Goal: Task Accomplishment & Management: Manage account settings

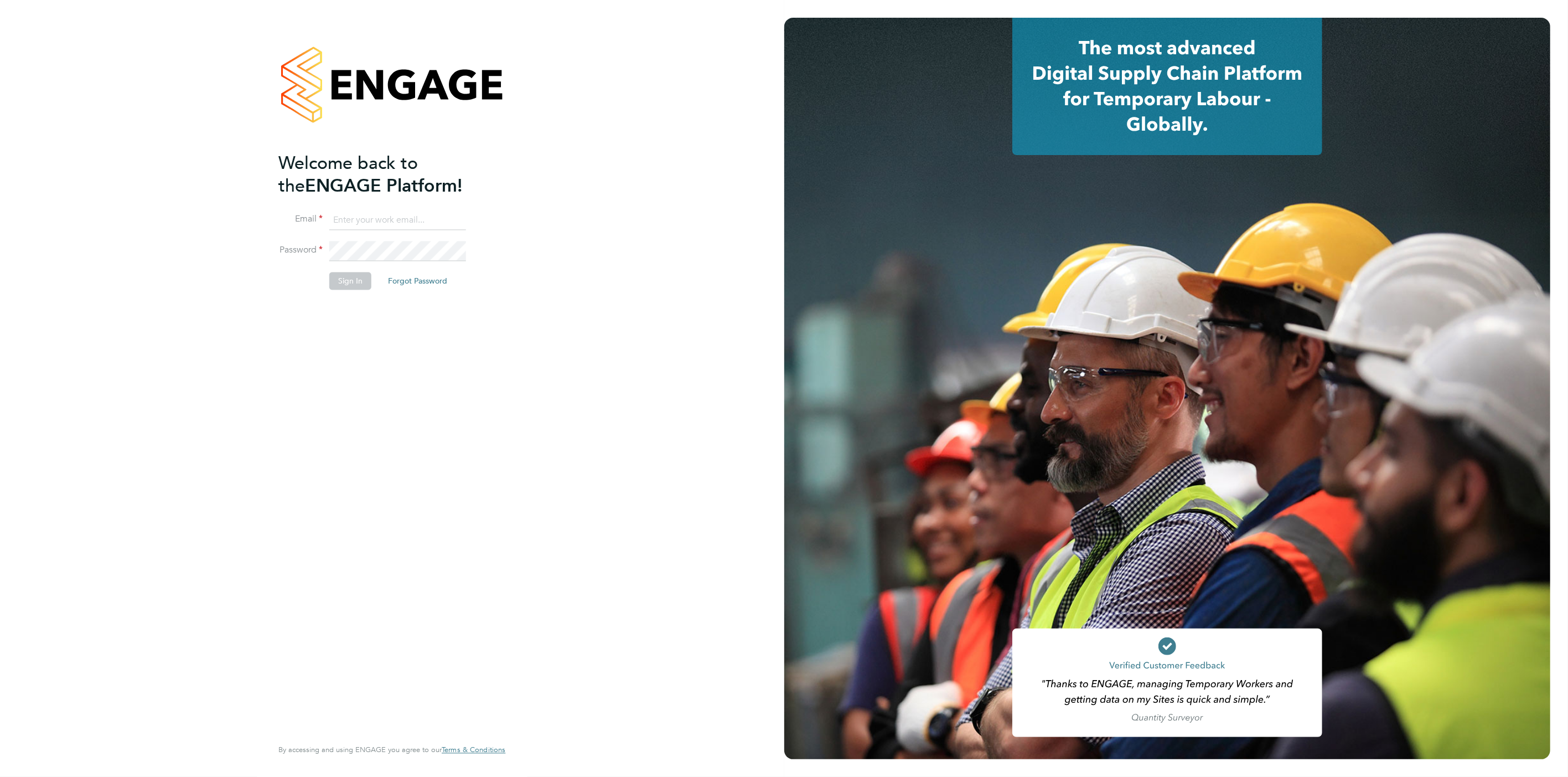
type input "scott.mcglynn@randstad.co.uk"
click at [354, 288] on button "Sign In" at bounding box center [350, 281] width 42 height 18
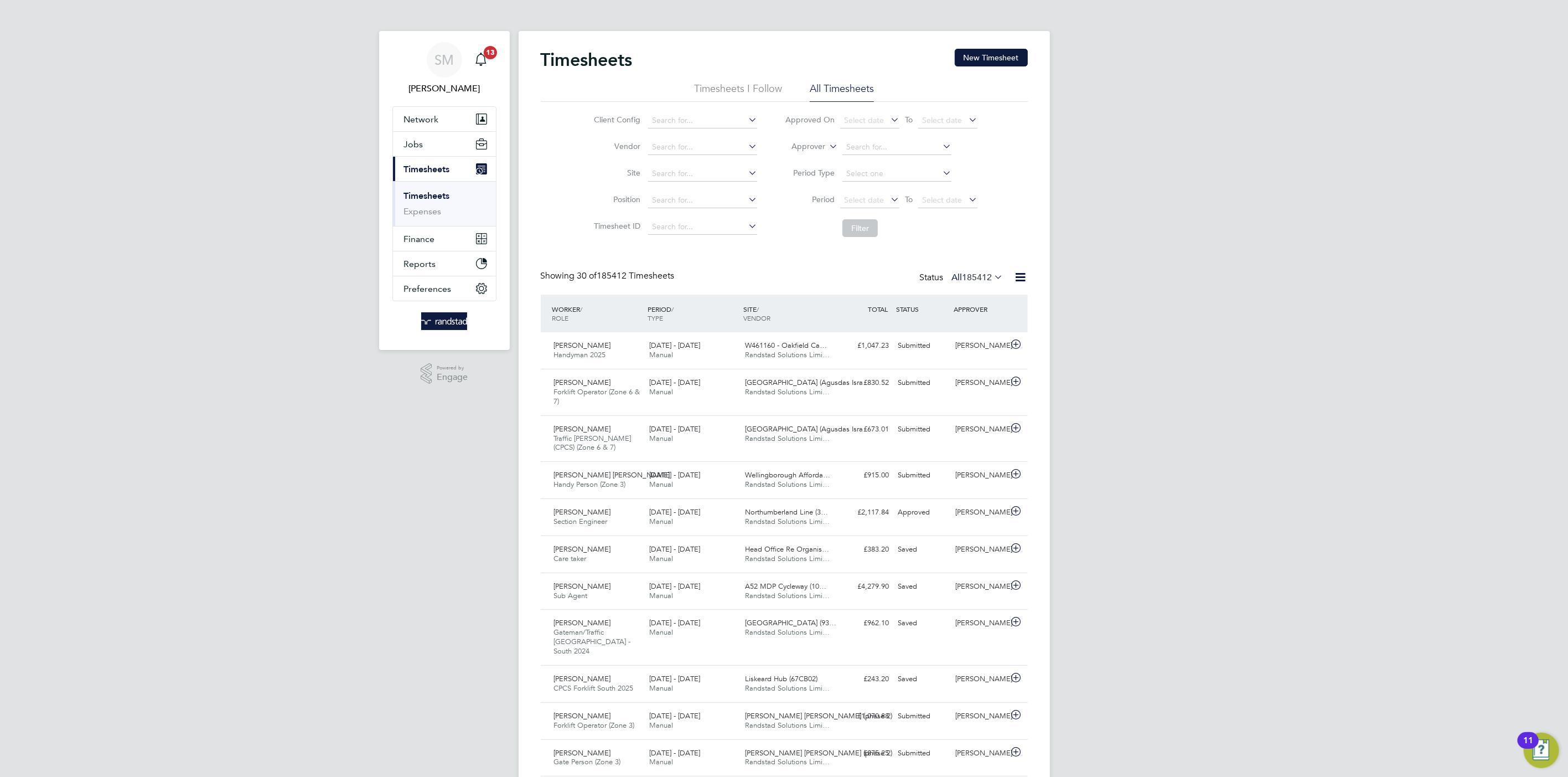
click at [393, 157] on button "Current page: Timesheets" at bounding box center [444, 169] width 103 height 25
click at [825, 143] on li "Approver" at bounding box center [881, 147] width 220 height 27
click at [811, 148] on label "Approver" at bounding box center [800, 147] width 50 height 11
click at [810, 164] on li "Worker" at bounding box center [798, 159] width 55 height 15
click at [873, 150] on input at bounding box center [897, 147] width 109 height 16
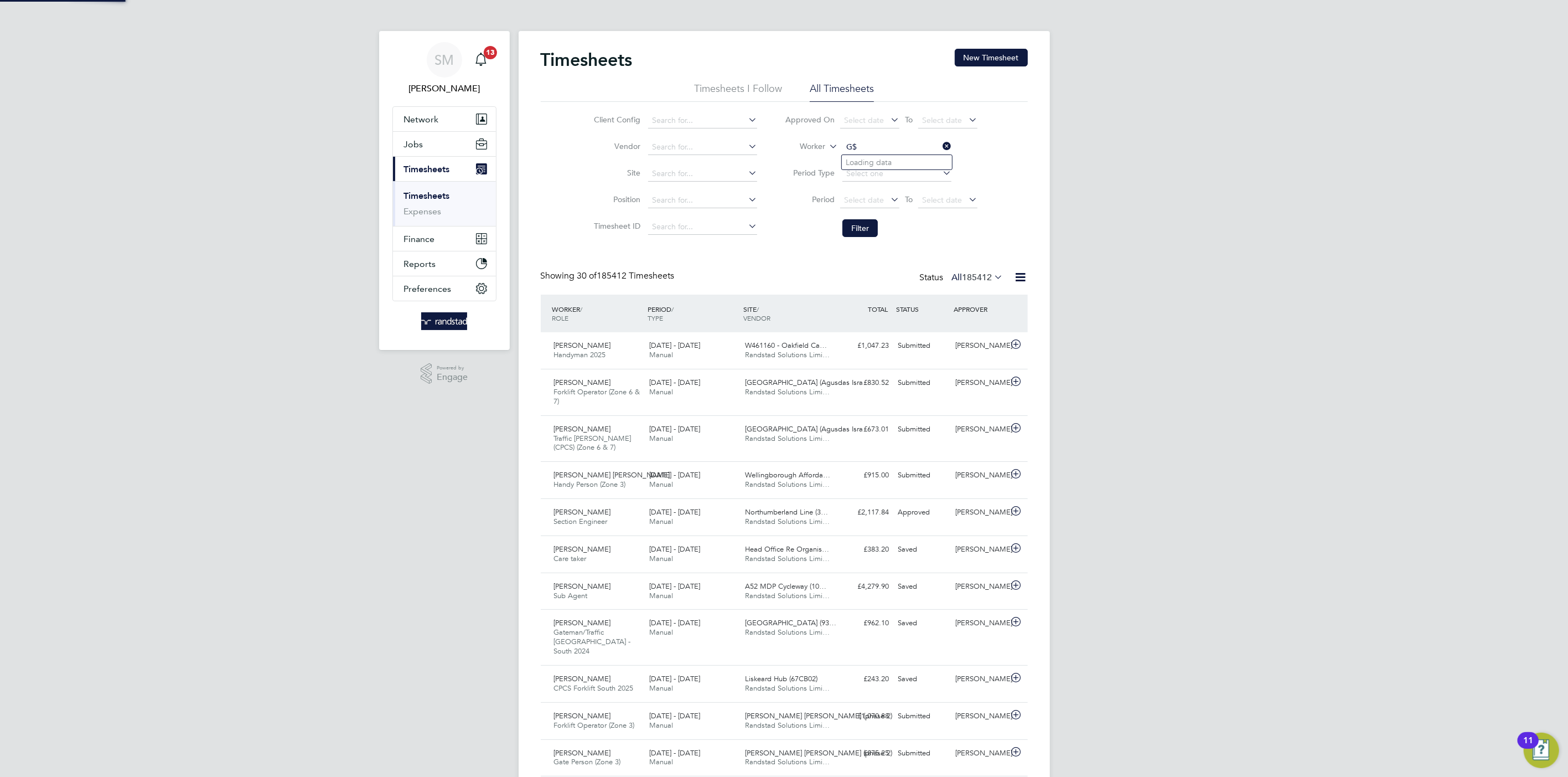
type input "G"
click at [899, 164] on li "Maria Fraw ley" at bounding box center [897, 162] width 110 height 15
type input "Maria Frawley"
click at [852, 226] on button "Filter" at bounding box center [860, 228] width 35 height 18
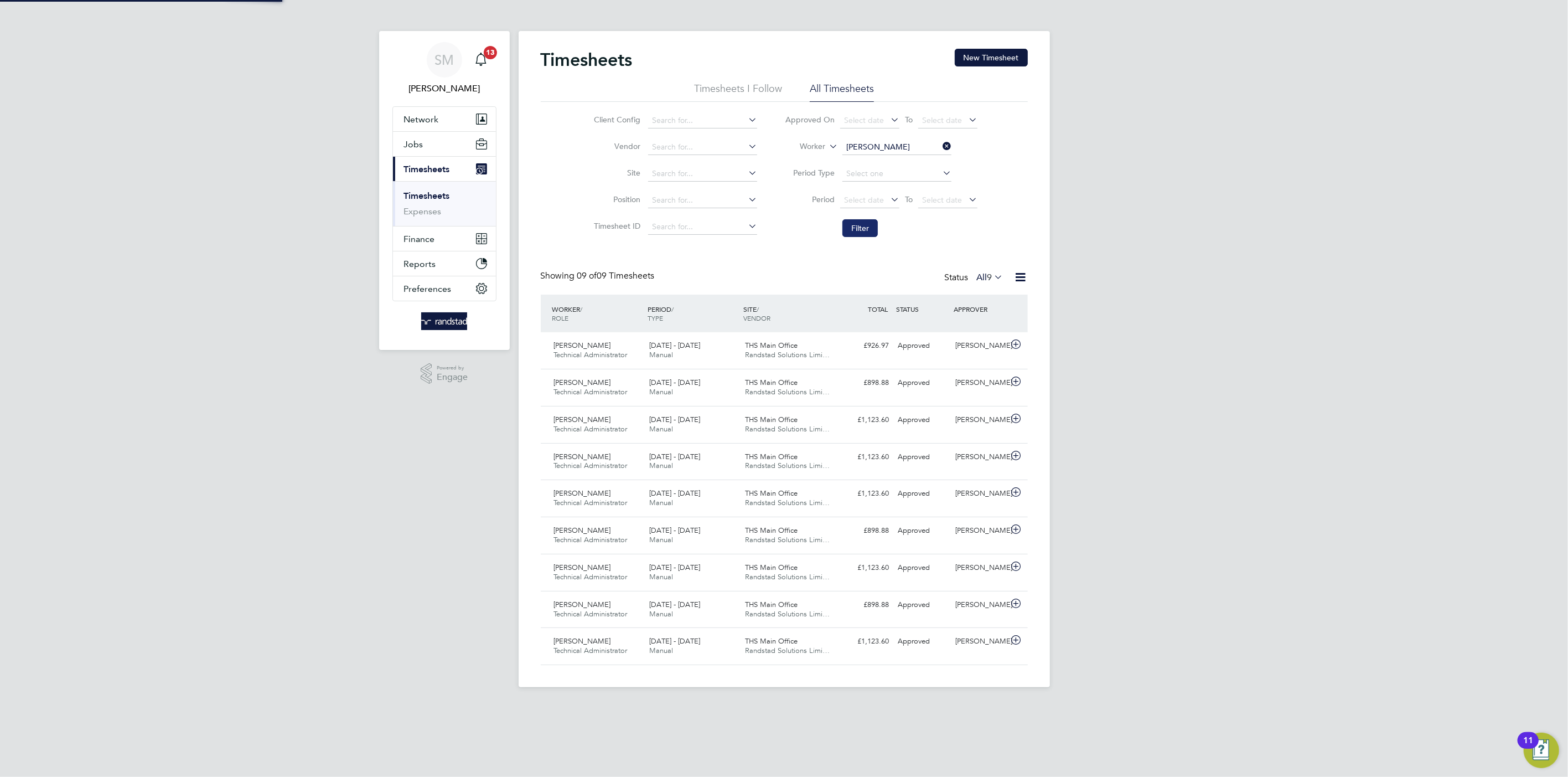
scroll to position [28, 97]
click at [940, 146] on icon at bounding box center [940, 146] width 0 height 16
click at [866, 228] on button "Filter" at bounding box center [860, 228] width 35 height 18
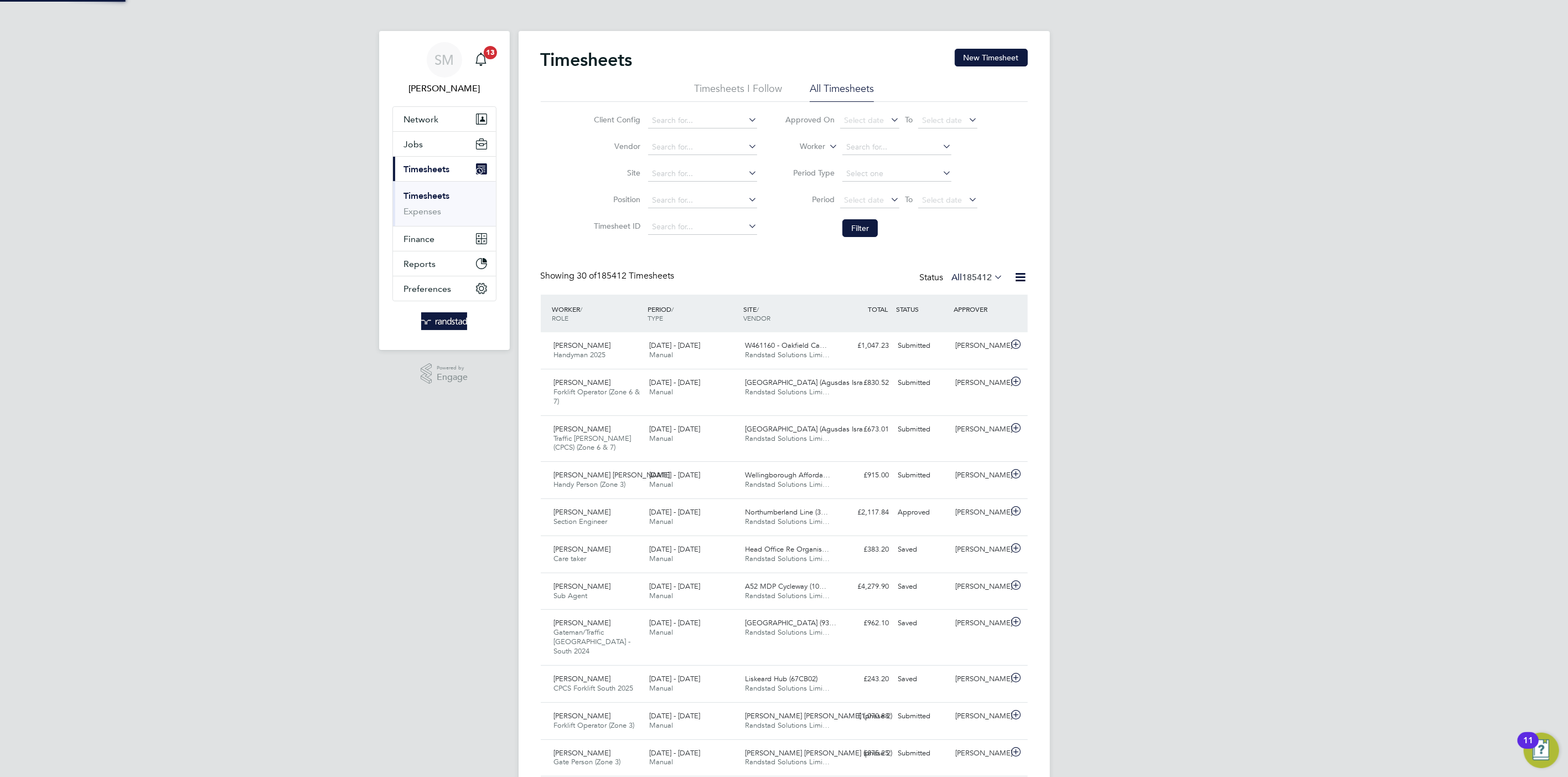
scroll to position [37, 97]
click at [704, 117] on input at bounding box center [702, 121] width 109 height 16
type input "(COMPLETED) 11155864 - FAST - Alliance Phase 1"
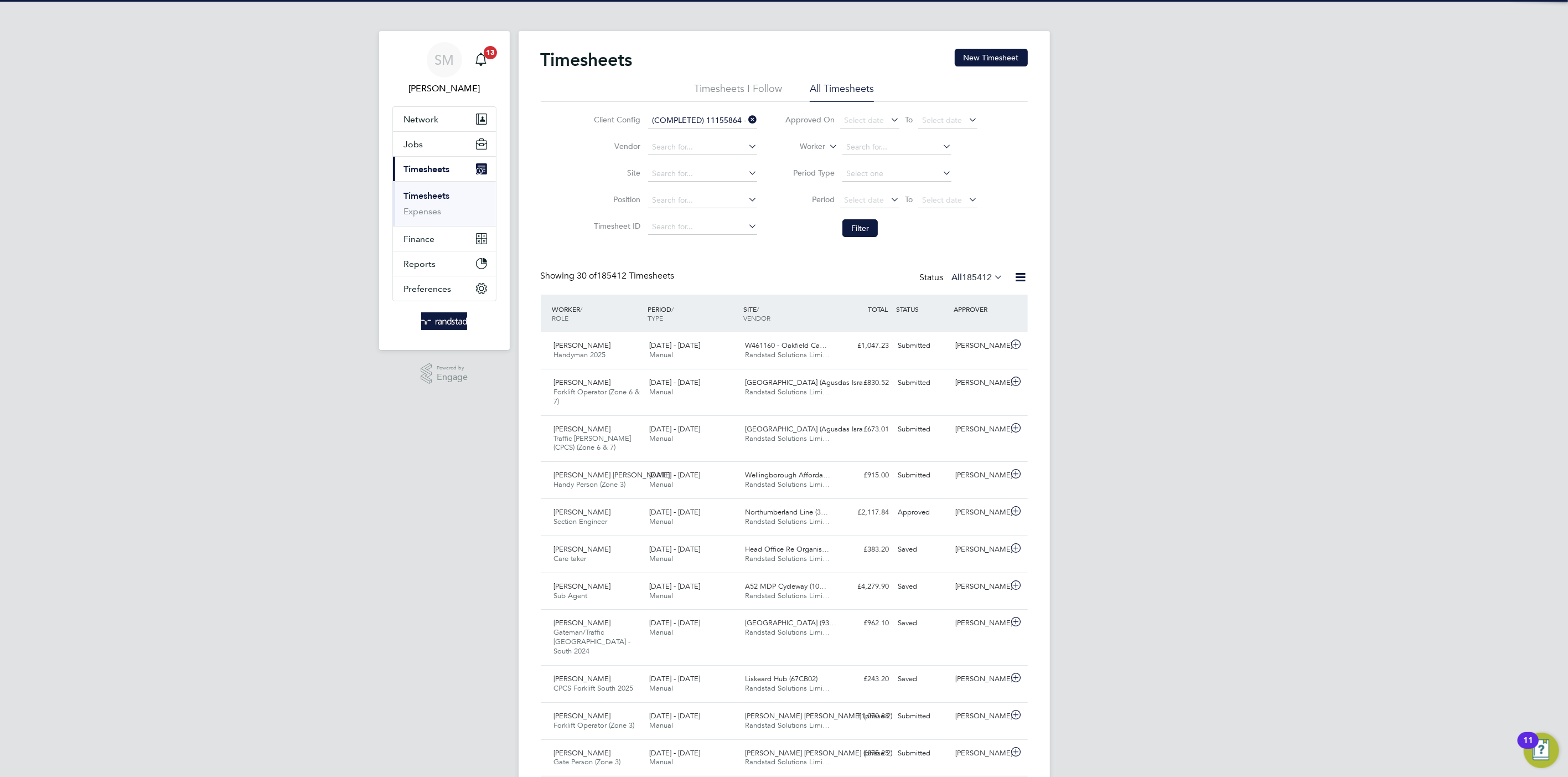
click at [702, 114] on input "(COMPLETED) 11155864 - FAST - Alliance Phase 1" at bounding box center [702, 121] width 109 height 16
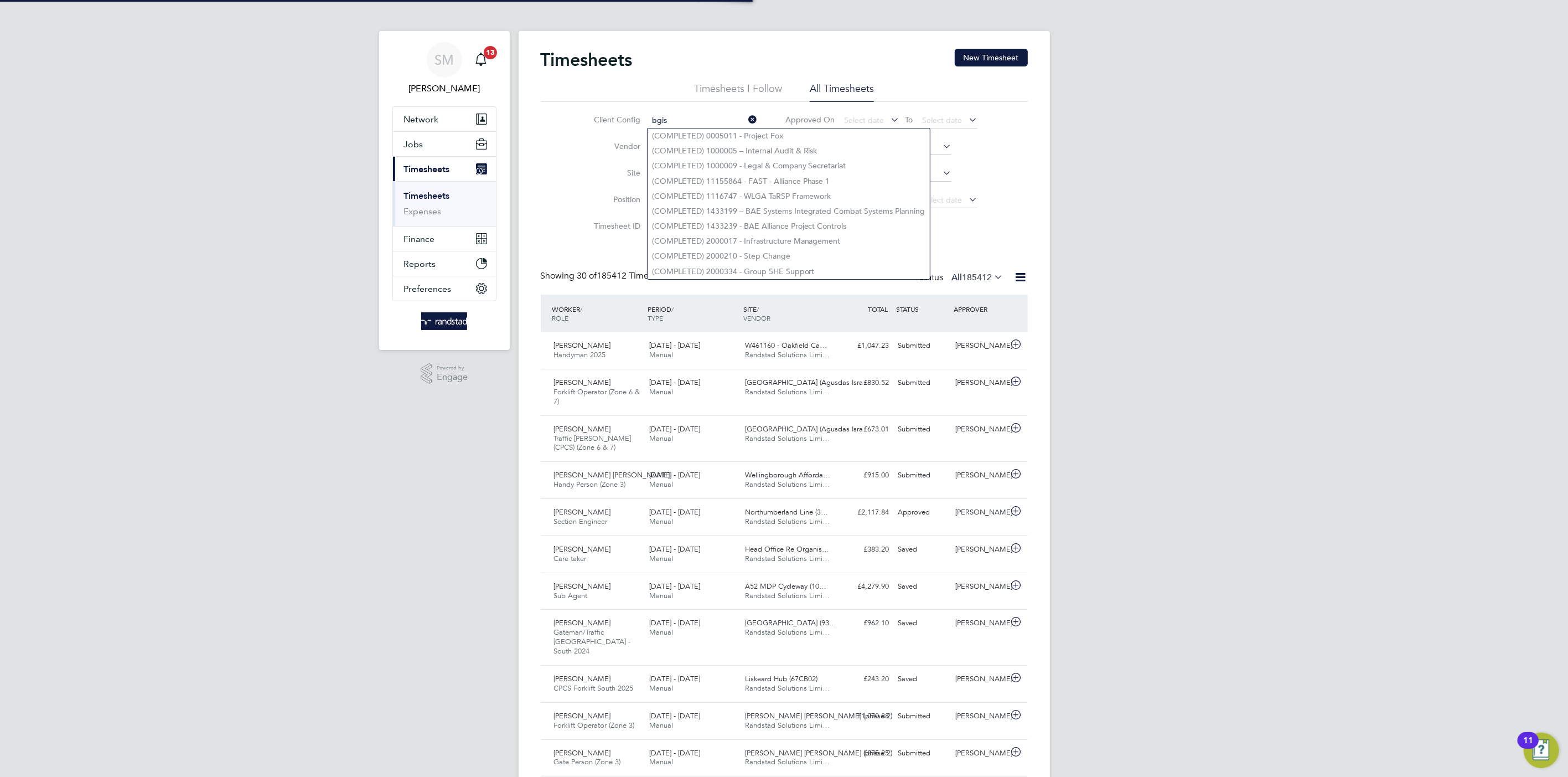
type input "(COMPLETED) 11155864 - FAST - Alliance Phase 1"
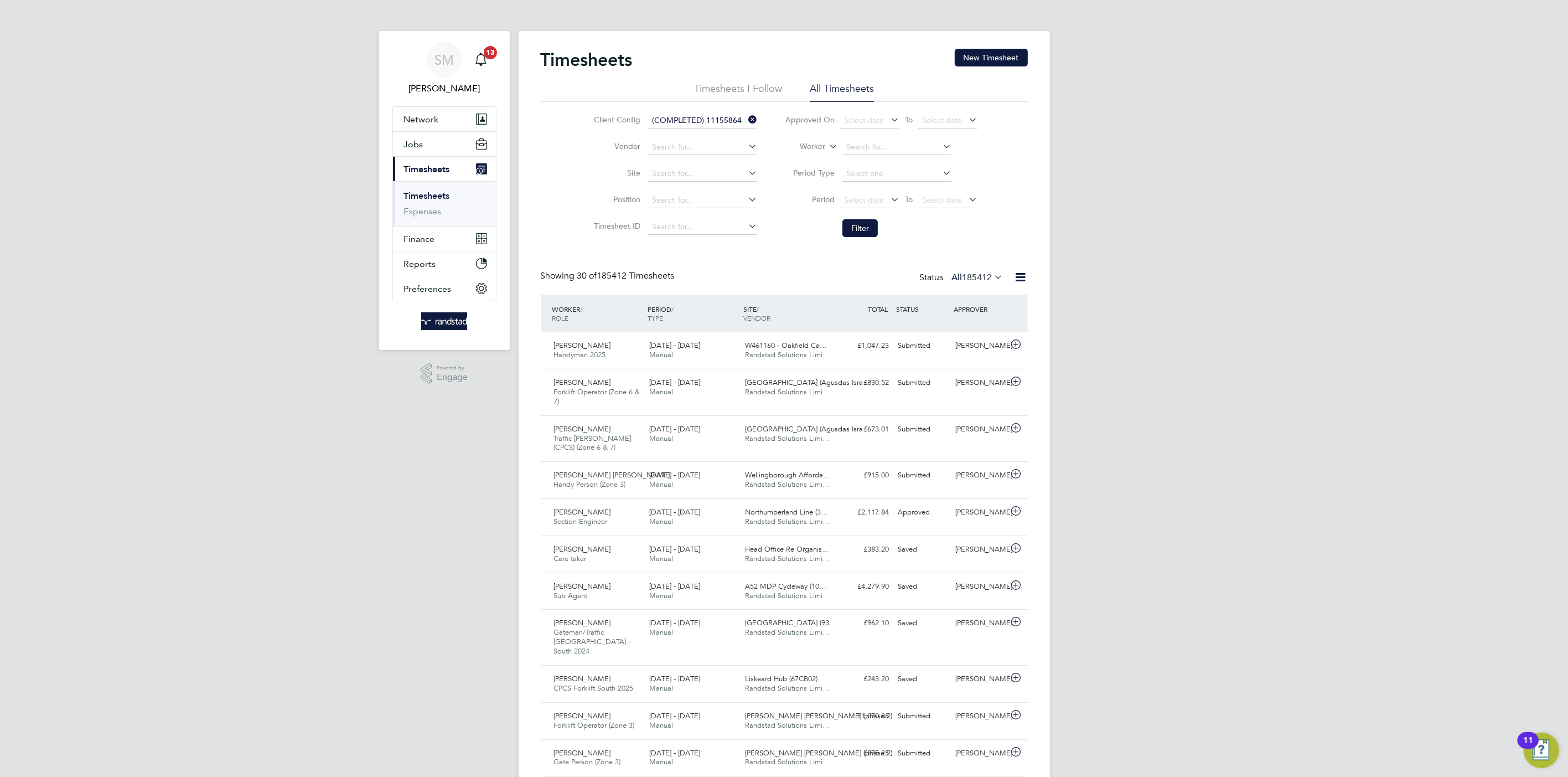
click at [680, 113] on input "(COMPLETED) 11155864 - FAST - Alliance Phase 1" at bounding box center [702, 121] width 109 height 16
type input "(COMPLETED) 11155864 - FAST - Alliance Phase 1"
click at [700, 118] on input "(COMPLETED) 11155864 - FAST - Alliance Phase 1" at bounding box center [702, 121] width 109 height 16
type input "g"
click at [707, 193] on li "BGIS - Temporary - BSM" at bounding box center [703, 196] width 110 height 15
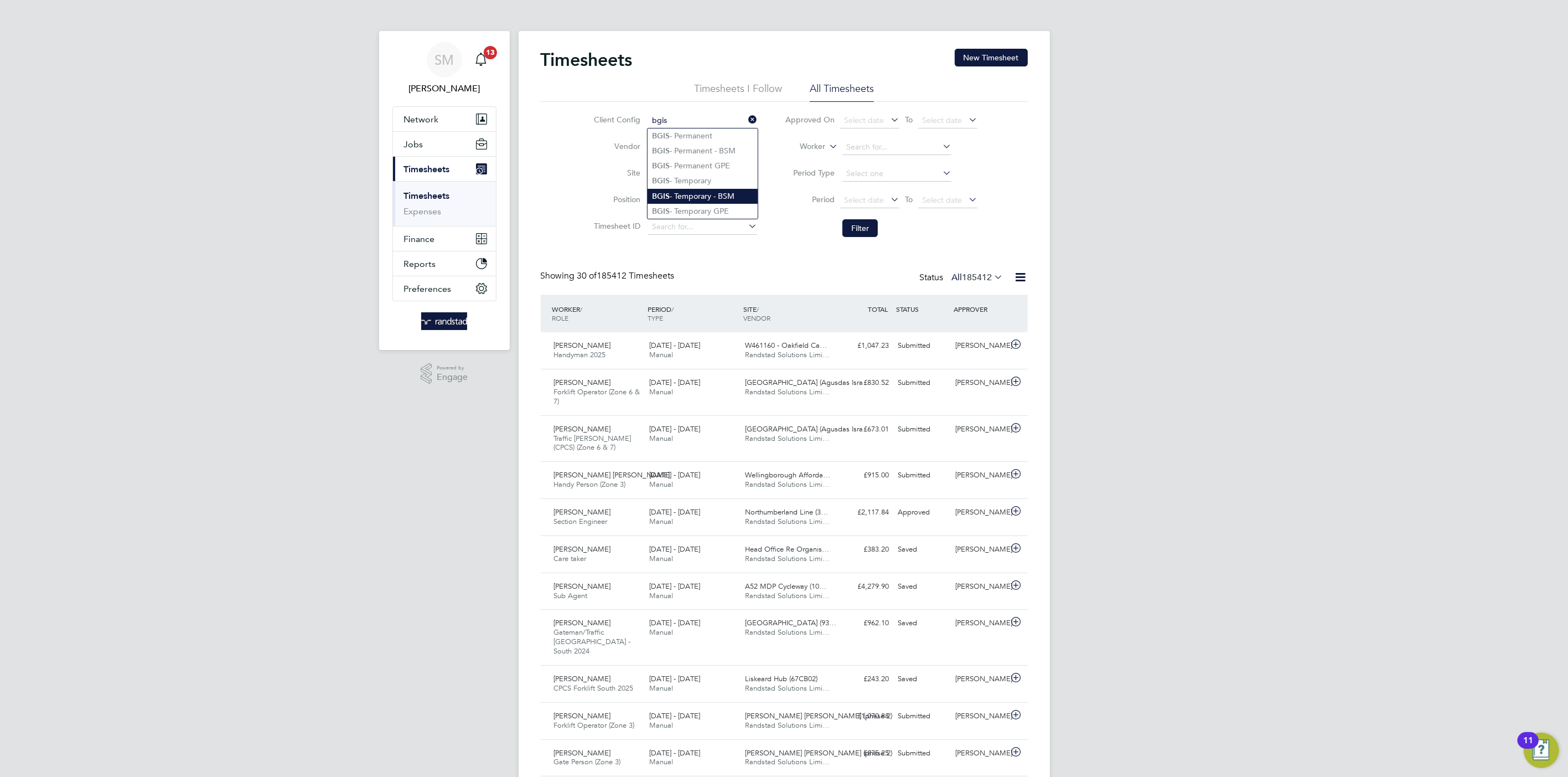
type input "BGIS - Temporary - BSM"
click at [721, 117] on input "BGIS - Temporary - BSM" at bounding box center [702, 121] width 109 height 16
click at [693, 177] on li "BGIS - Temporary" at bounding box center [703, 181] width 110 height 15
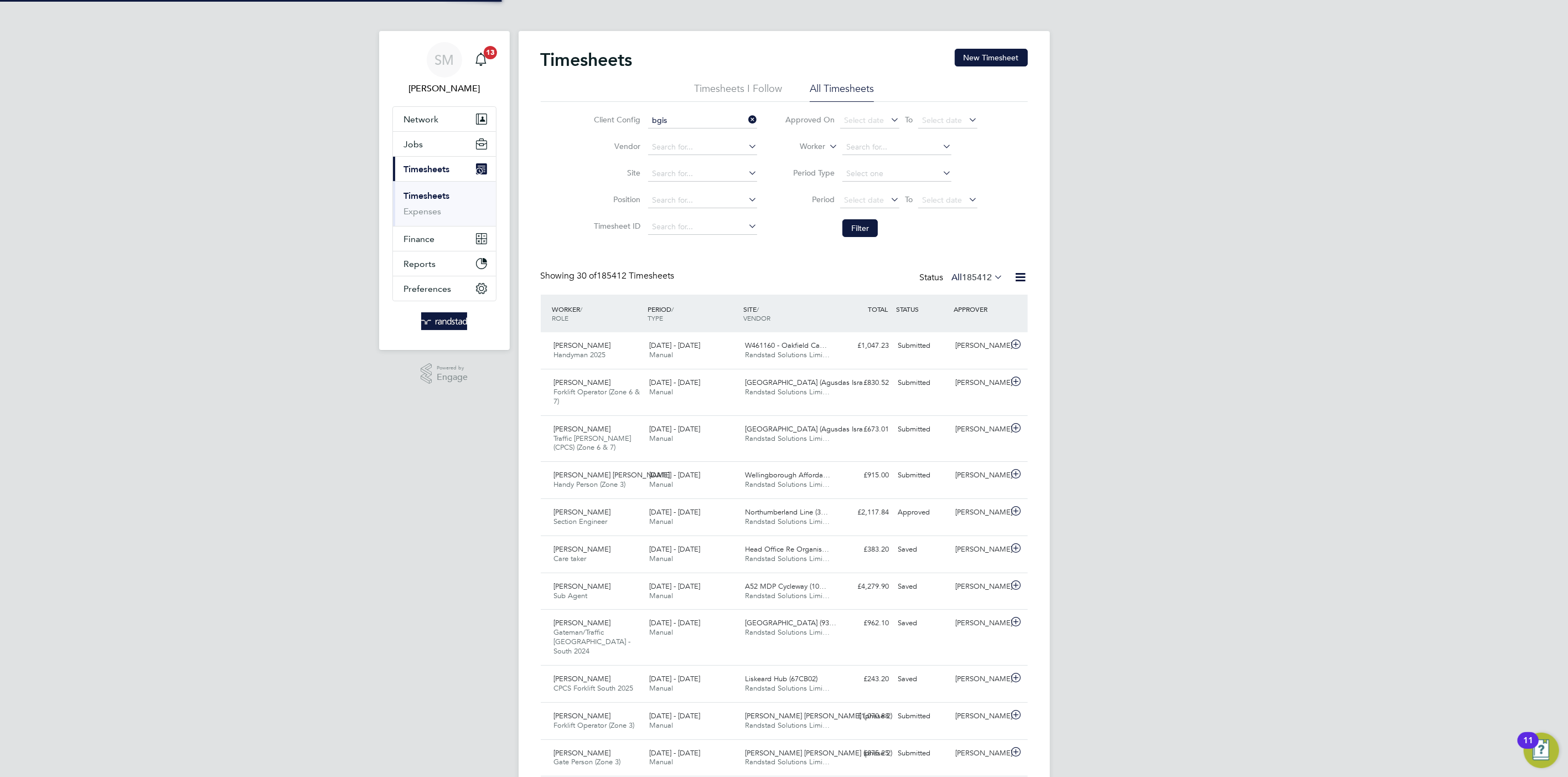
type input "BGIS - Temporary"
click at [847, 224] on button "Filter" at bounding box center [860, 228] width 35 height 18
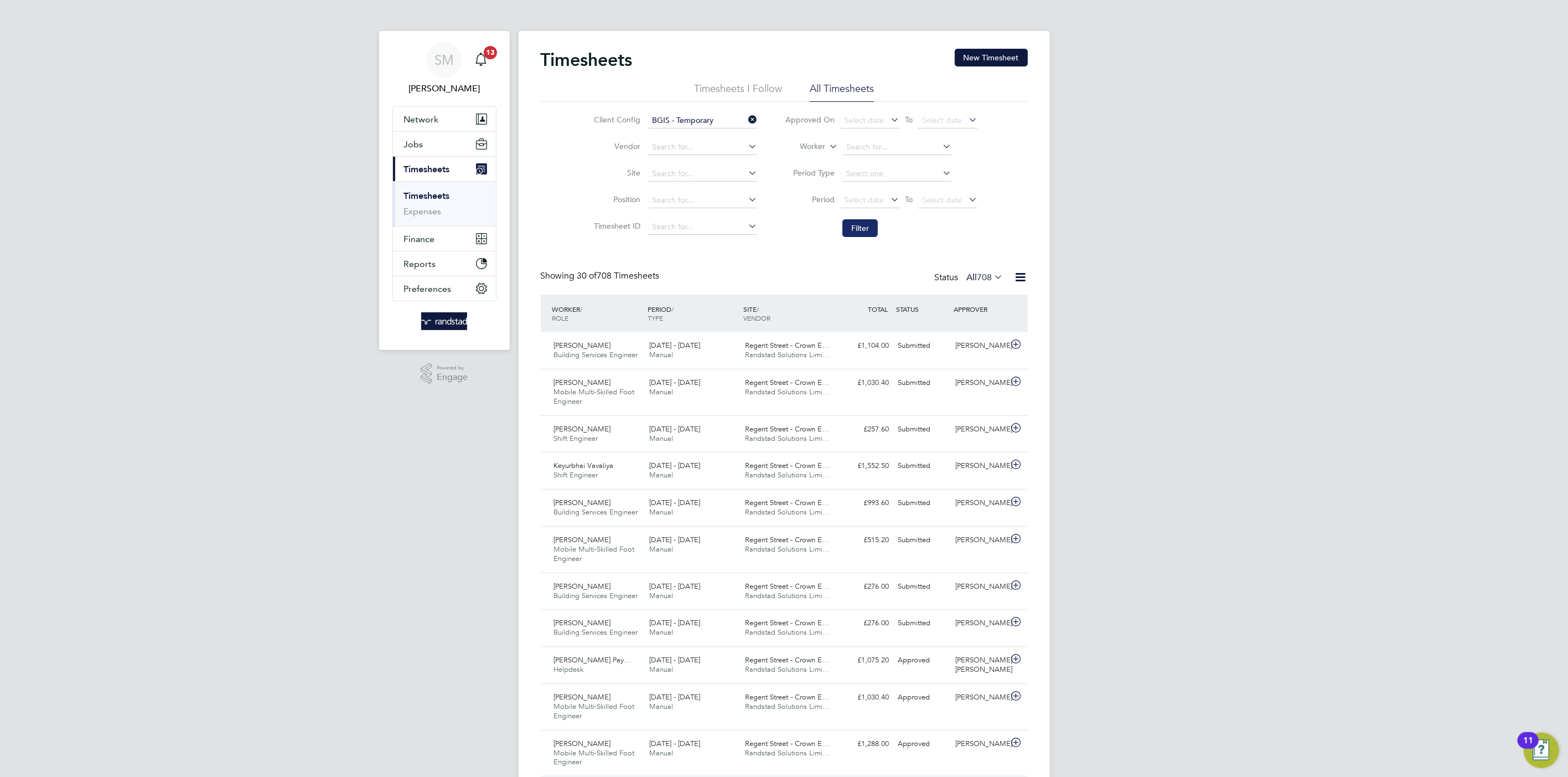
scroll to position [28, 97]
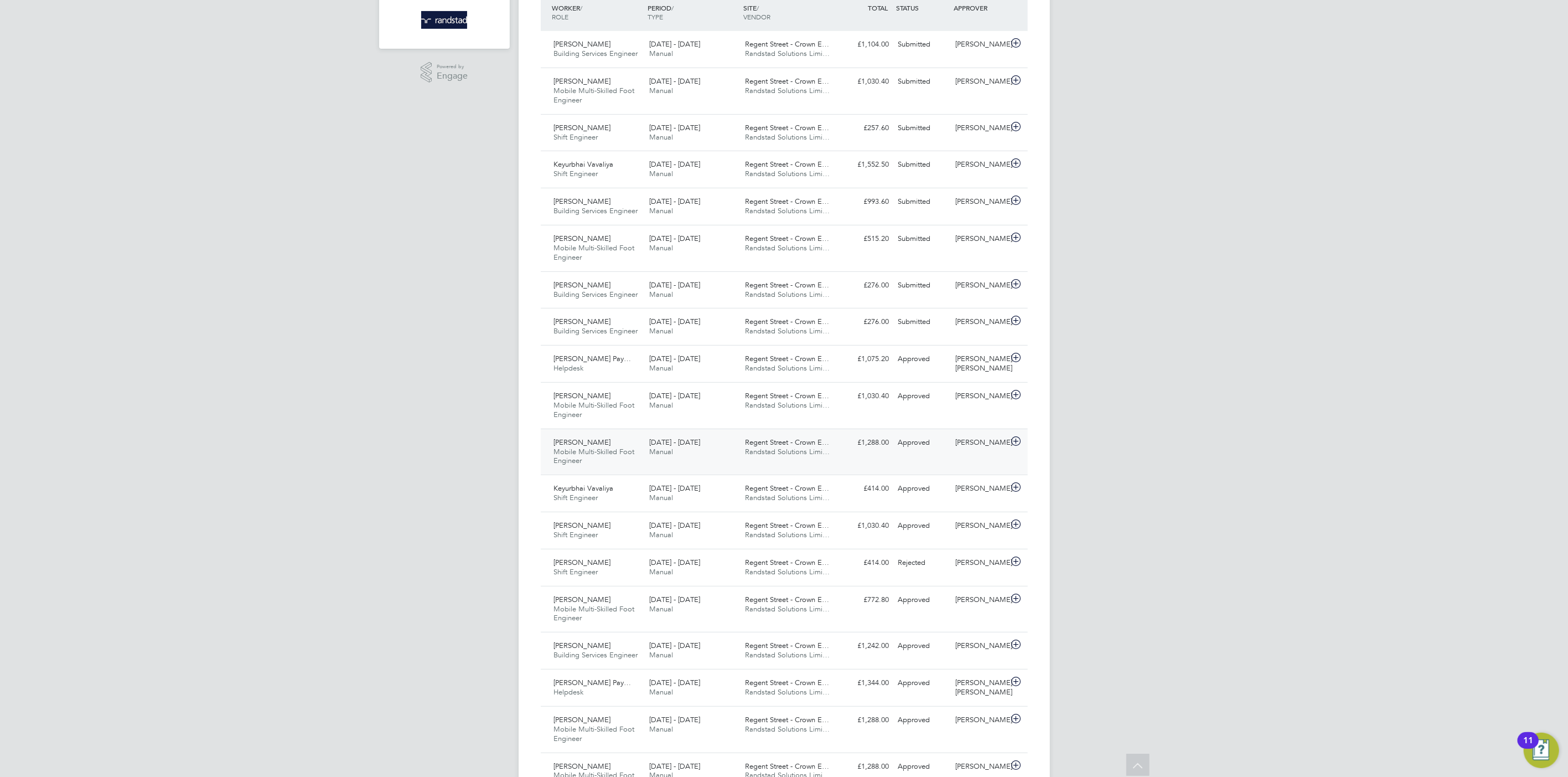
click at [804, 440] on span "Regent Street - Crown E…" at bounding box center [787, 442] width 84 height 9
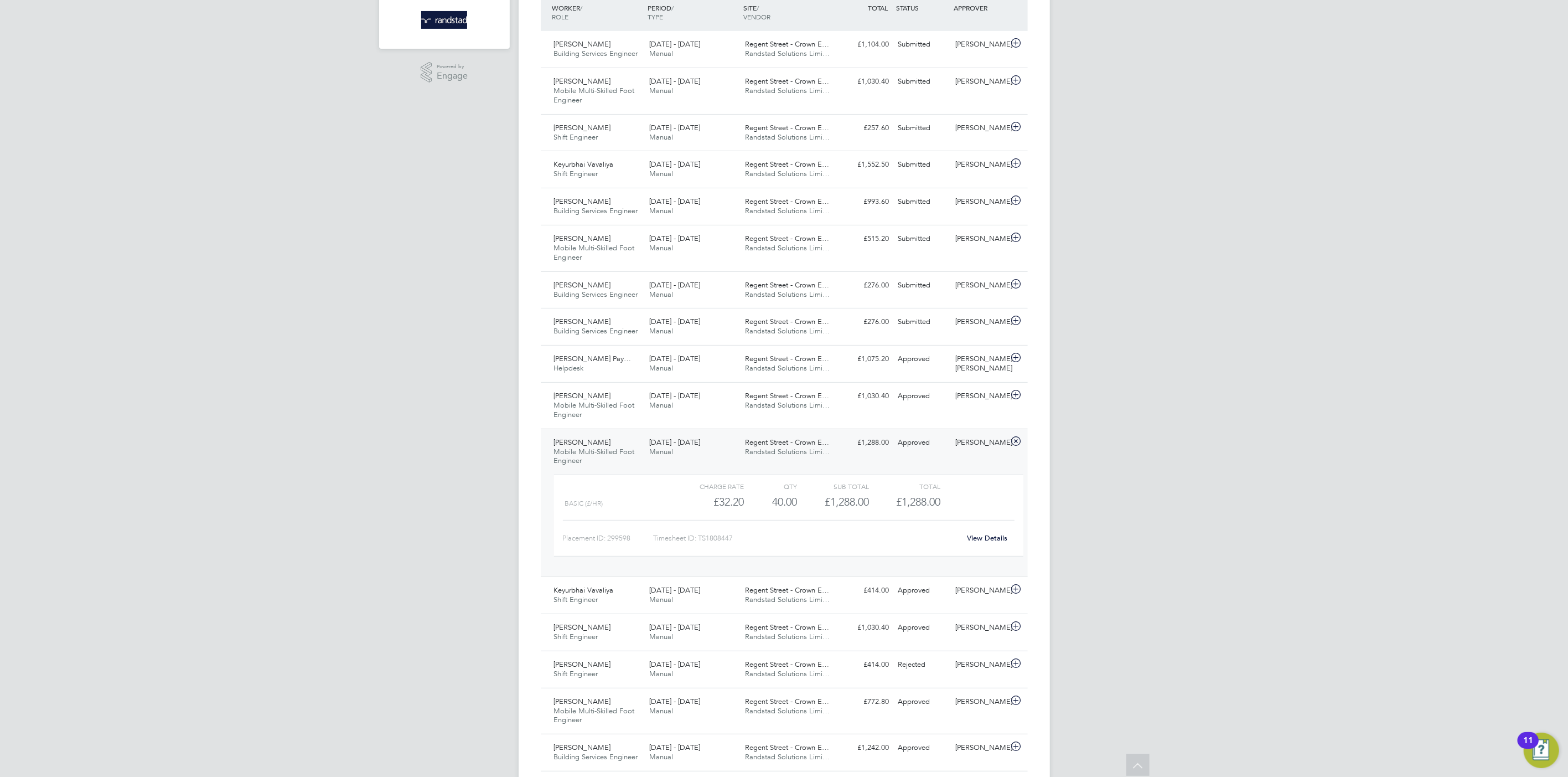
click at [993, 536] on link "View Details" at bounding box center [987, 538] width 40 height 9
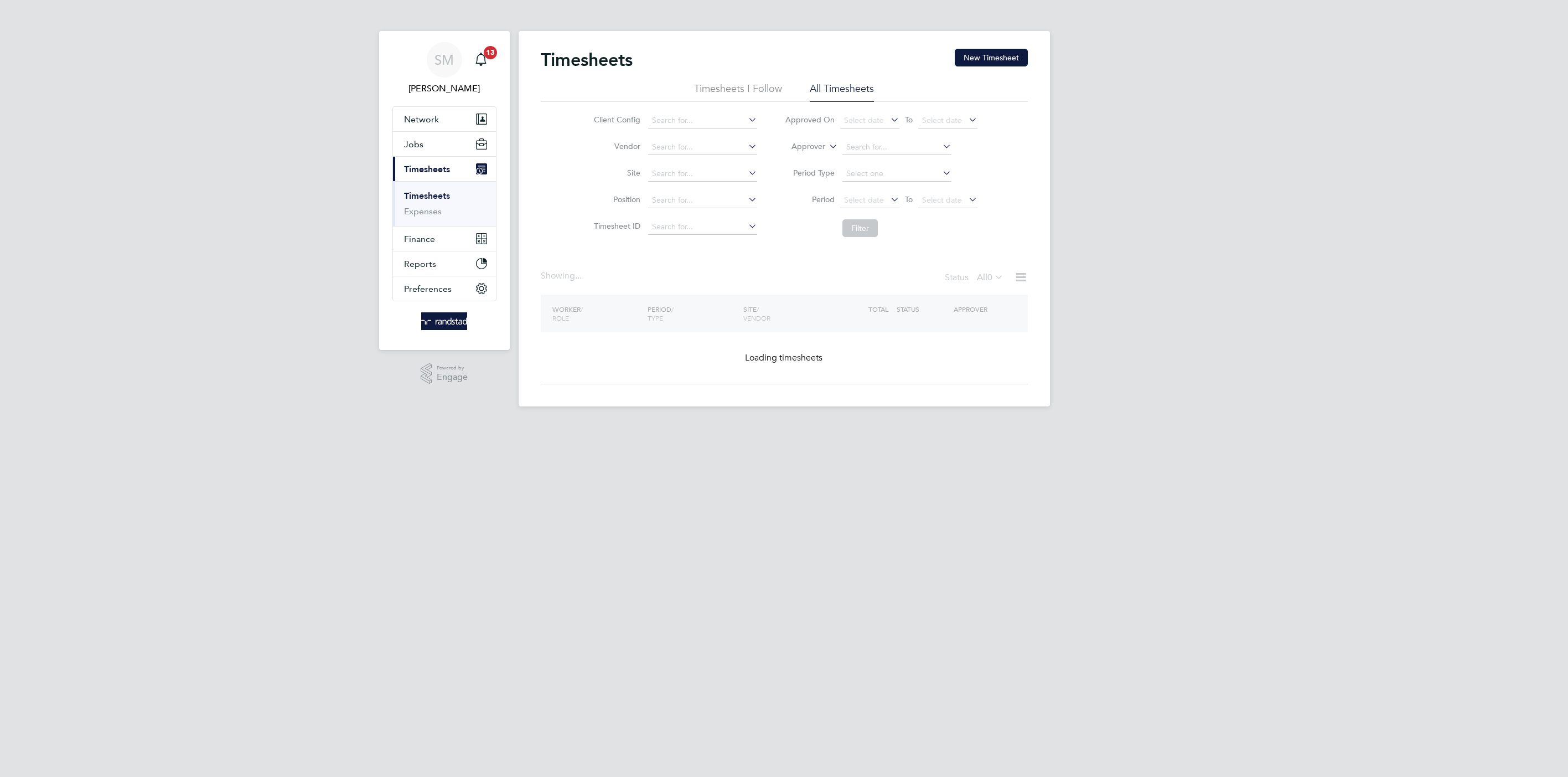
click at [703, 115] on input at bounding box center [702, 121] width 109 height 16
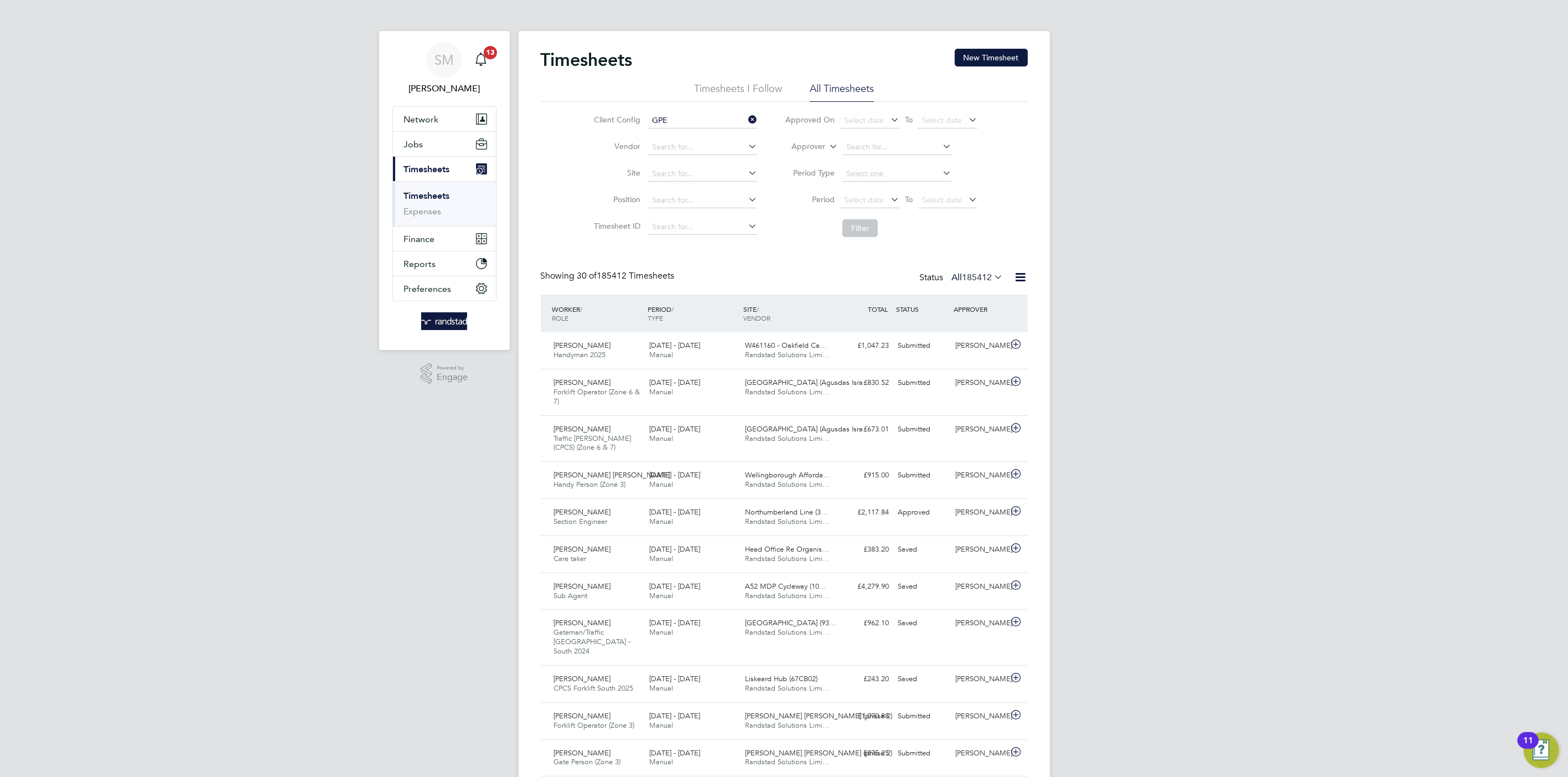
click at [695, 146] on li "BGIS - Temporary GPE" at bounding box center [703, 151] width 110 height 15
type input "BGIS - Temporary GPE"
click at [865, 220] on button "Filter" at bounding box center [860, 228] width 35 height 18
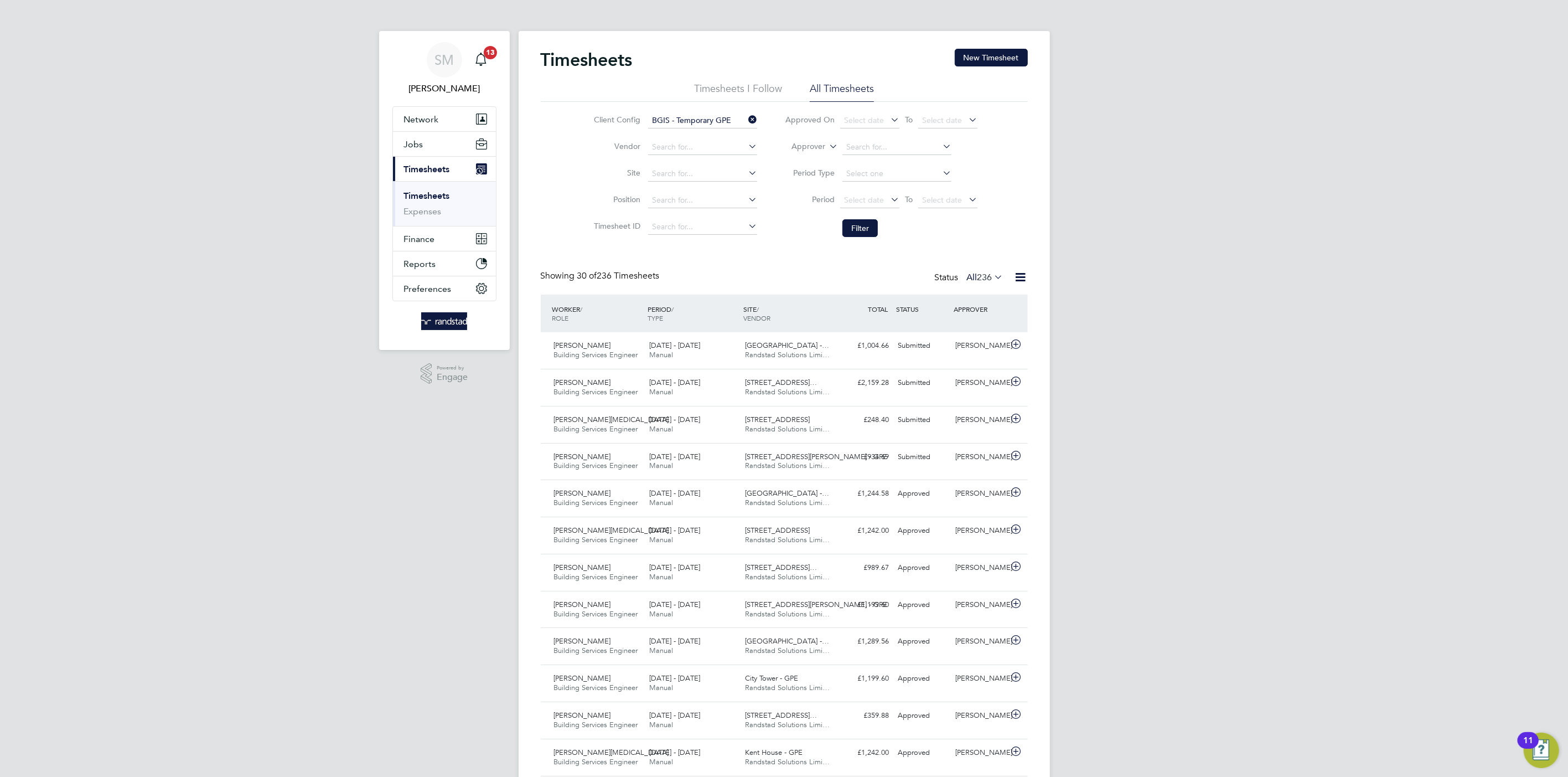
click at [715, 116] on input "BGIS - Temporary GPE" at bounding box center [702, 121] width 109 height 16
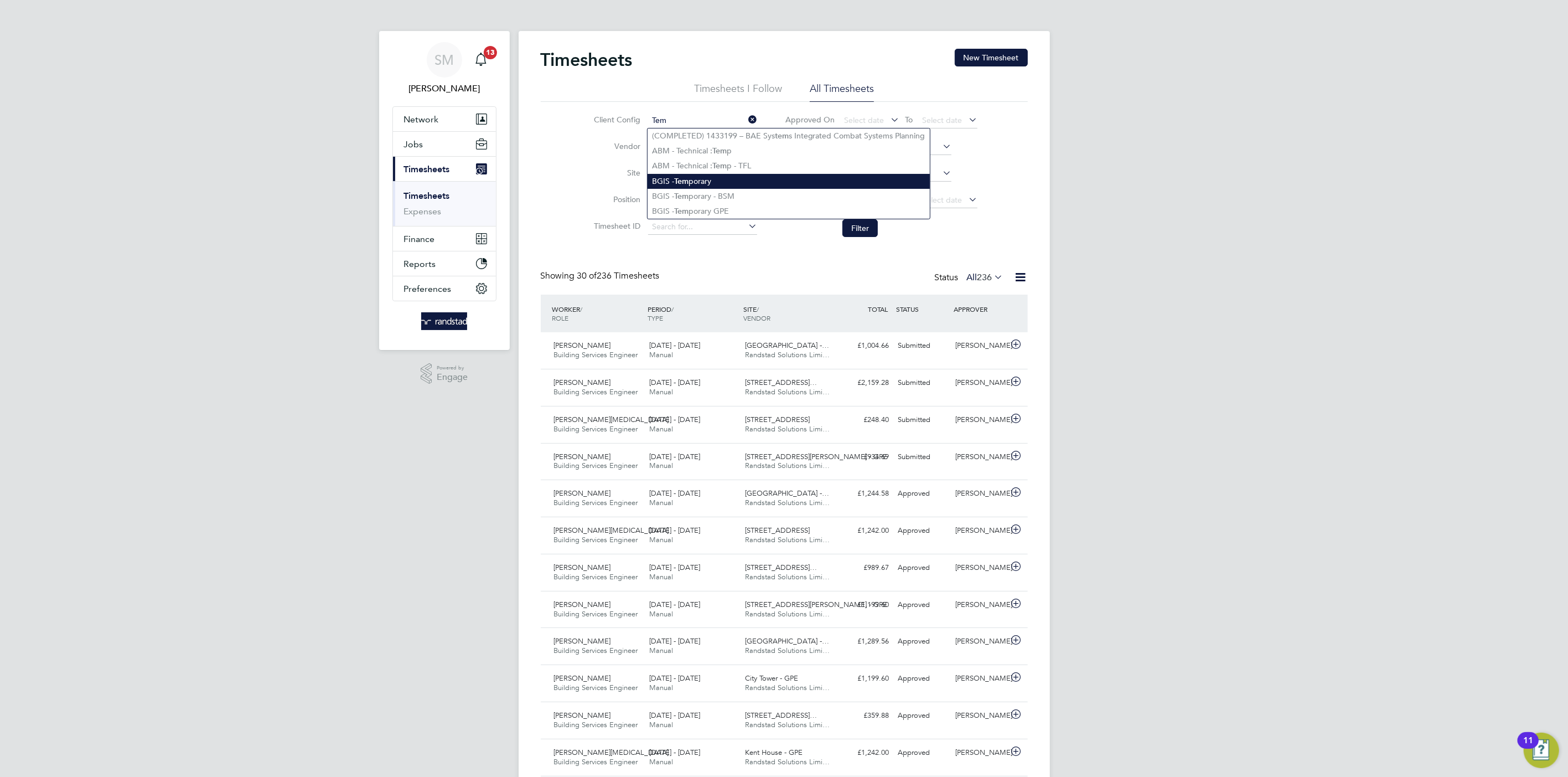
click at [706, 183] on li "BGIS - Tem porary" at bounding box center [789, 181] width 282 height 15
type input "BGIS - Temporary"
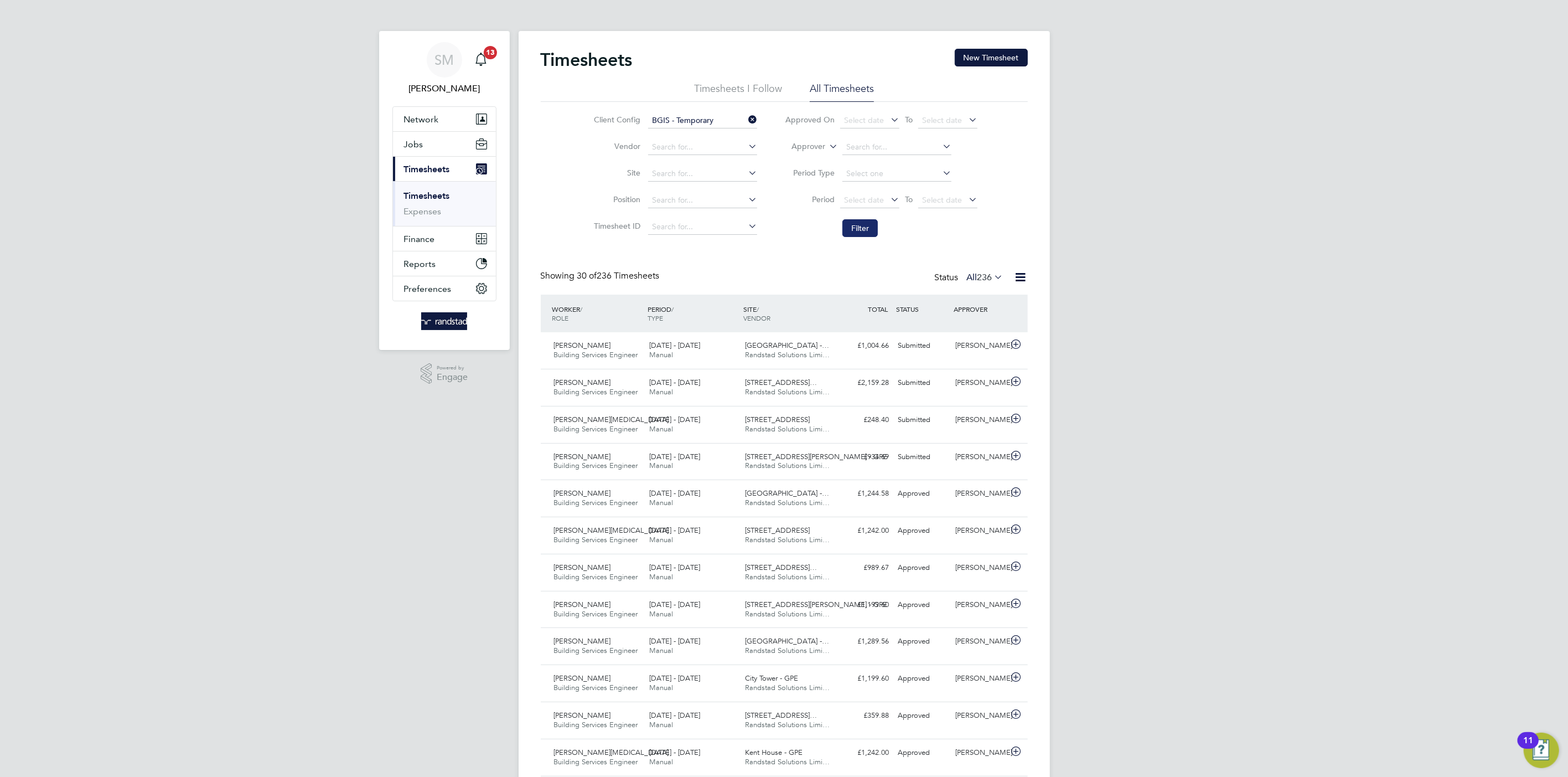
click at [849, 226] on button "Filter" at bounding box center [860, 228] width 35 height 18
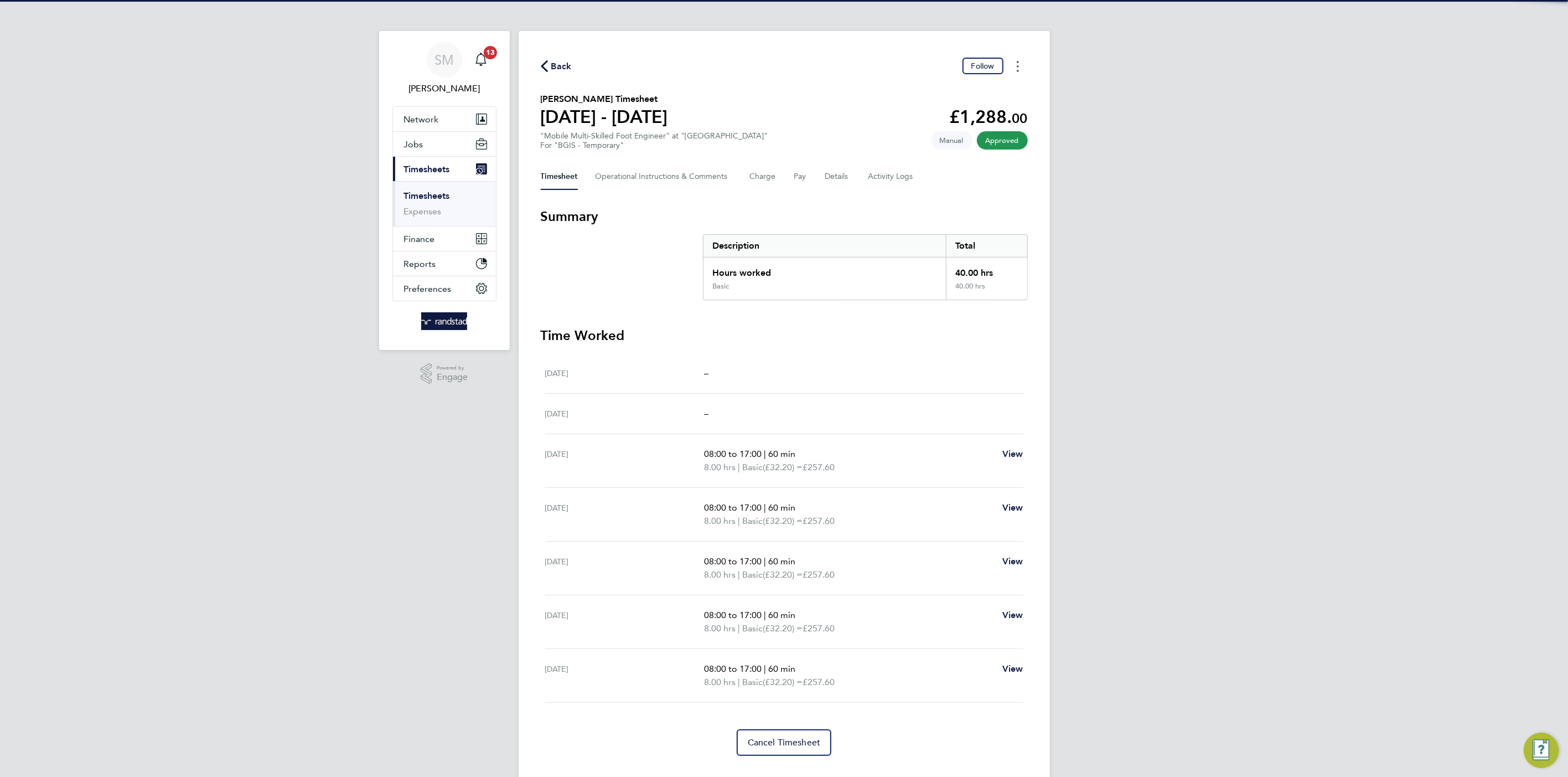
click at [1019, 66] on circle "Timesheets Menu" at bounding box center [1018, 66] width 3 height 3
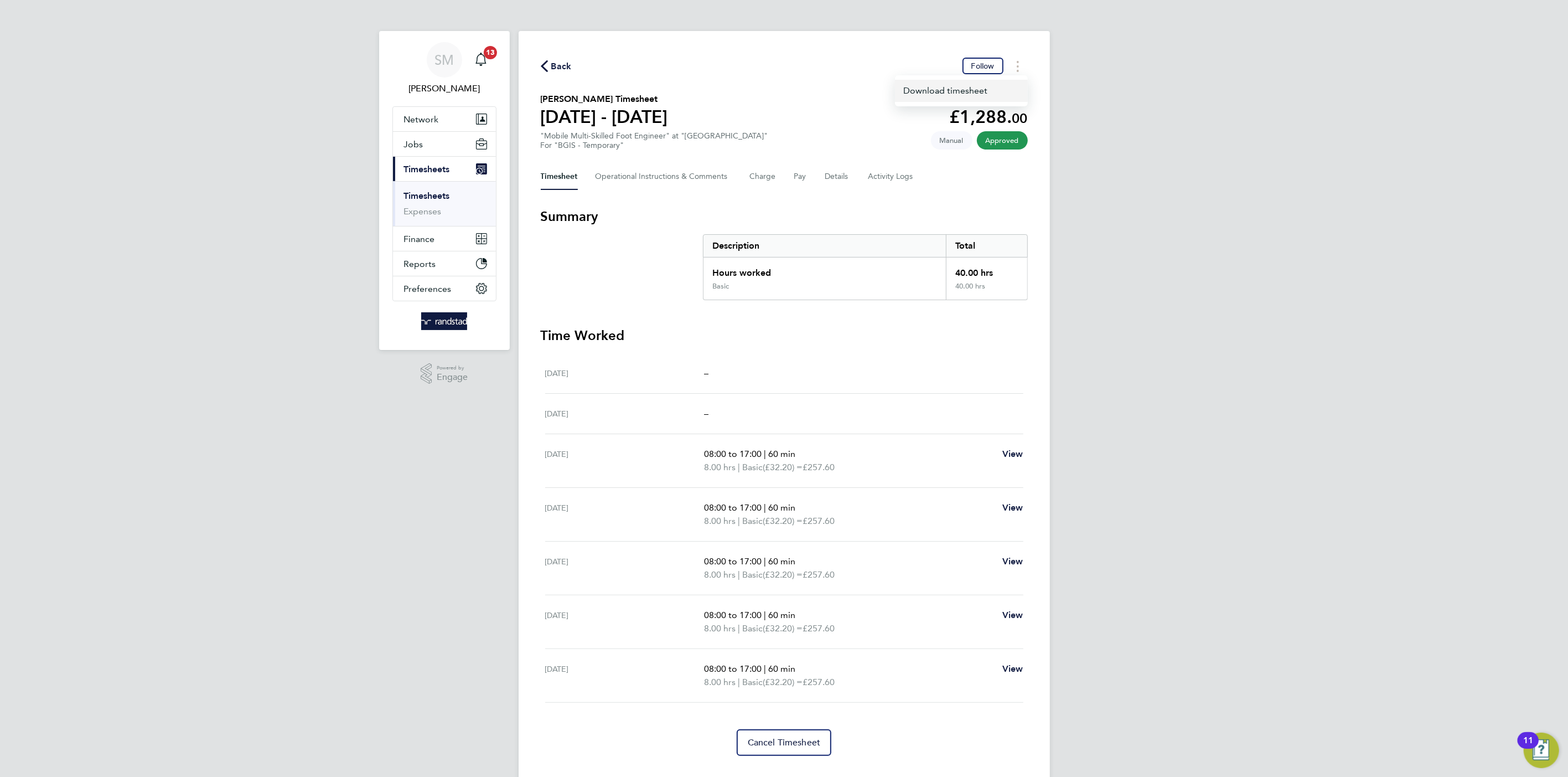
click at [978, 84] on link "Download timesheet" at bounding box center [961, 90] width 133 height 22
click at [794, 178] on button "Pay" at bounding box center [801, 177] width 13 height 27
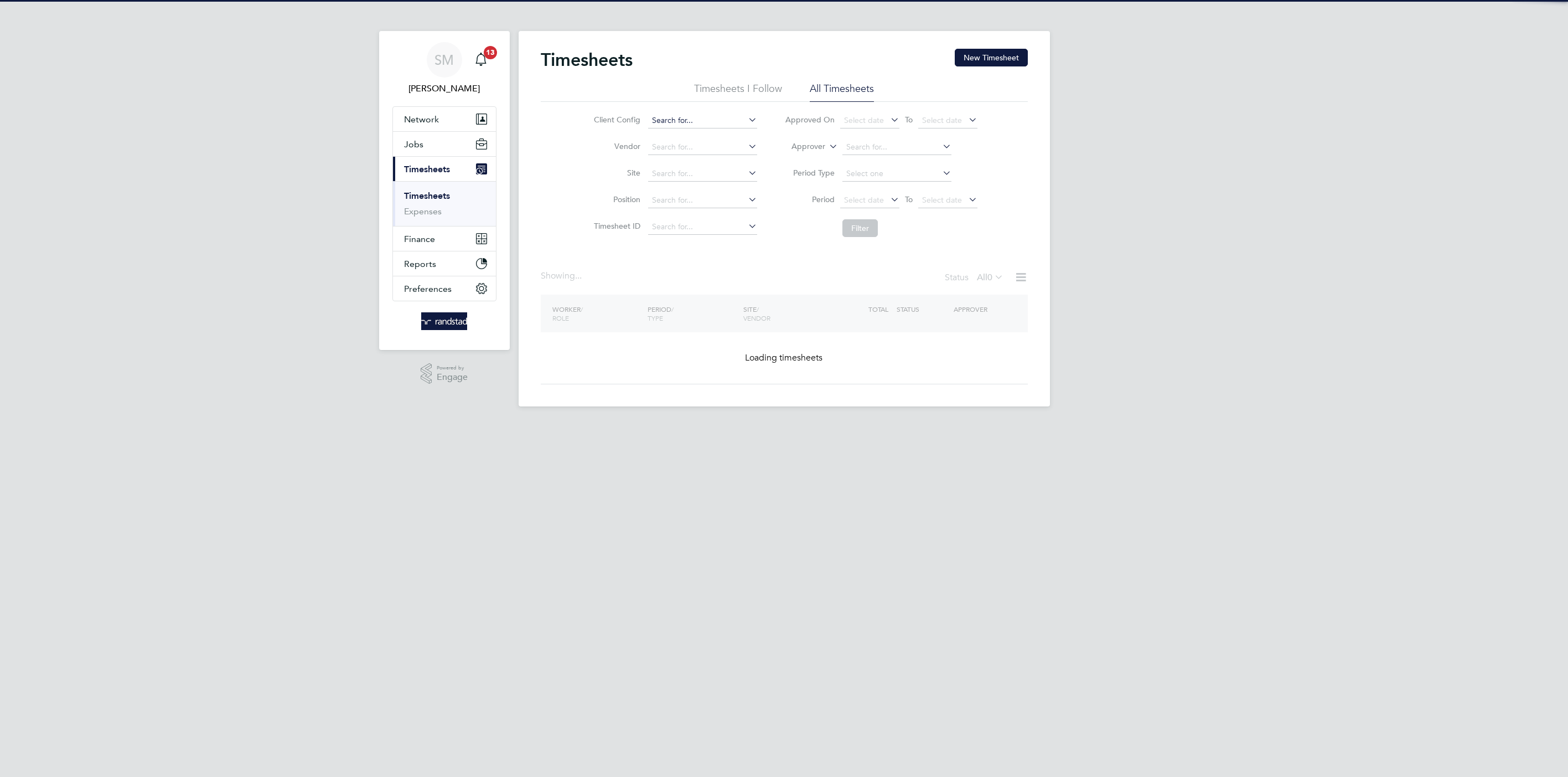
click at [701, 114] on input at bounding box center [702, 121] width 109 height 16
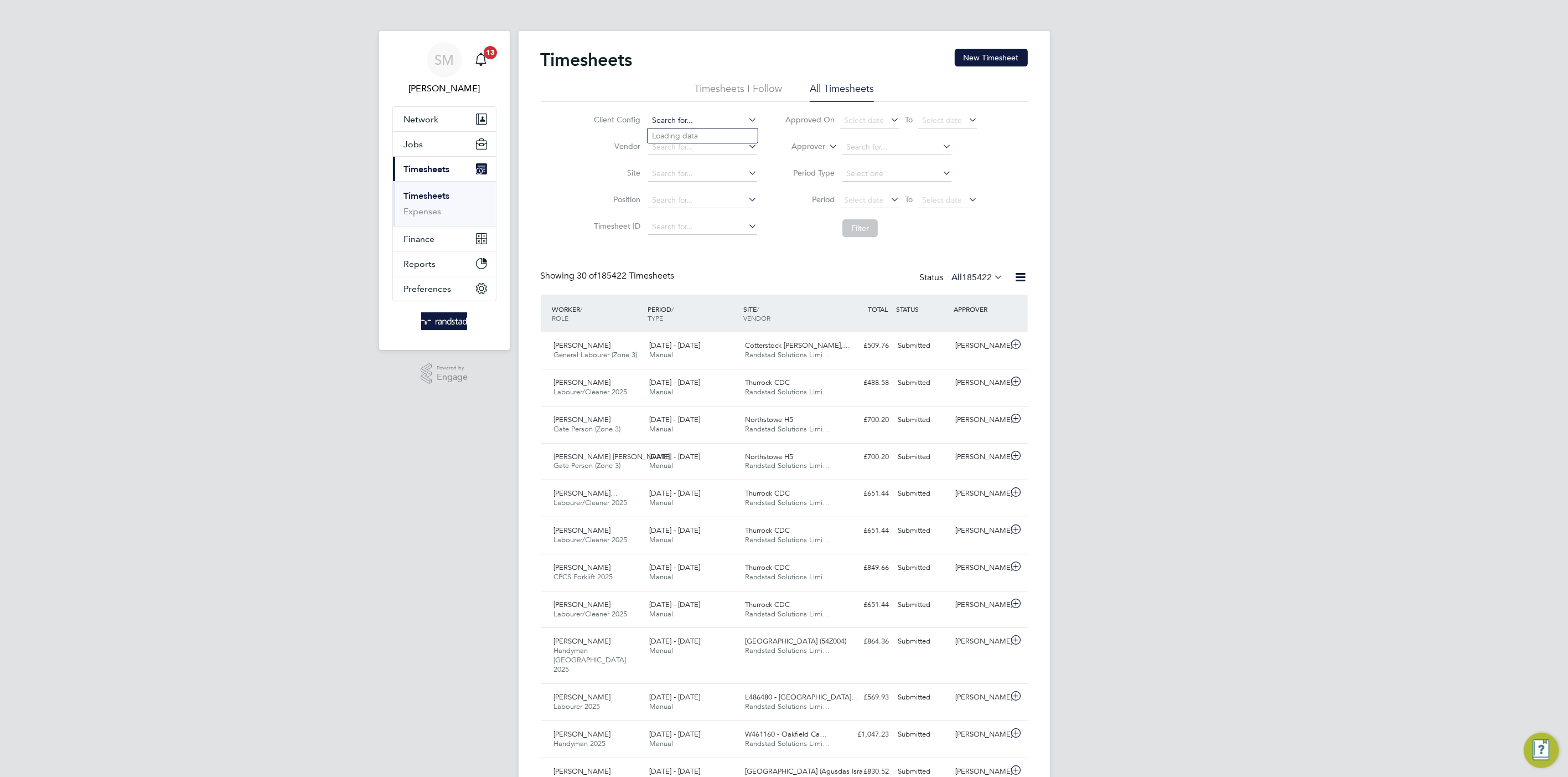
type input "g"
click at [722, 185] on li "BGIS - Temporary" at bounding box center [703, 181] width 110 height 15
type input "BGIS - Temporary"
click at [851, 224] on button "Filter" at bounding box center [860, 228] width 35 height 18
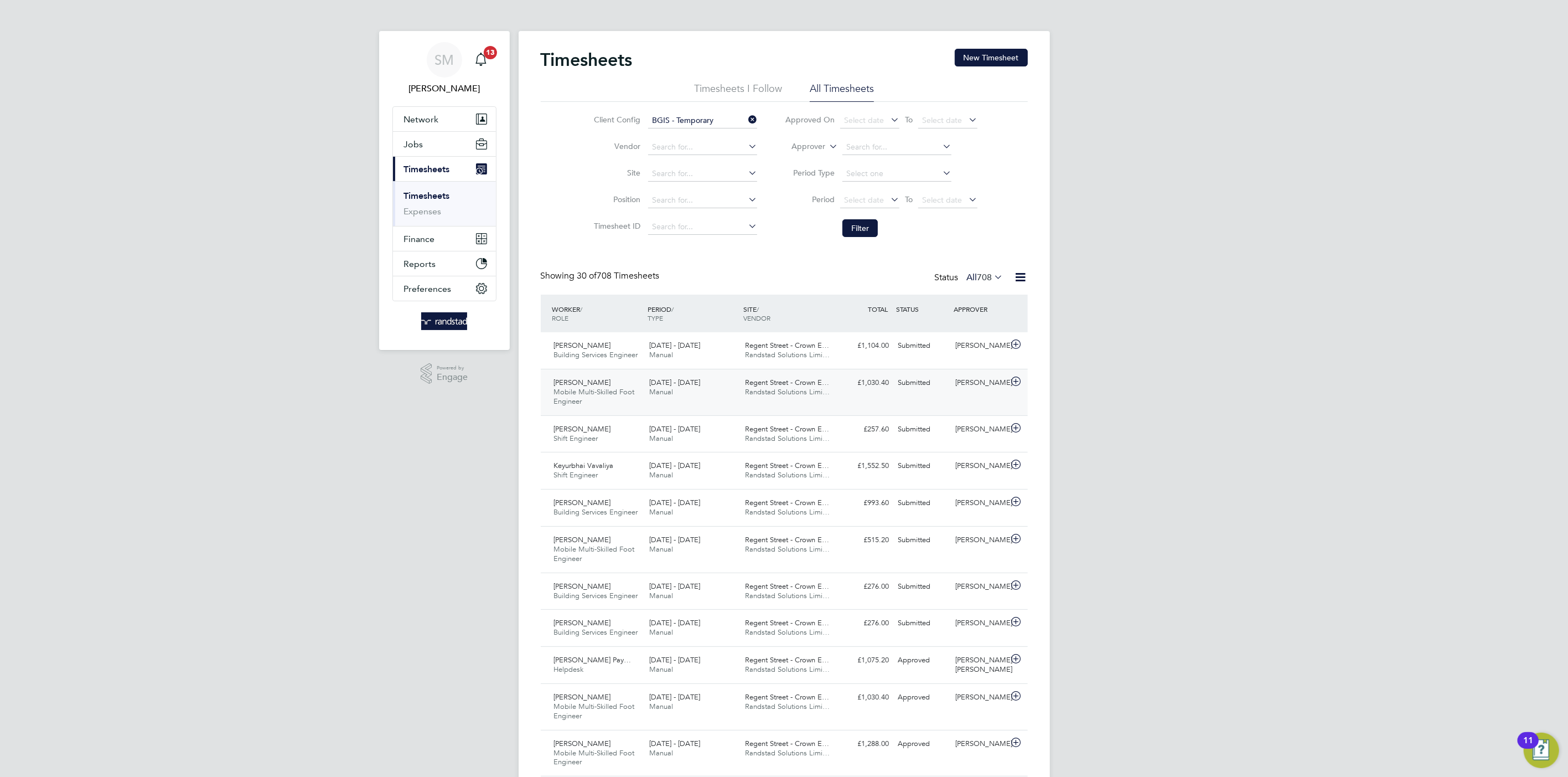
click at [877, 375] on div "£1,030.40 Submitted" at bounding box center [865, 383] width 57 height 18
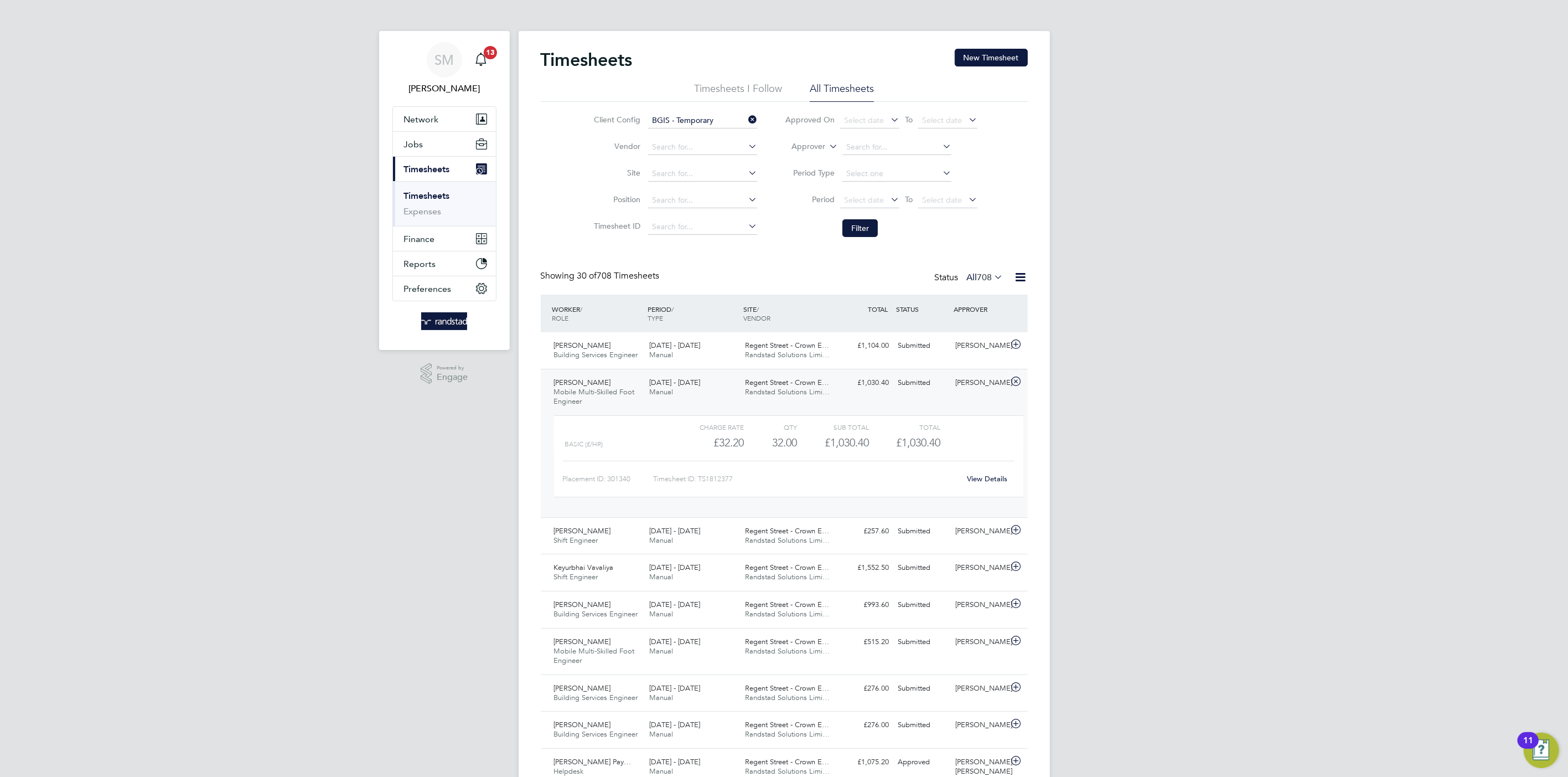
click at [811, 393] on span "Randstad Solutions Limi…" at bounding box center [787, 392] width 85 height 9
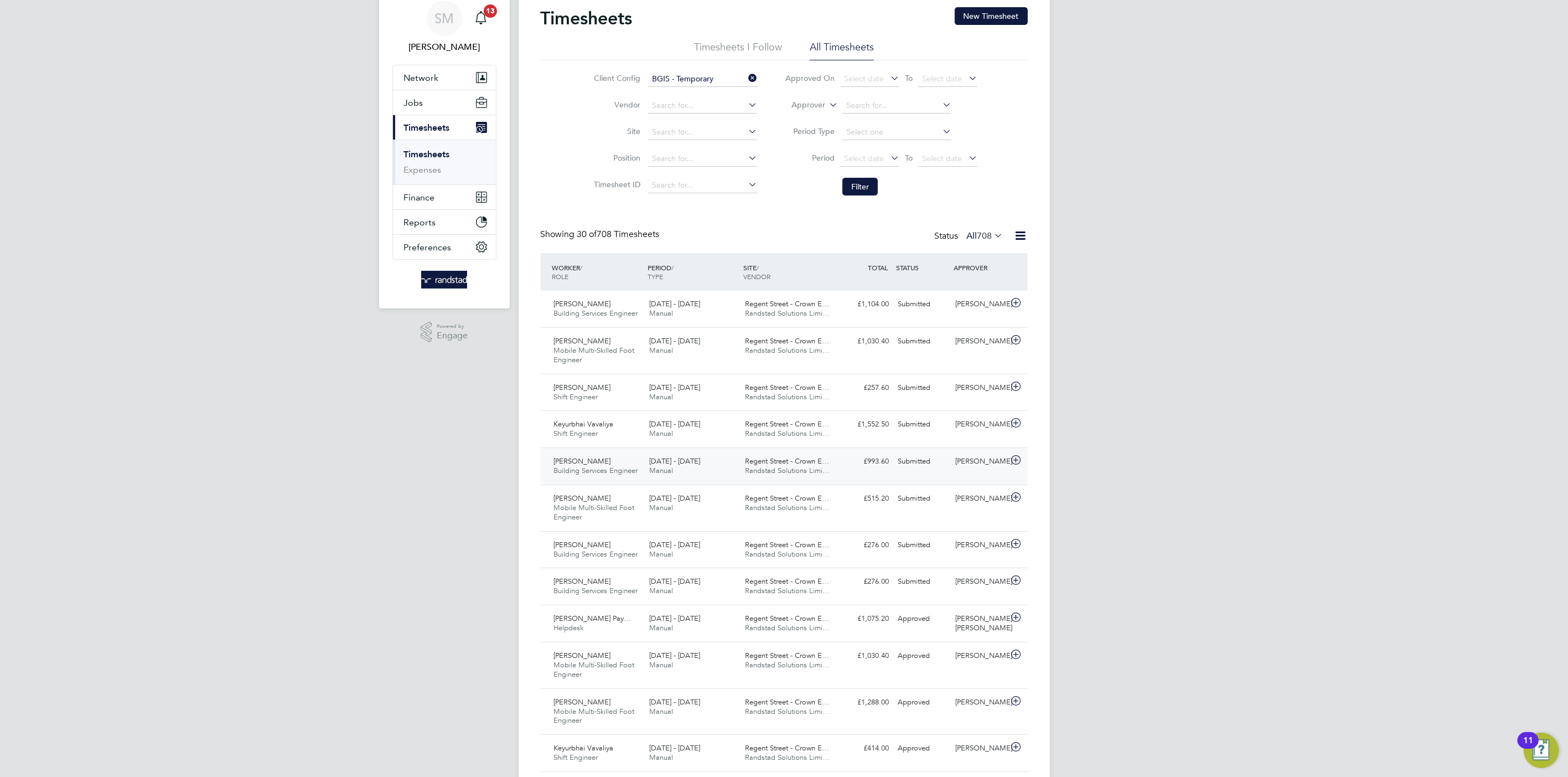
click at [794, 466] on span "Randstad Solutions Limi…" at bounding box center [787, 470] width 85 height 9
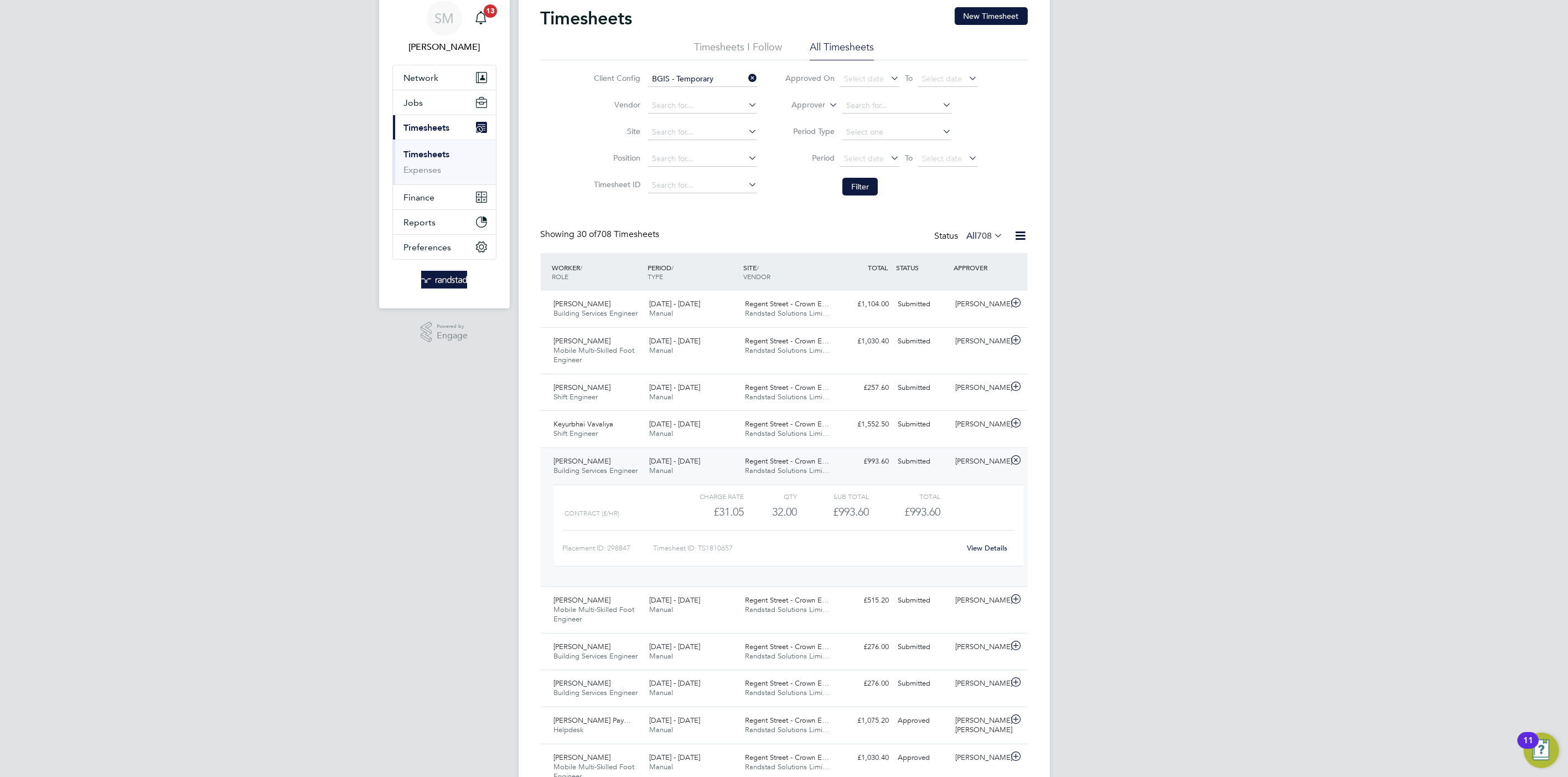
click at [990, 543] on link "View Details" at bounding box center [987, 548] width 40 height 9
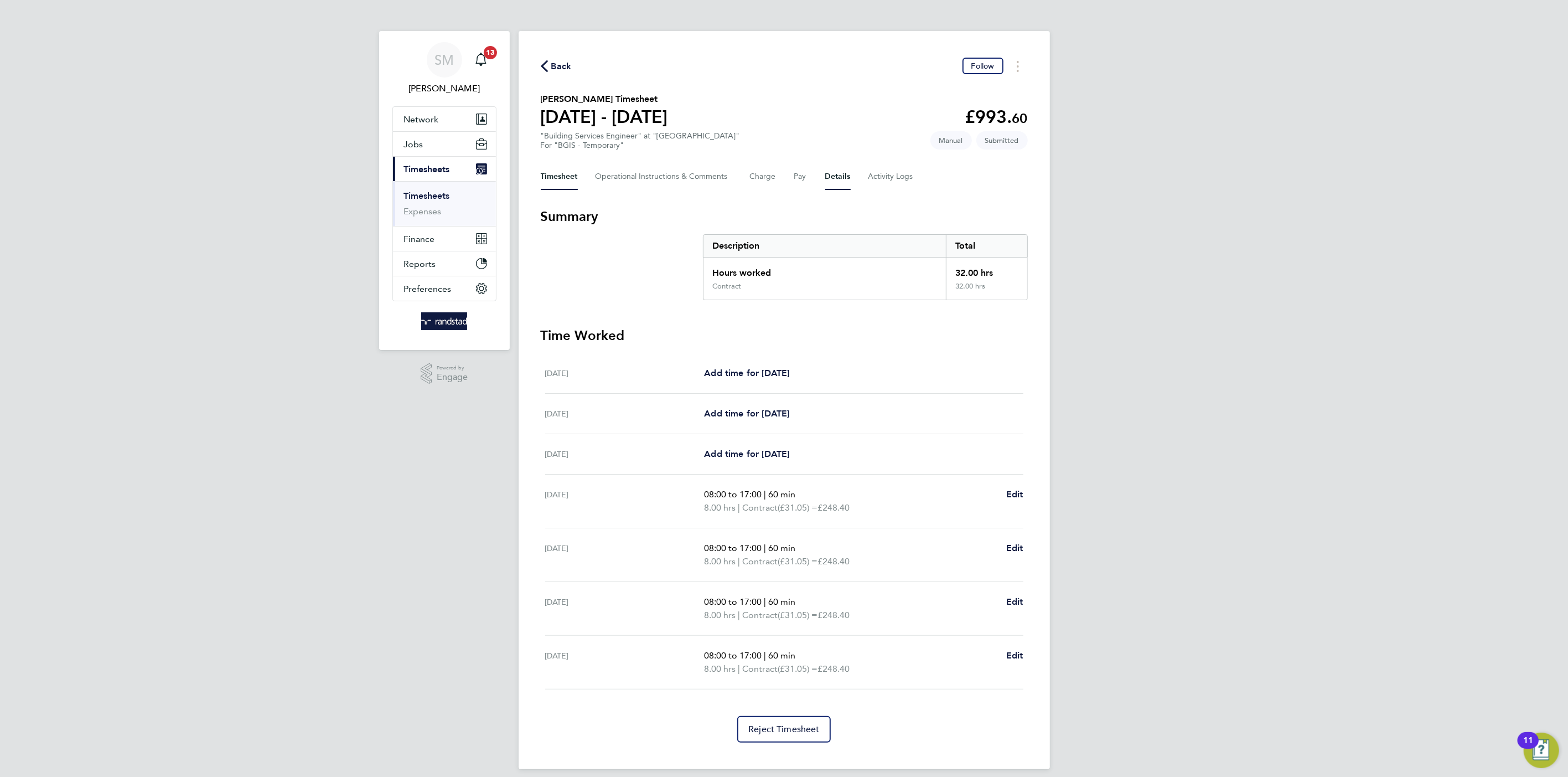
click at [833, 176] on button "Details" at bounding box center [838, 177] width 25 height 27
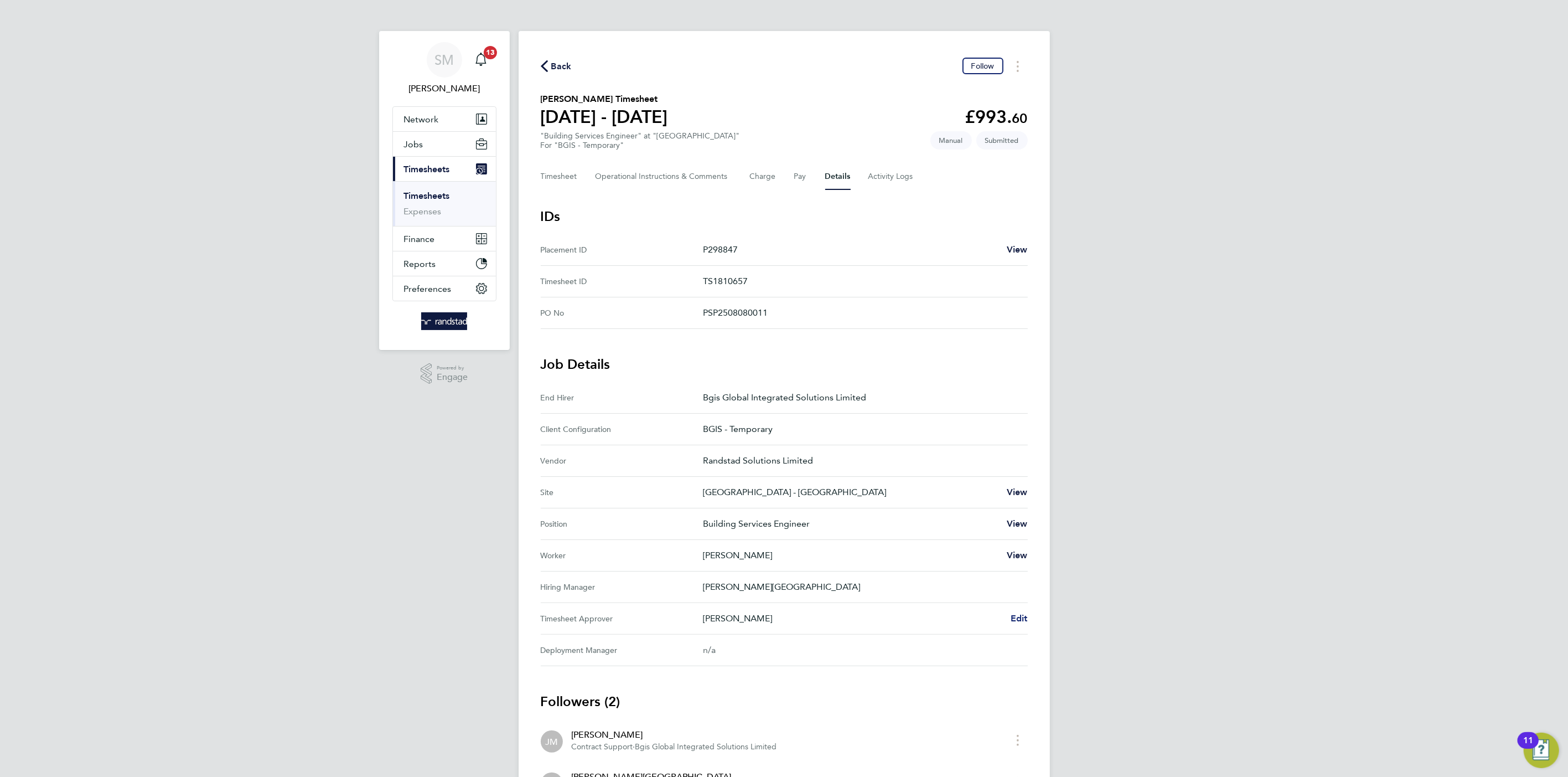
click at [1017, 616] on span "Edit" at bounding box center [1019, 618] width 17 height 11
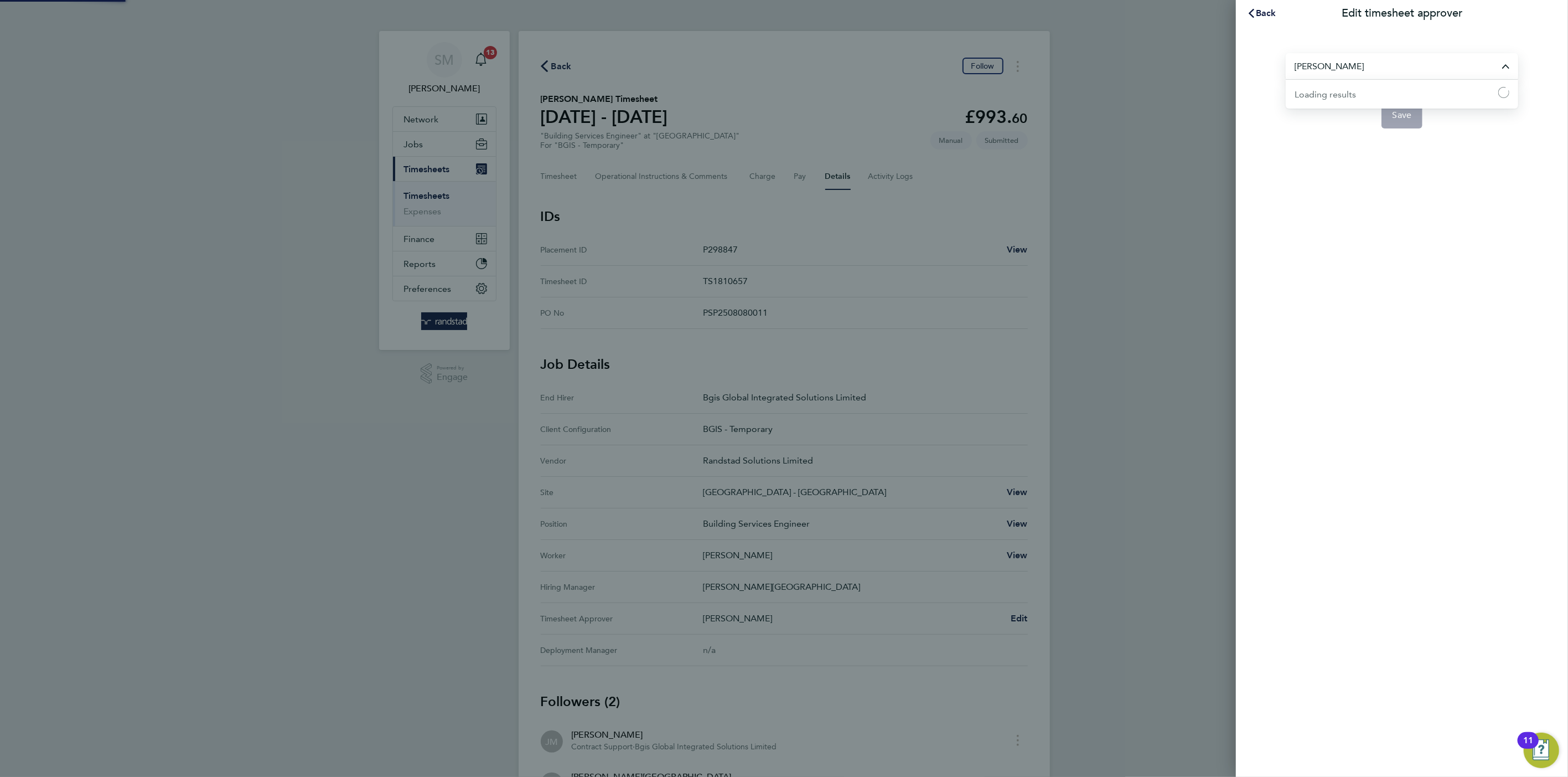
click at [1432, 63] on input "[PERSON_NAME]" at bounding box center [1402, 66] width 232 height 26
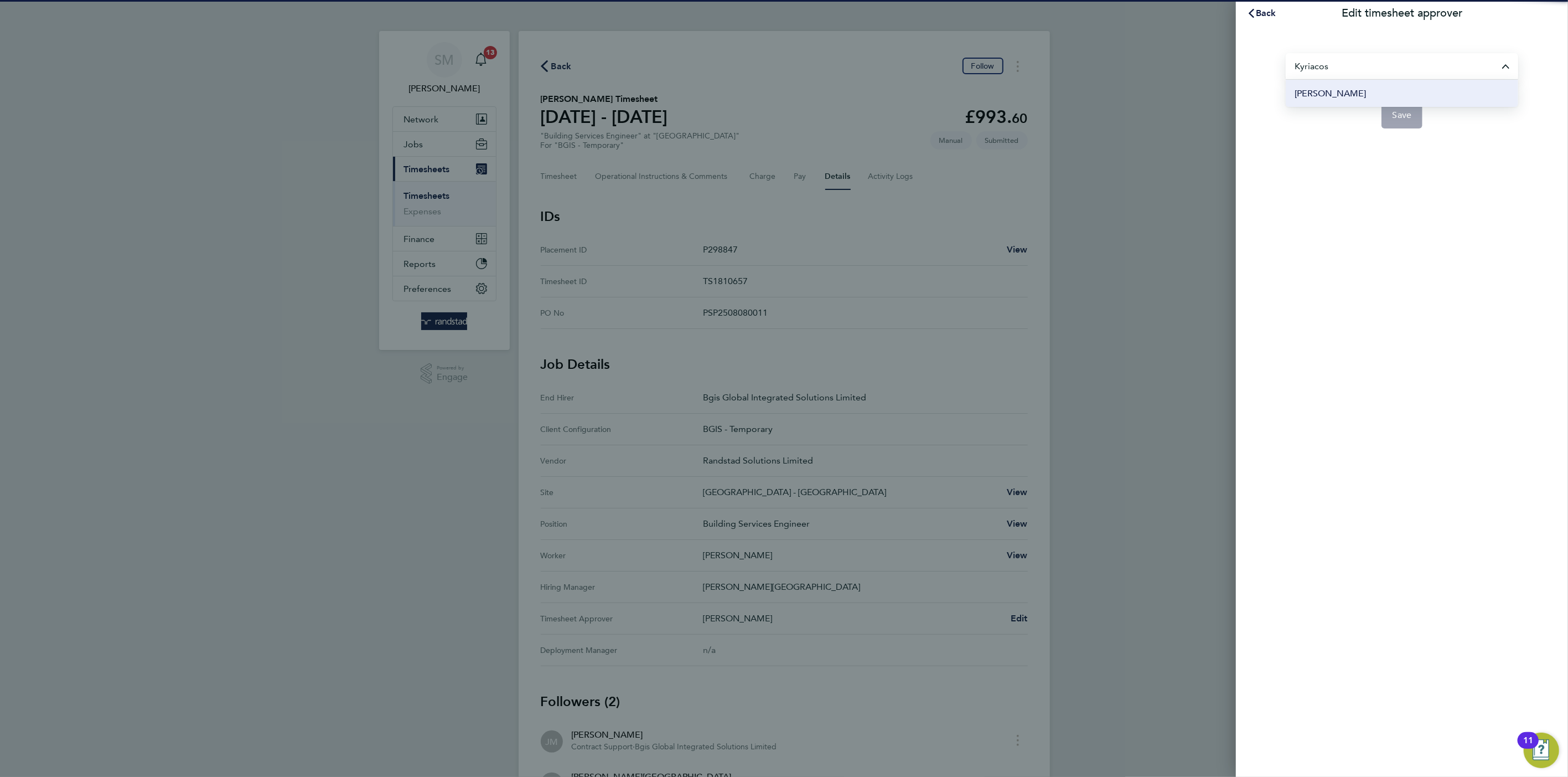
click at [1406, 85] on li "[PERSON_NAME]" at bounding box center [1402, 93] width 232 height 27
type input "[PERSON_NAME]"
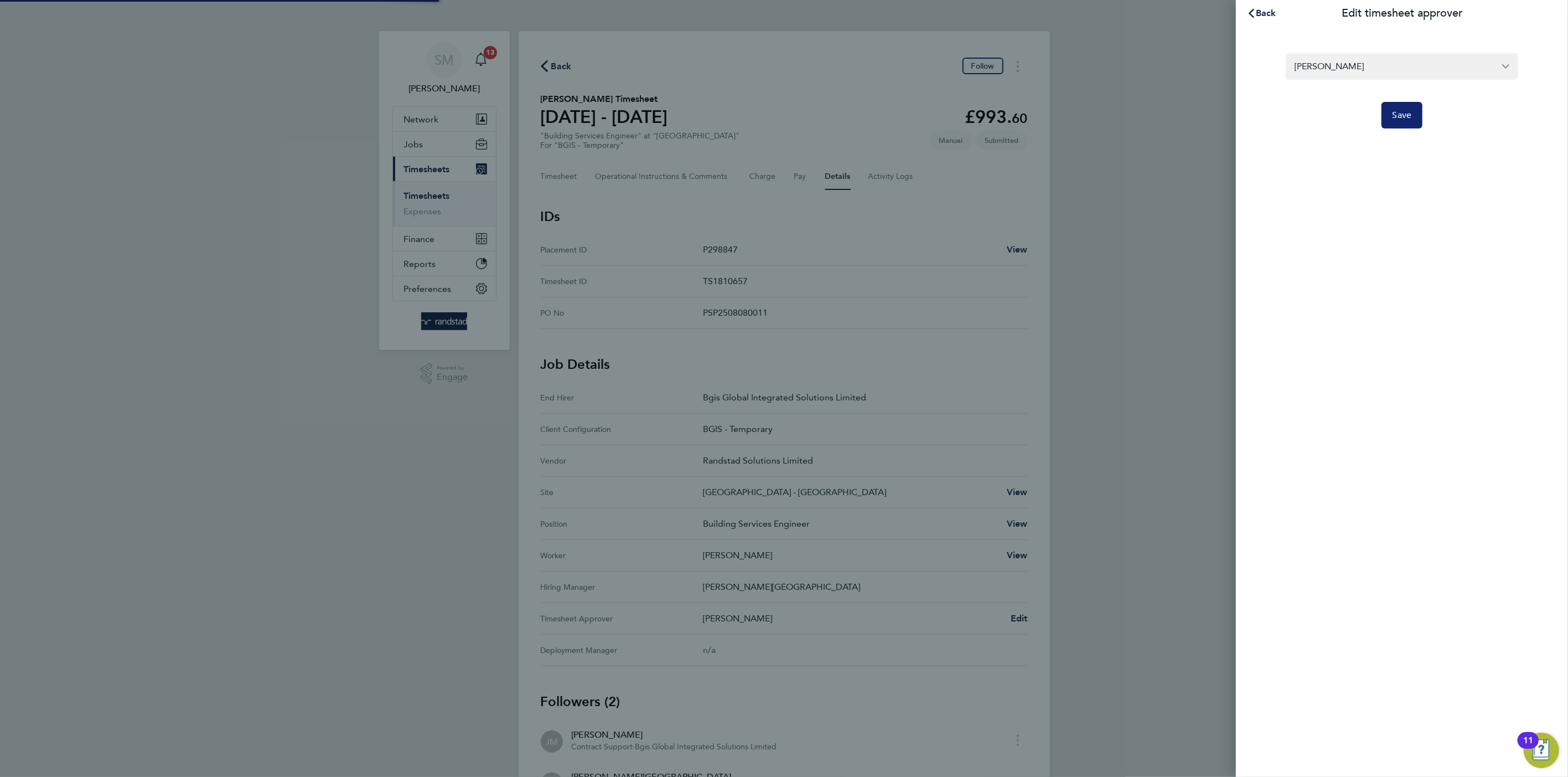
click at [1415, 121] on button "Save" at bounding box center [1403, 115] width 42 height 27
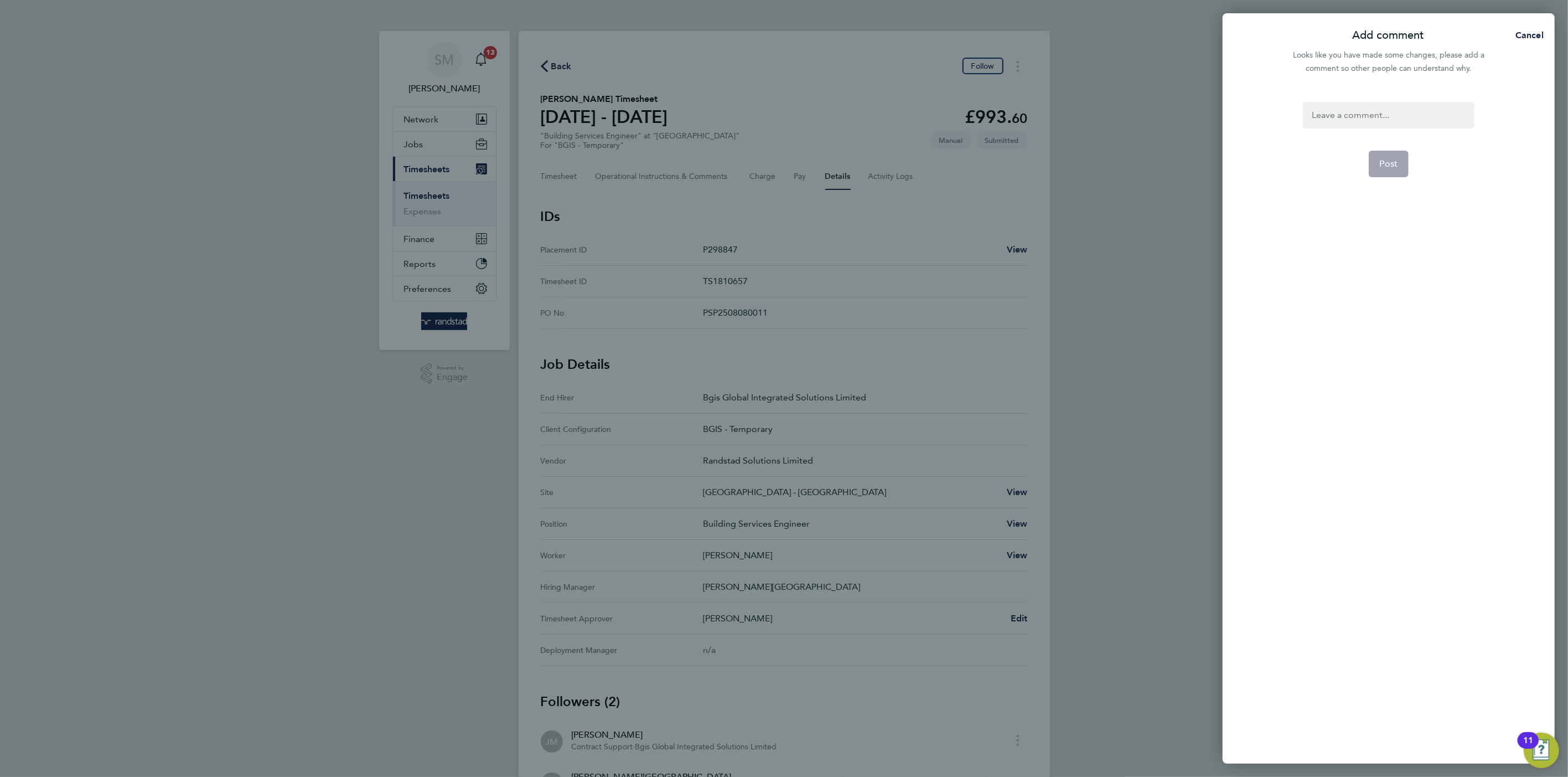
click at [1368, 124] on div at bounding box center [1389, 115] width 171 height 27
click at [1403, 167] on button "Post" at bounding box center [1389, 164] width 40 height 27
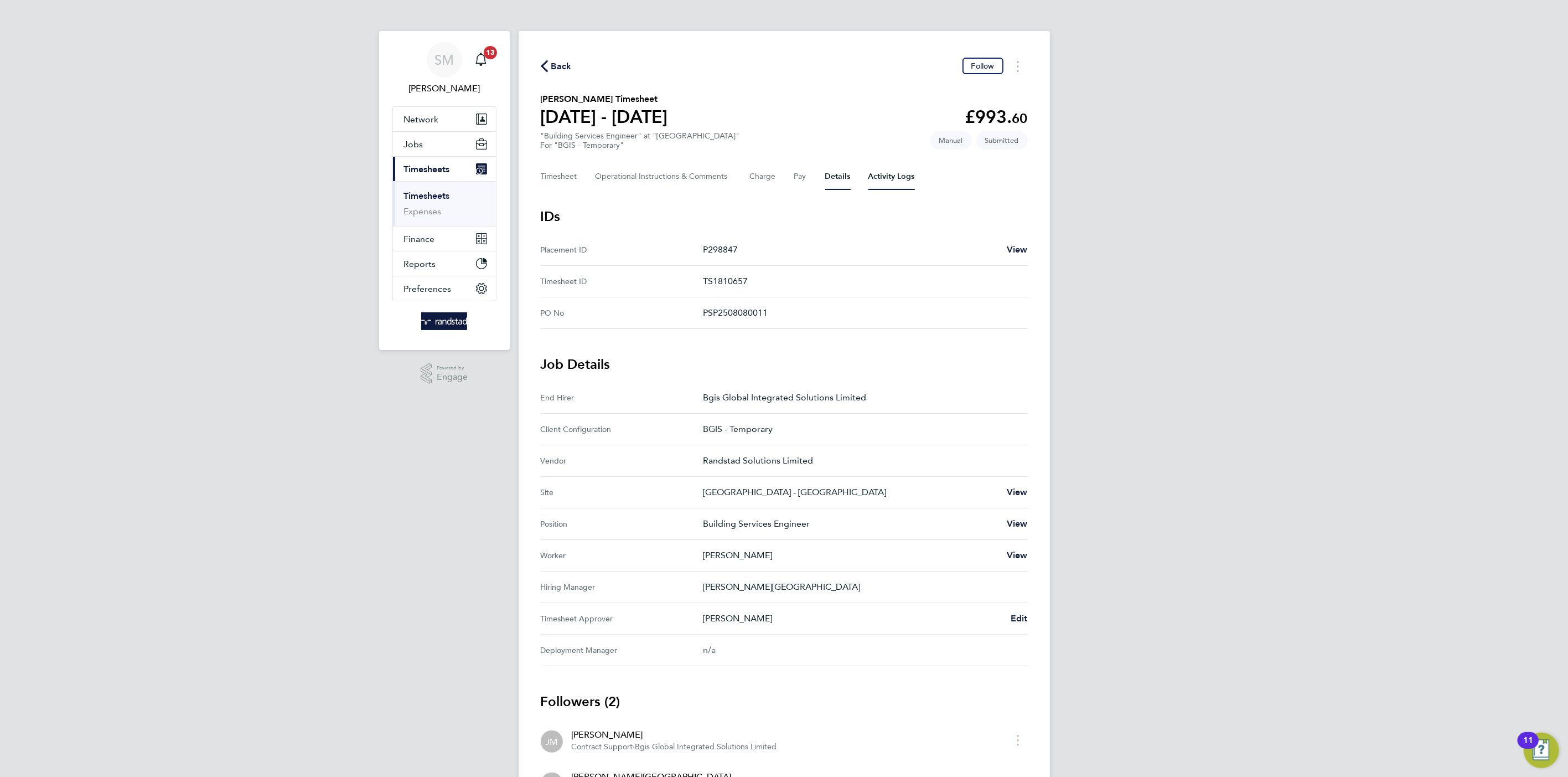
click at [870, 173] on Logs-tab "Activity Logs" at bounding box center [892, 177] width 47 height 27
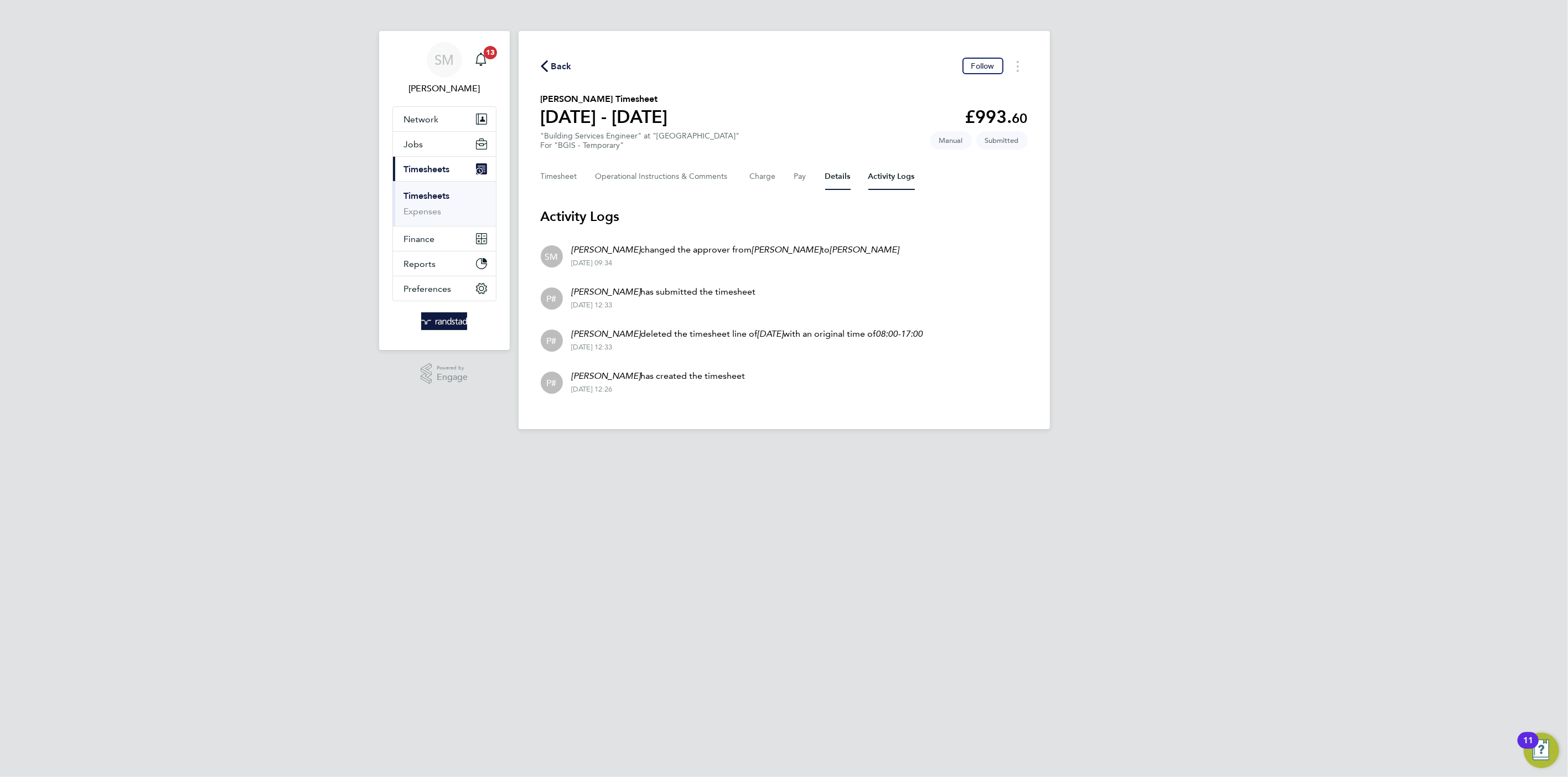
click at [834, 178] on button "Details" at bounding box center [838, 177] width 25 height 27
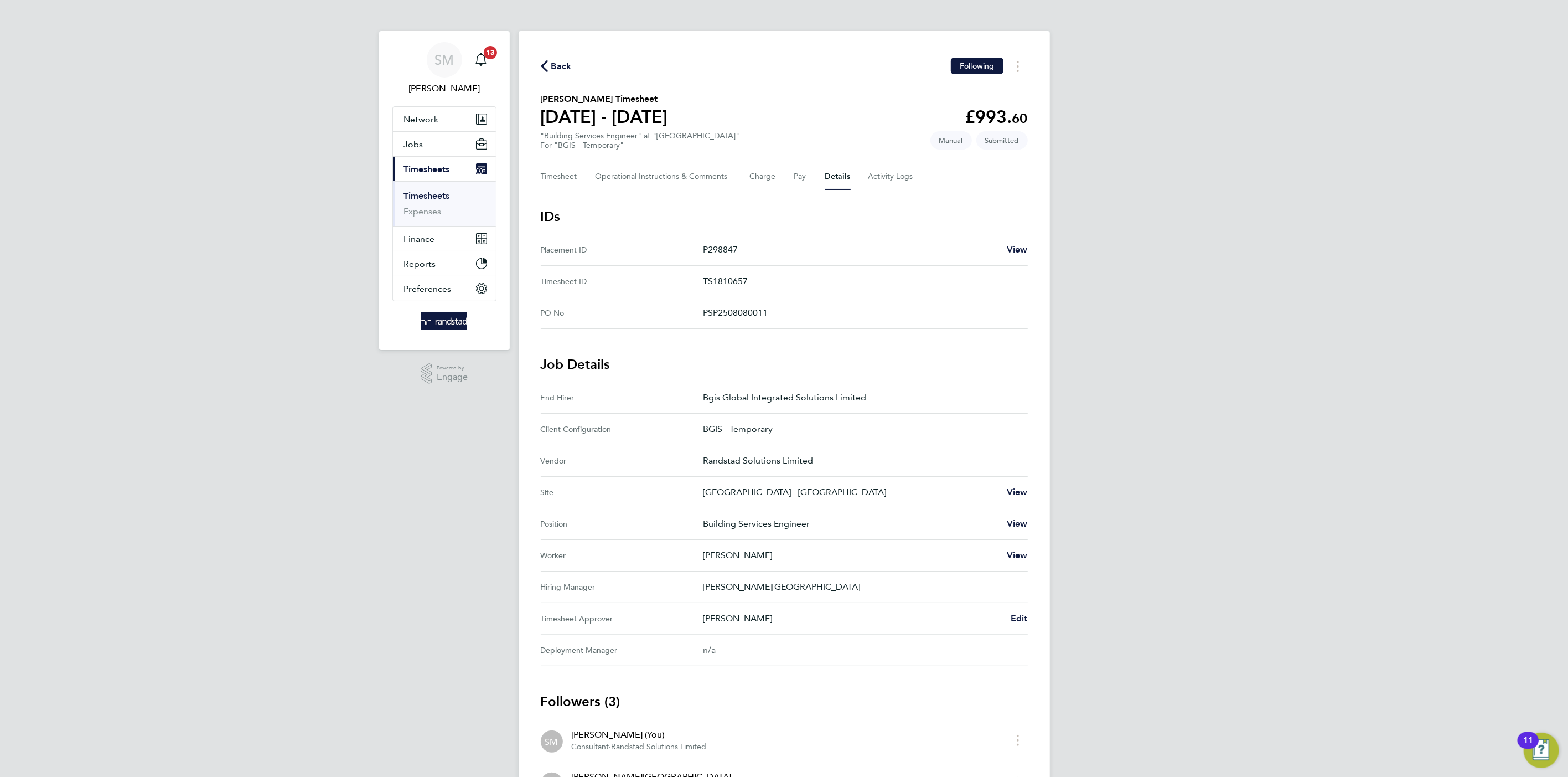
click at [565, 63] on span "Back" at bounding box center [561, 66] width 20 height 13
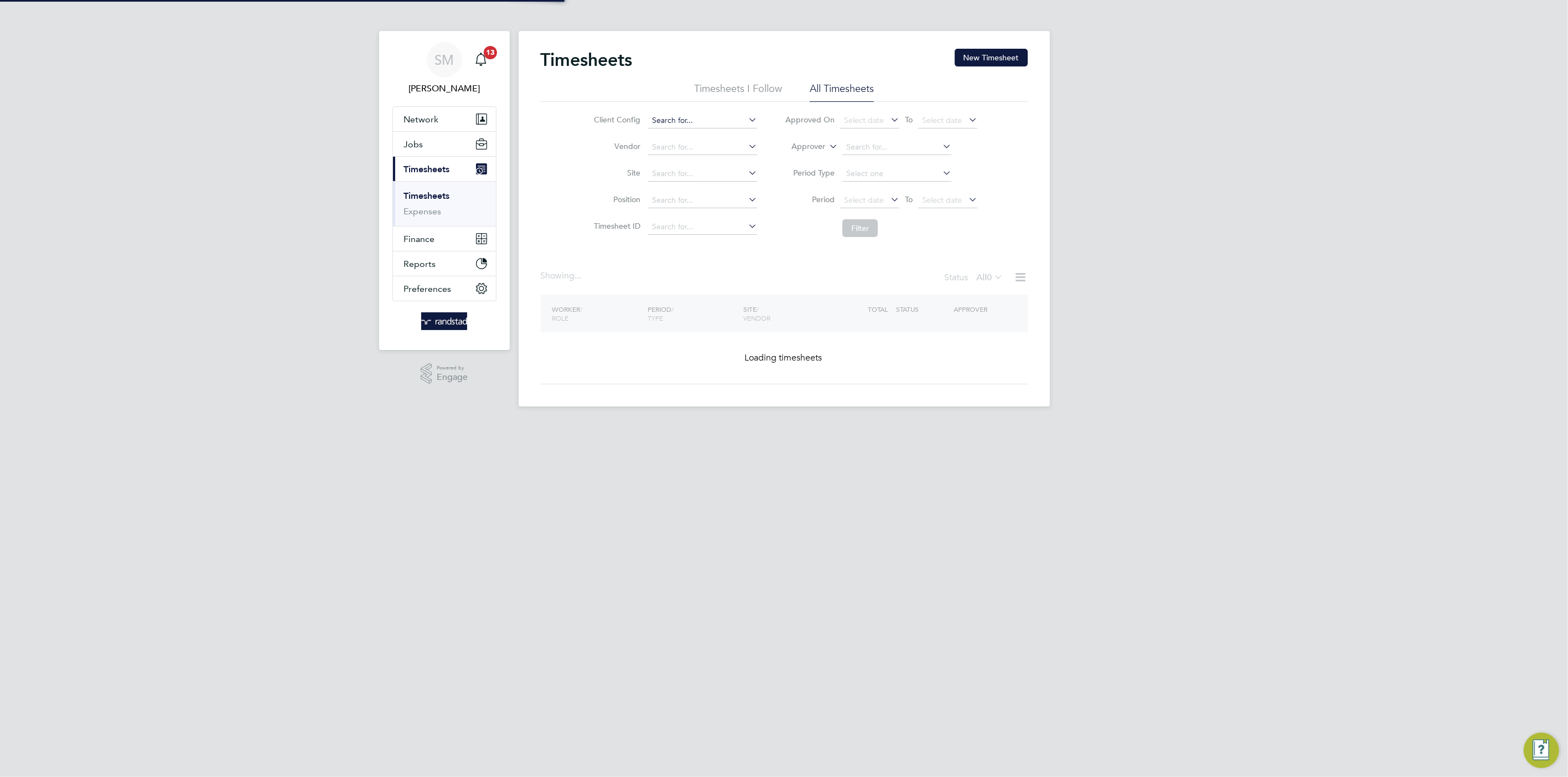
click at [698, 117] on input at bounding box center [702, 121] width 109 height 16
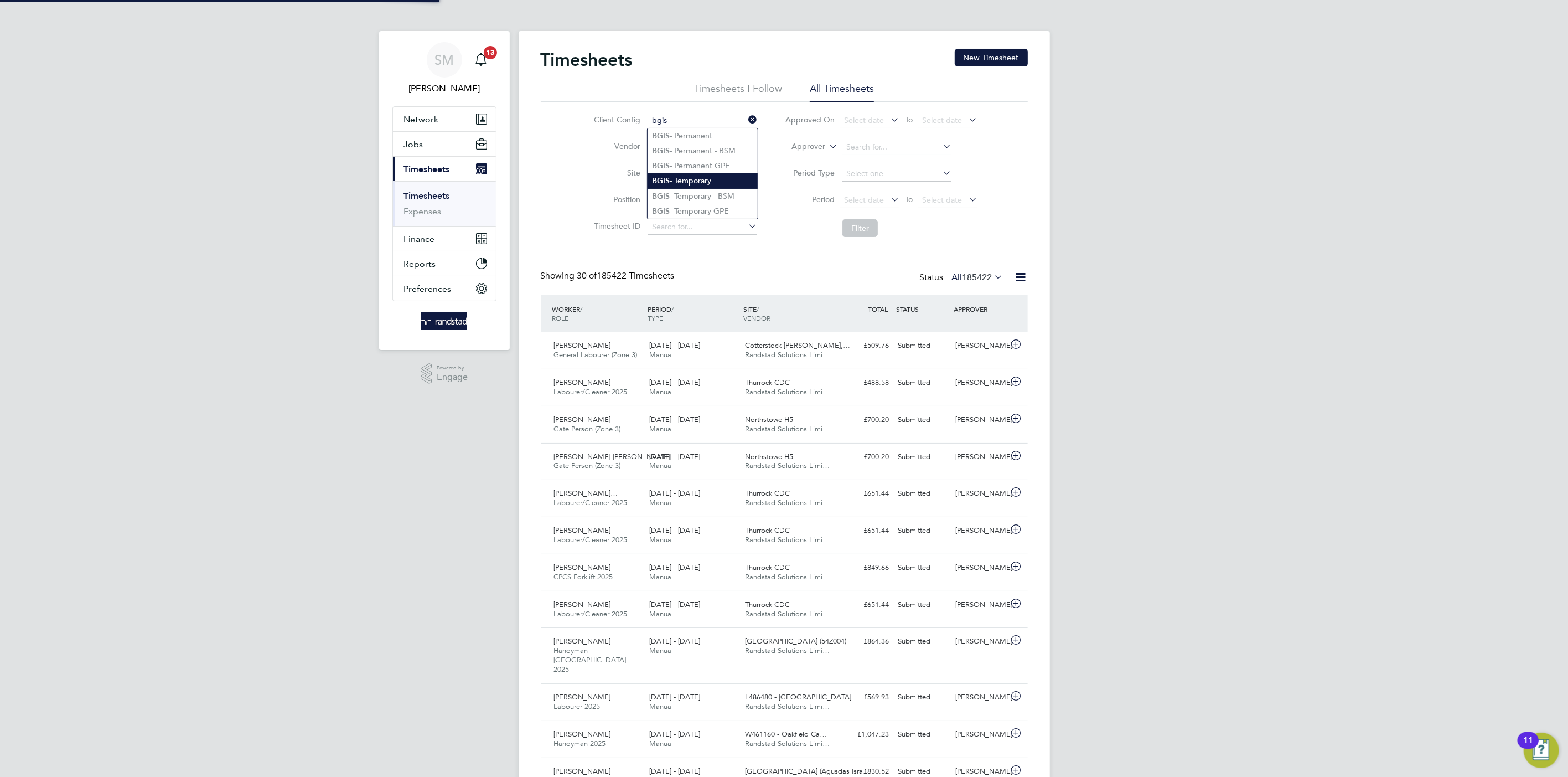
type input "(COMPLETED) 11155864 - FAST - Alliance Phase 1"
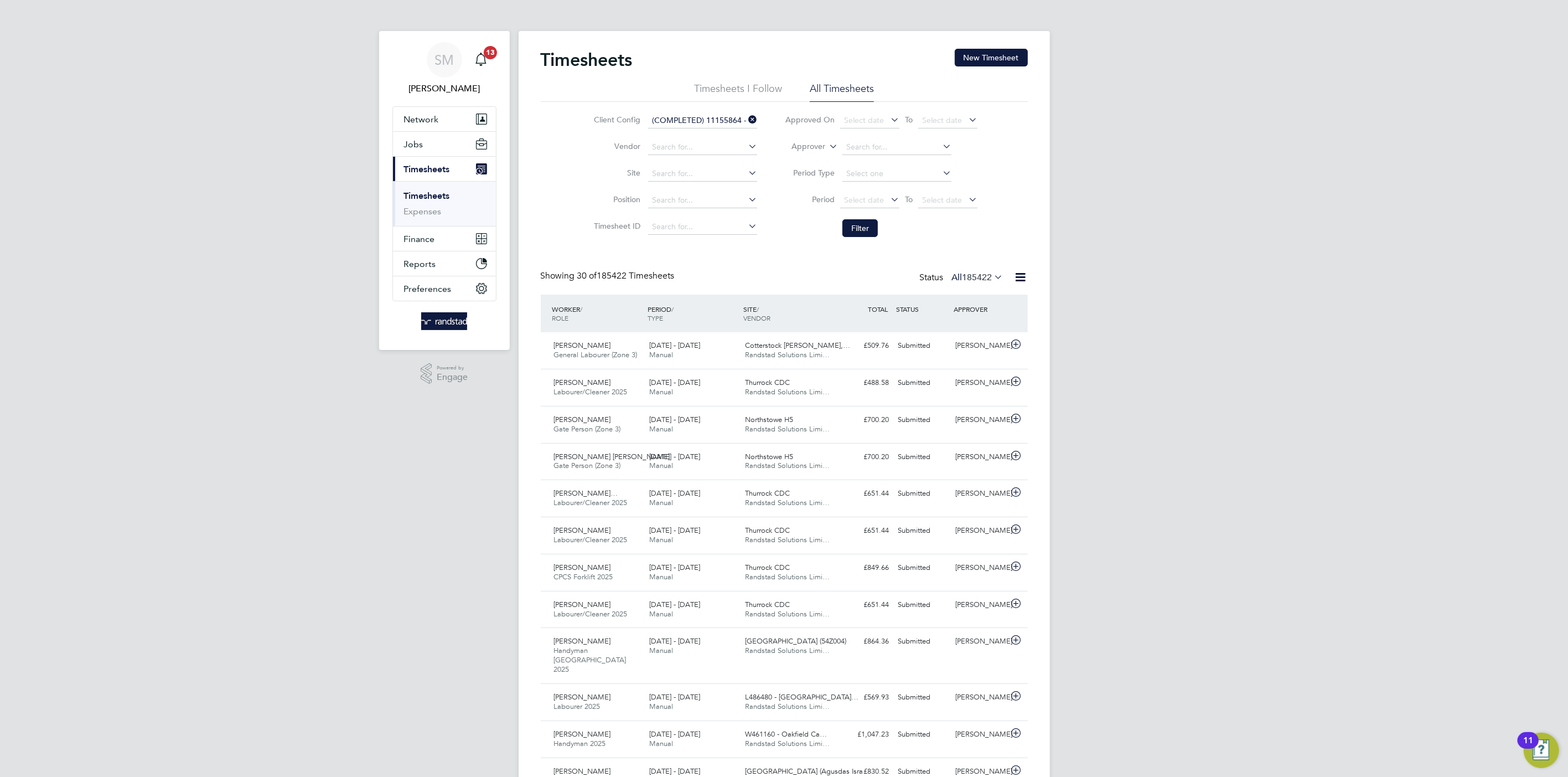
click at [714, 116] on input "(COMPLETED) 11155864 - FAST - Alliance Phase 1" at bounding box center [702, 121] width 109 height 16
click at [703, 184] on li "BGIS - Temporary" at bounding box center [703, 181] width 110 height 15
type input "BGIS - Temporary"
click at [864, 219] on button "Filter" at bounding box center [860, 228] width 35 height 18
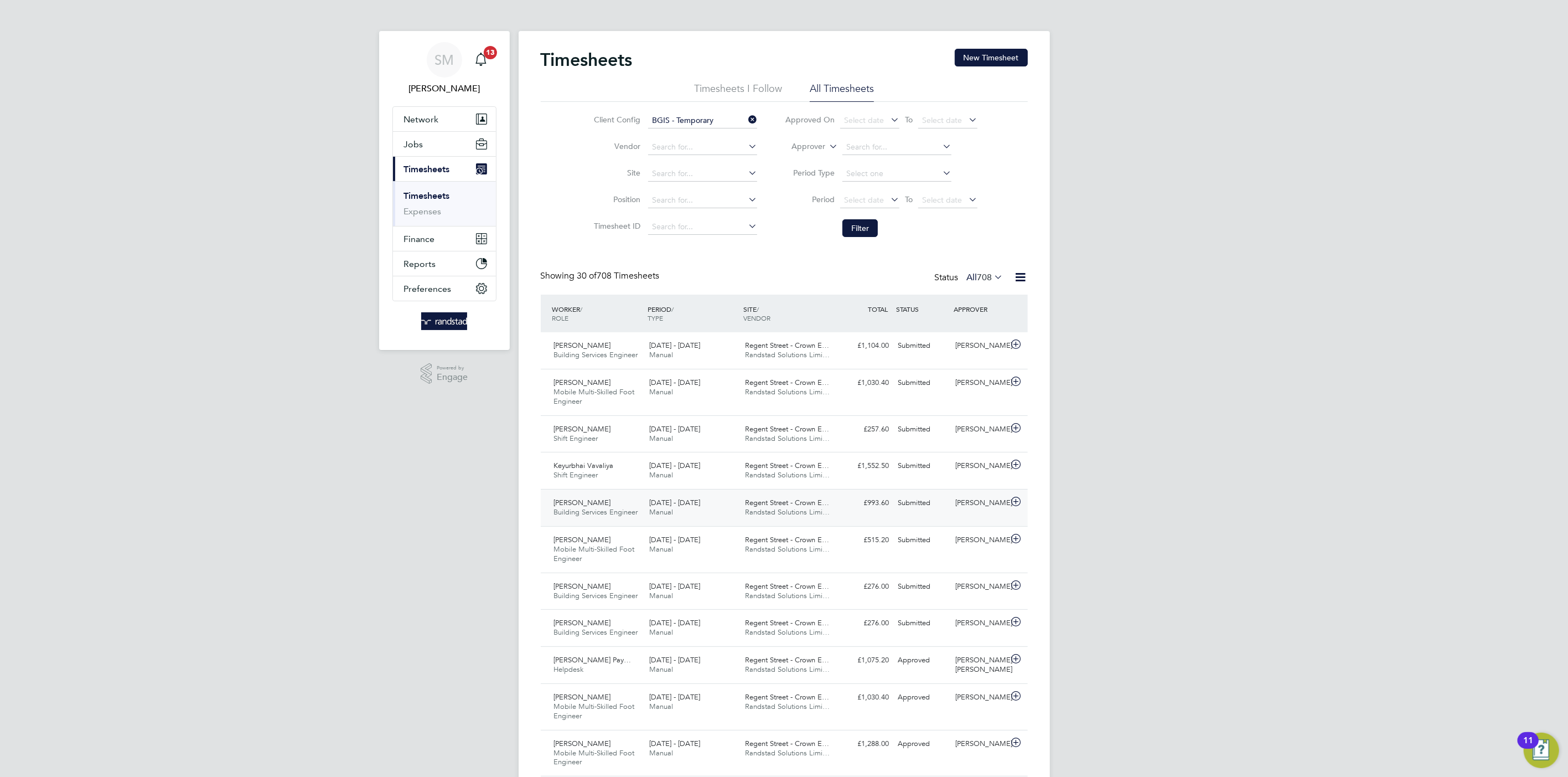
click at [811, 510] on span "Randstad Solutions Limi…" at bounding box center [787, 512] width 85 height 9
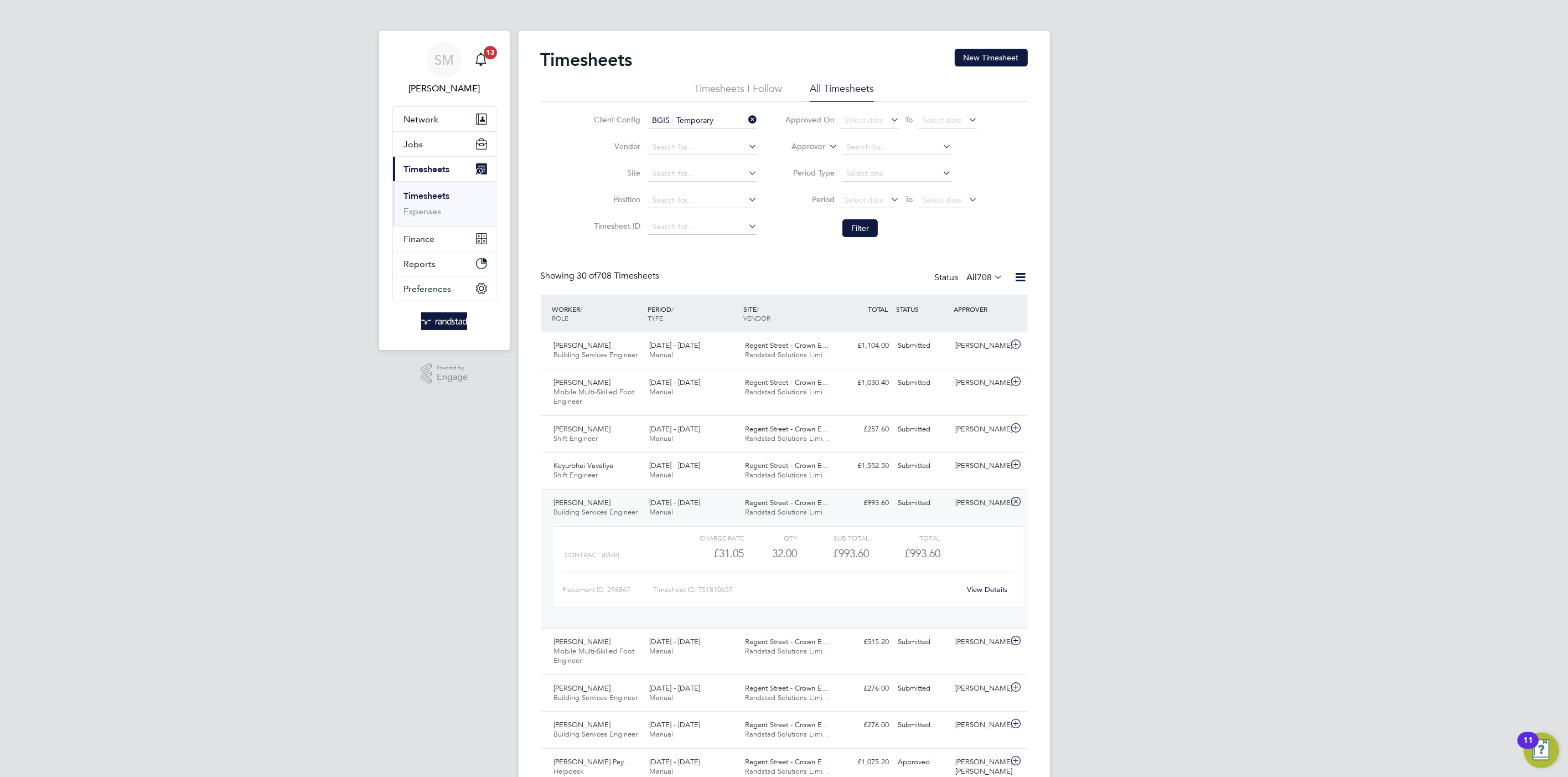
click at [818, 509] on span "Randstad Solutions Limi…" at bounding box center [787, 512] width 85 height 9
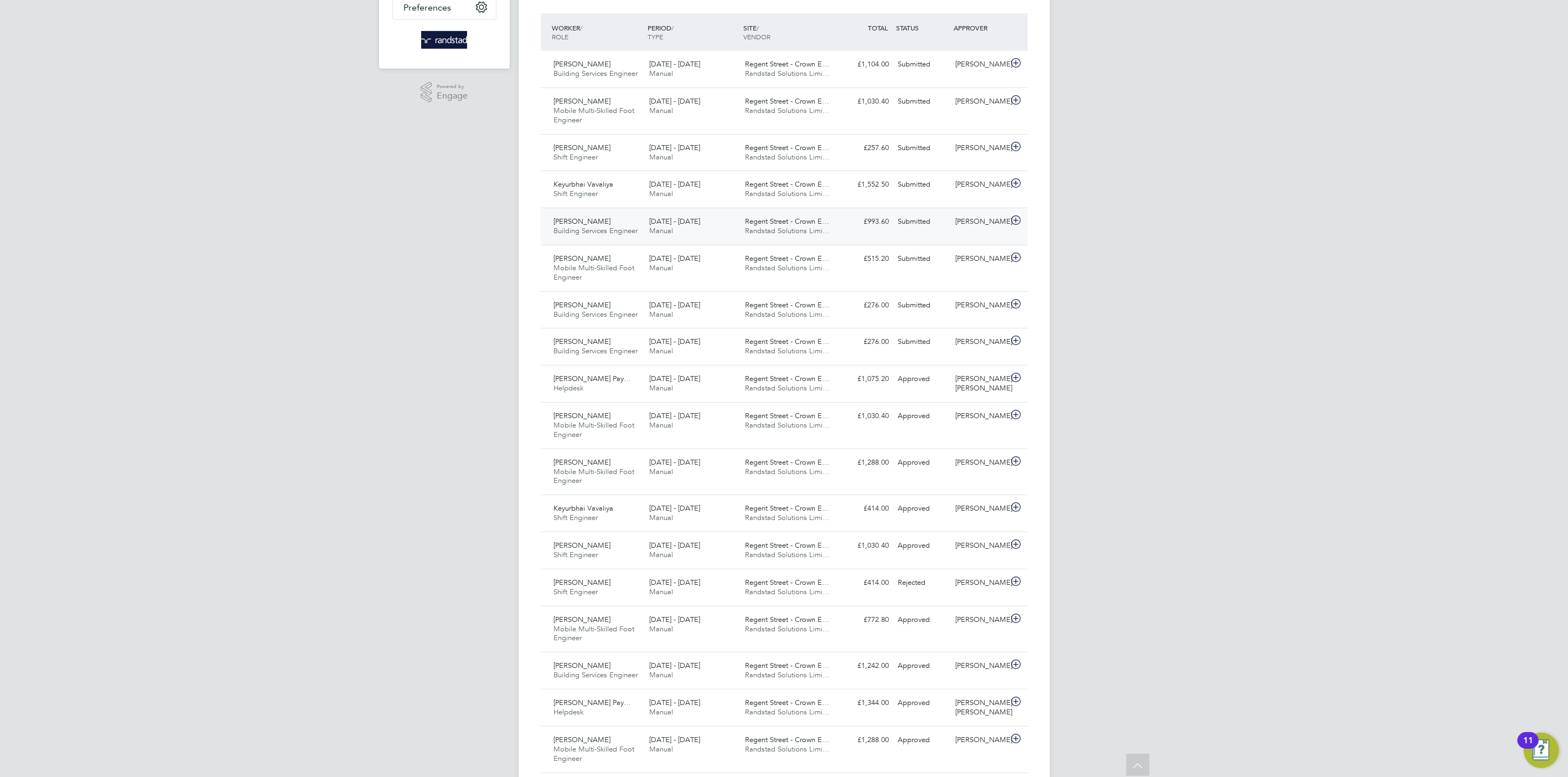
click at [778, 226] on span "Randstad Solutions Limi…" at bounding box center [787, 231] width 85 height 9
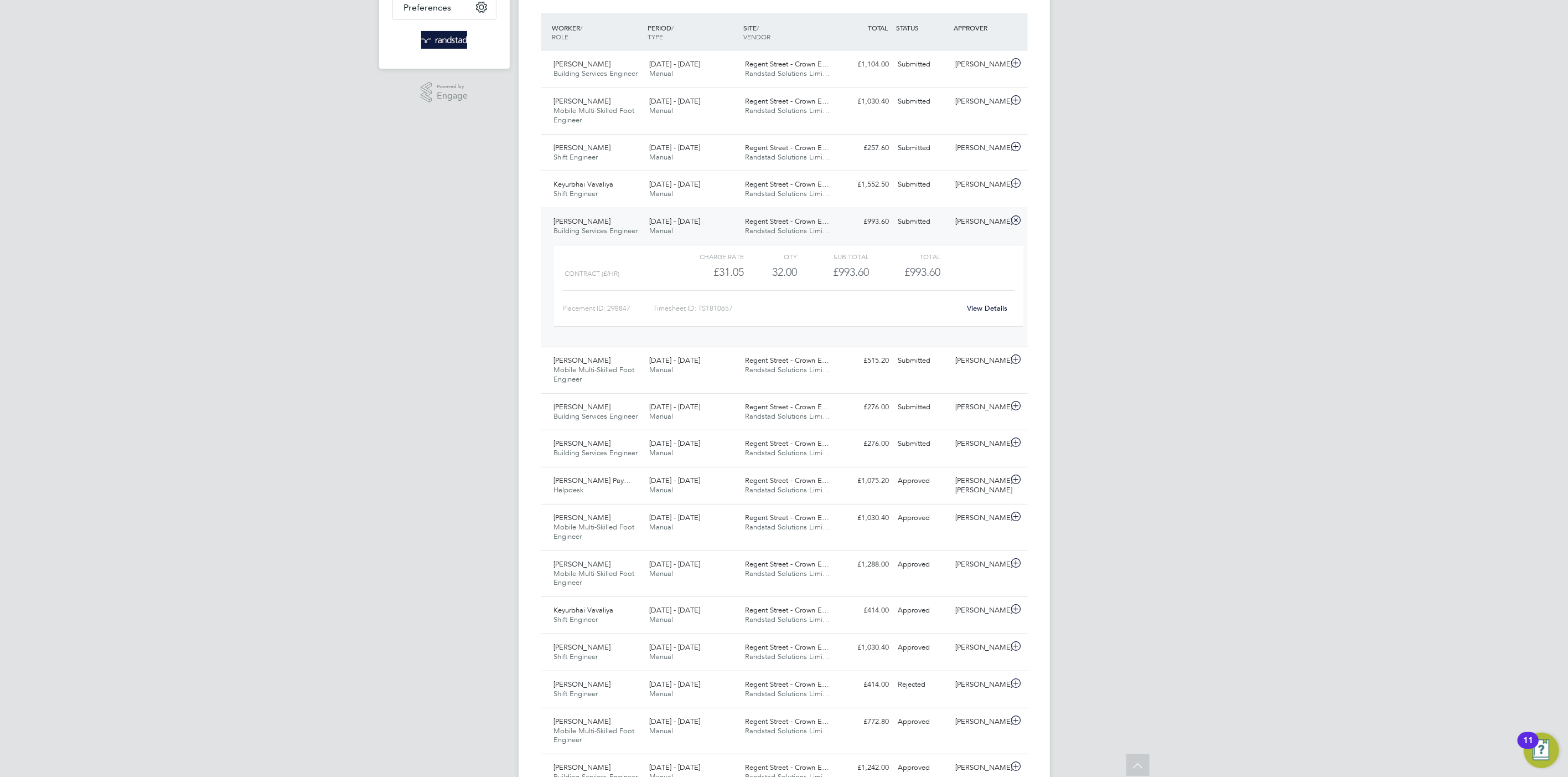
click at [778, 226] on span "Randstad Solutions Limi…" at bounding box center [787, 231] width 85 height 9
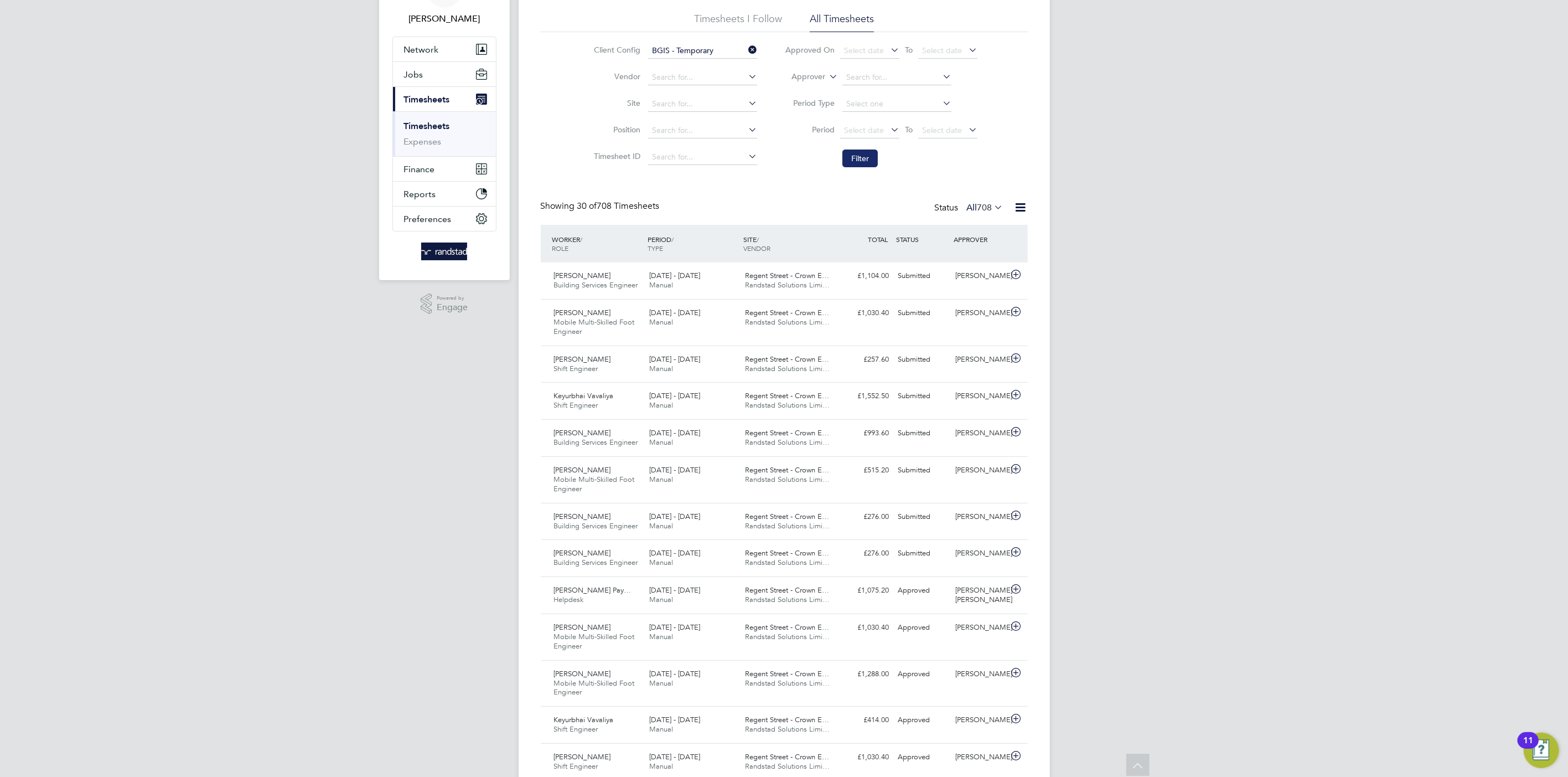
click at [866, 156] on button "Filter" at bounding box center [860, 159] width 35 height 18
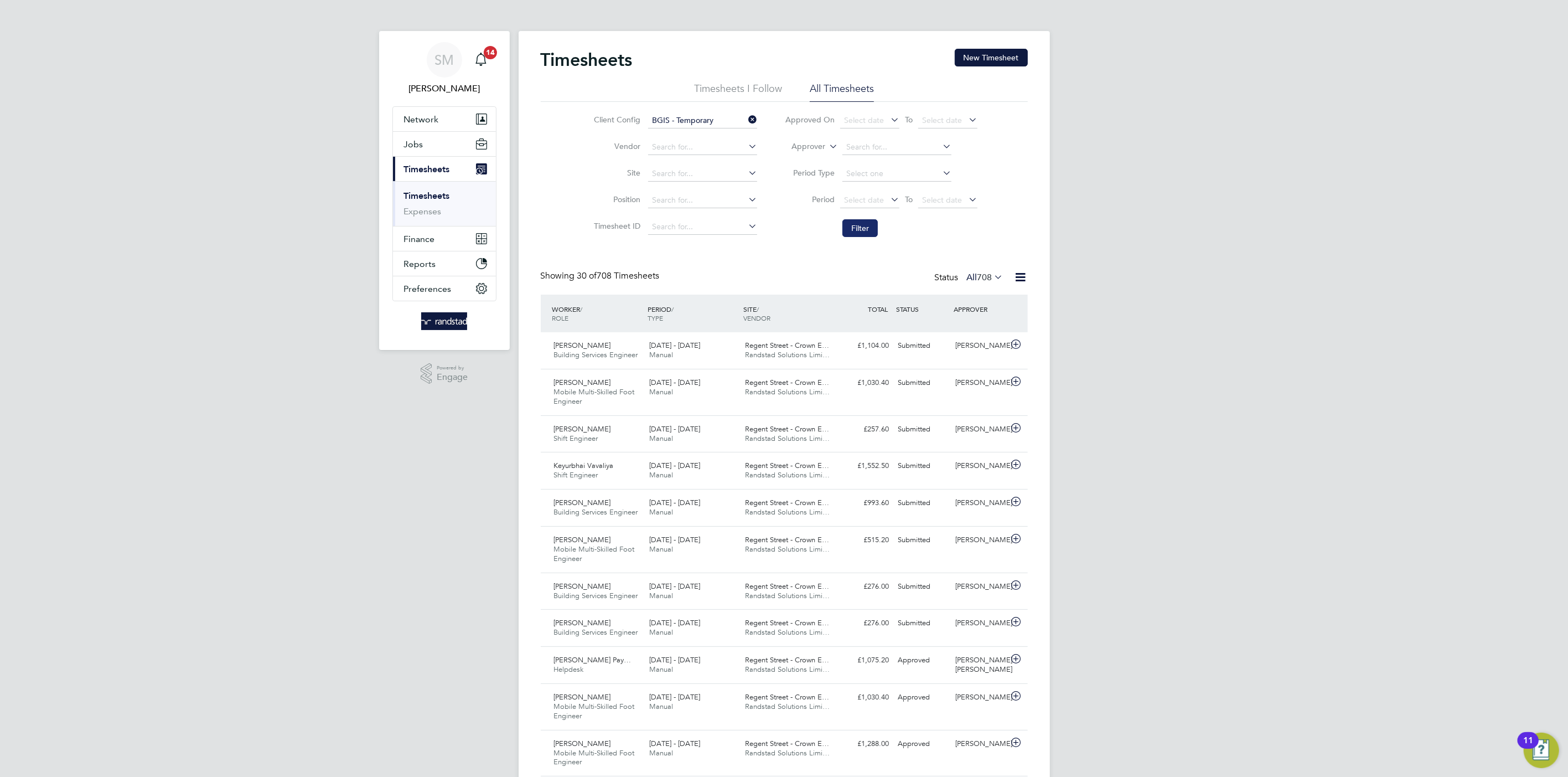
click at [870, 231] on button "Filter" at bounding box center [860, 228] width 35 height 18
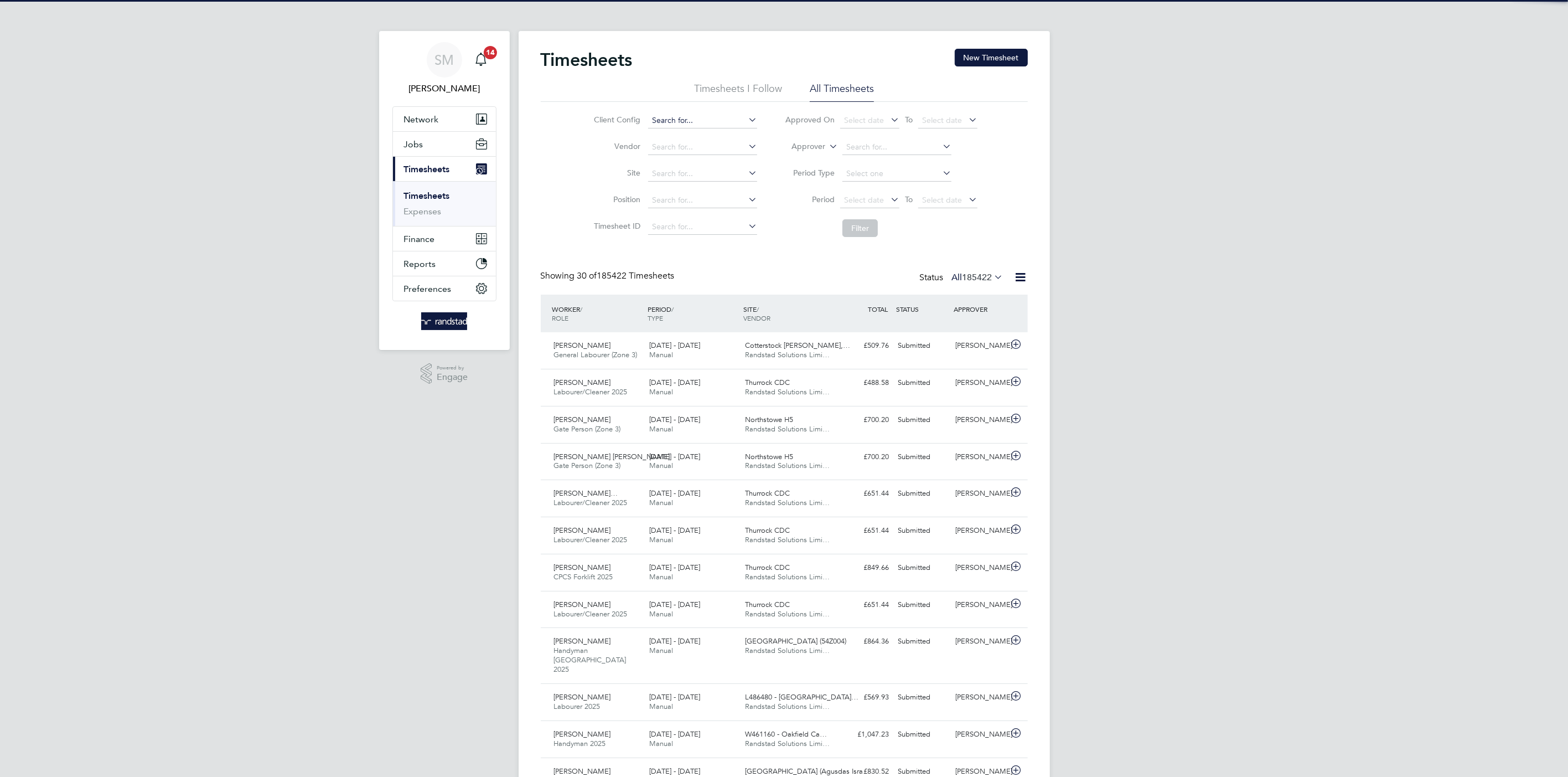
click at [676, 123] on input at bounding box center [702, 121] width 109 height 16
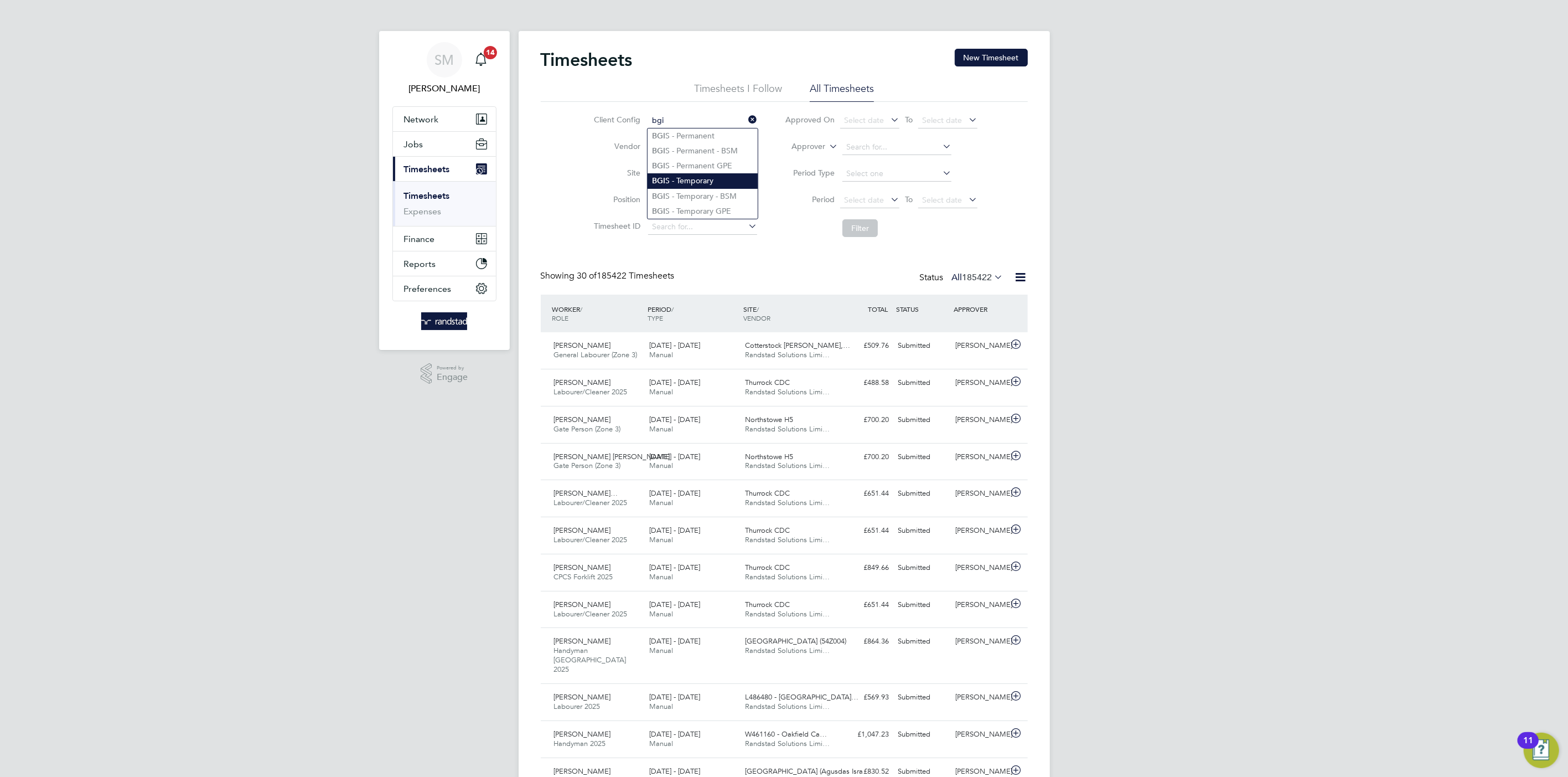
click at [698, 182] on li "BGI S - Temporary" at bounding box center [703, 181] width 110 height 15
type input "BGIS - Temporary"
click at [868, 222] on button "Filter" at bounding box center [860, 228] width 35 height 18
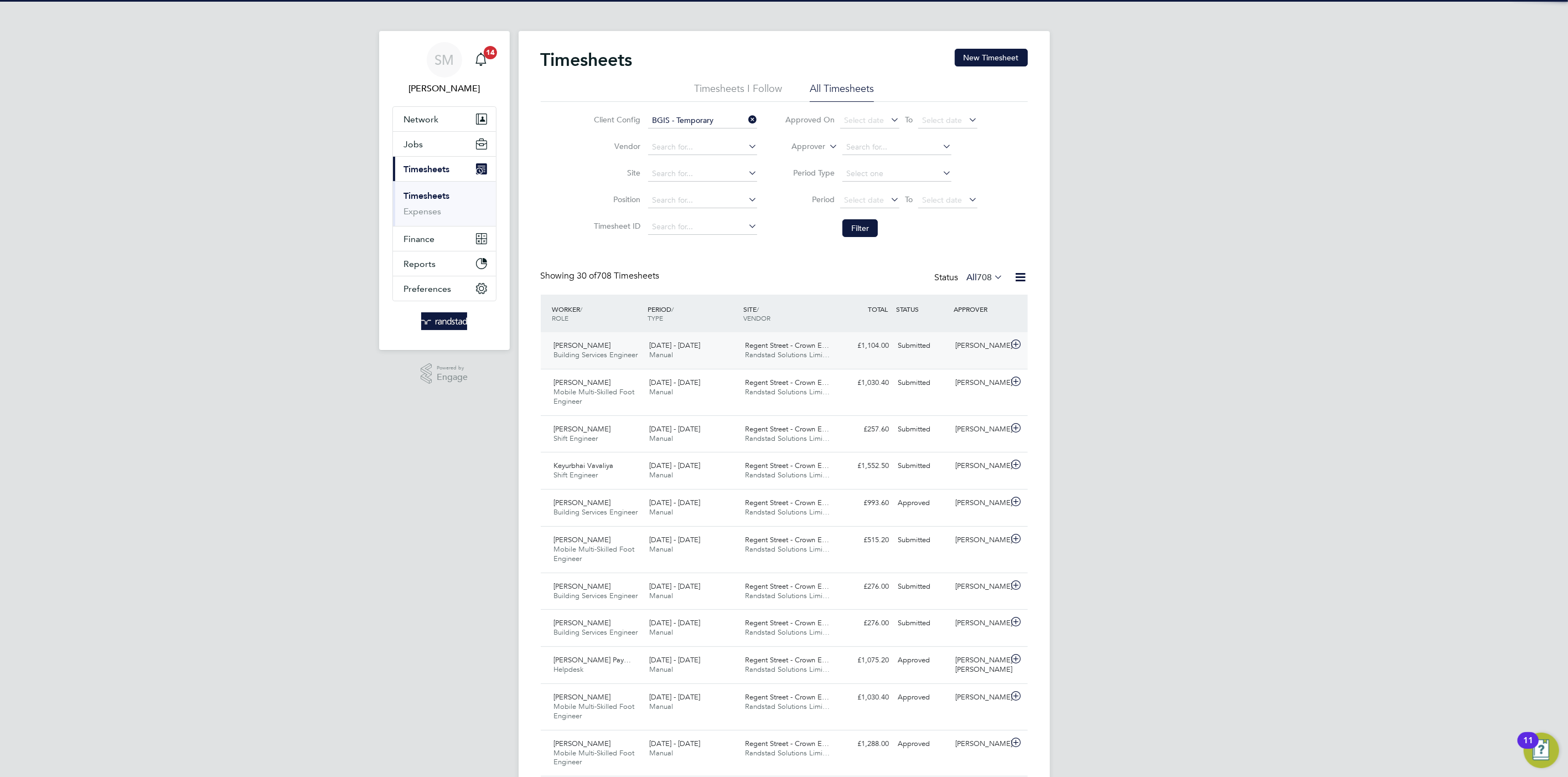
click at [870, 351] on div "£1,104.00 Submitted" at bounding box center [865, 346] width 57 height 18
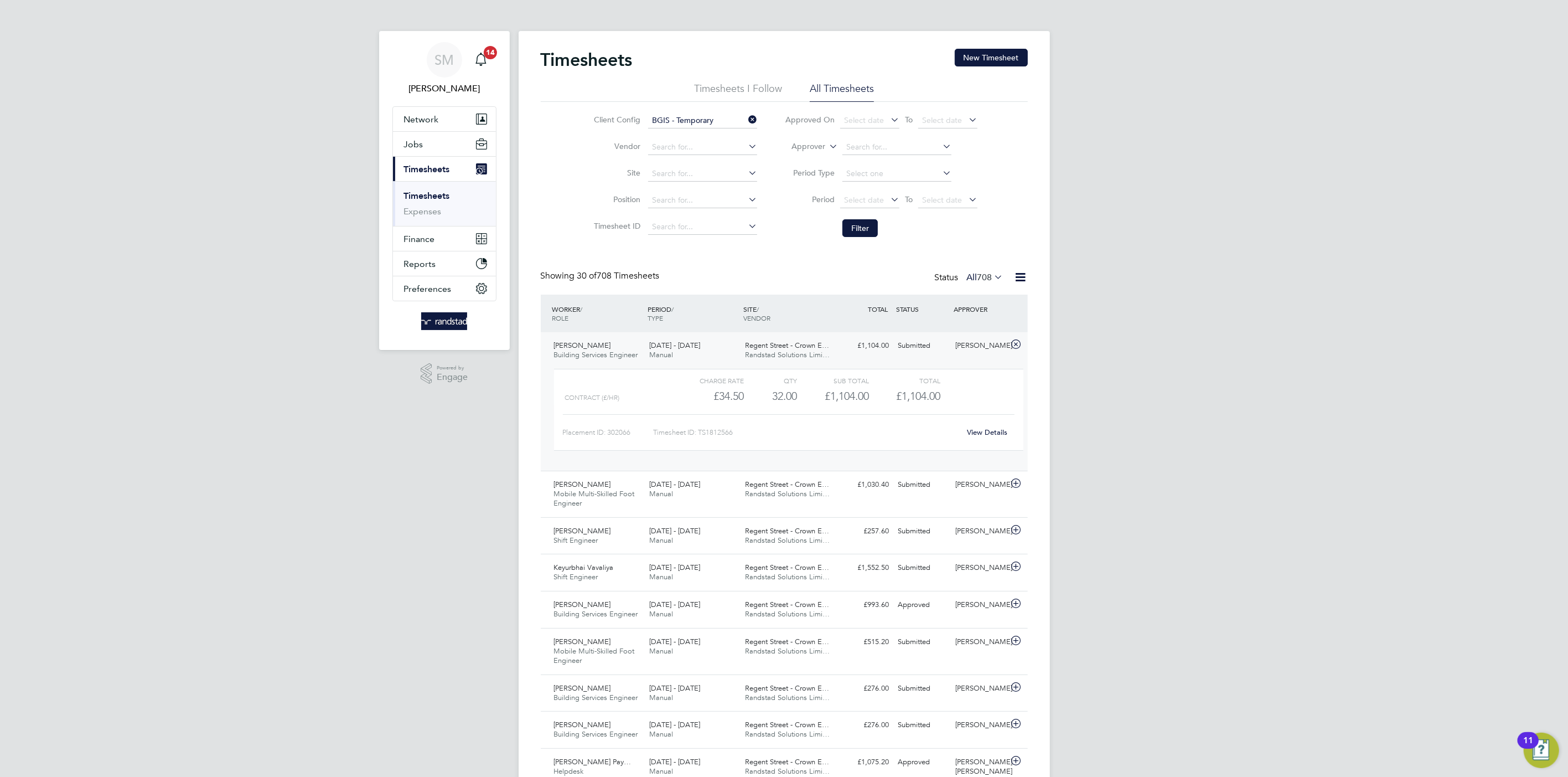
click at [991, 433] on link "View Details" at bounding box center [987, 432] width 40 height 9
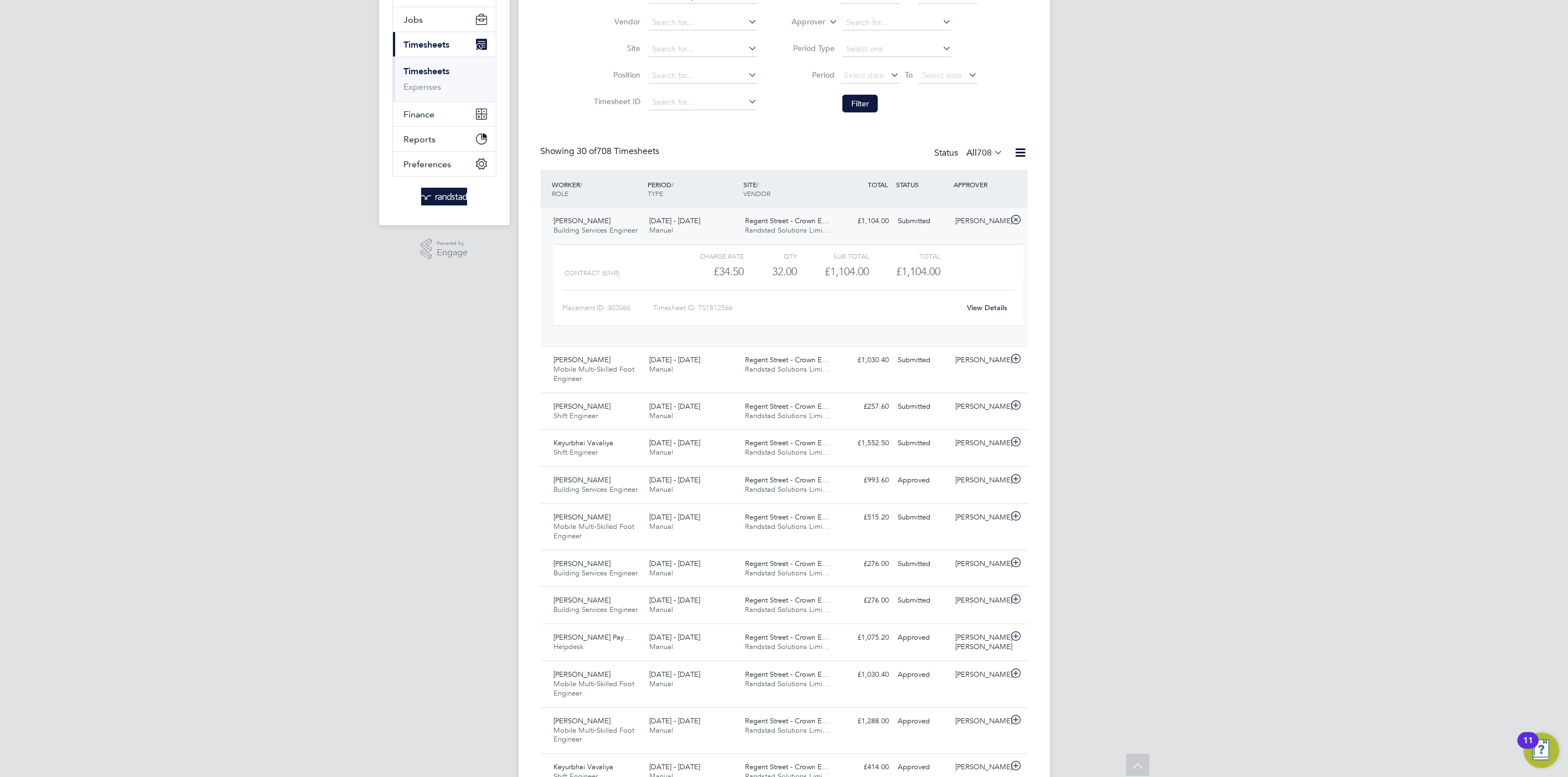
click at [842, 233] on div "David Rowe Building Services Engineer 23 - 29 Aug 2025 23 - 29 Aug 2025 Manual …" at bounding box center [784, 277] width 487 height 138
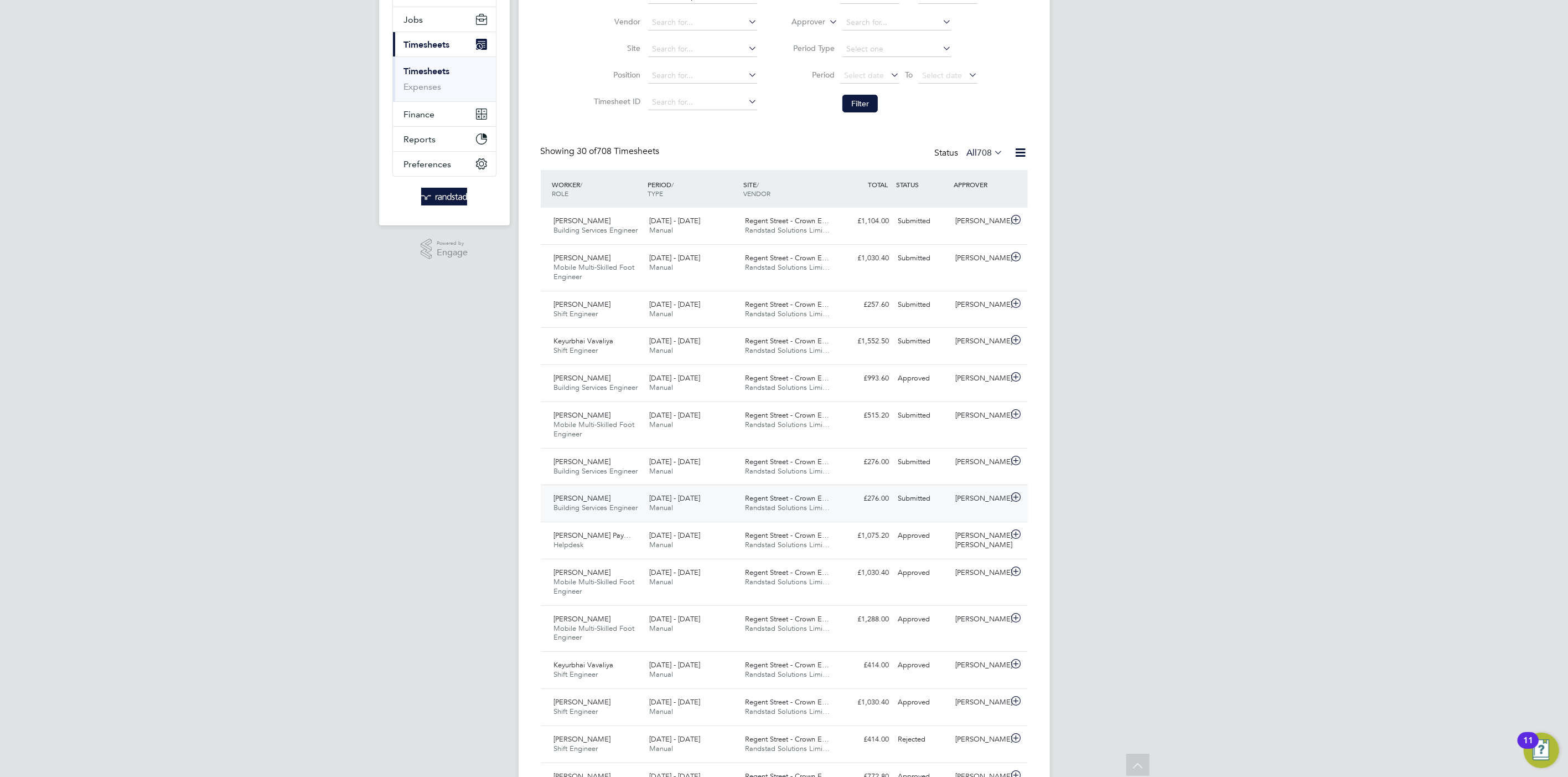
click at [827, 496] on span "Regent Street - Crown E…" at bounding box center [787, 498] width 84 height 9
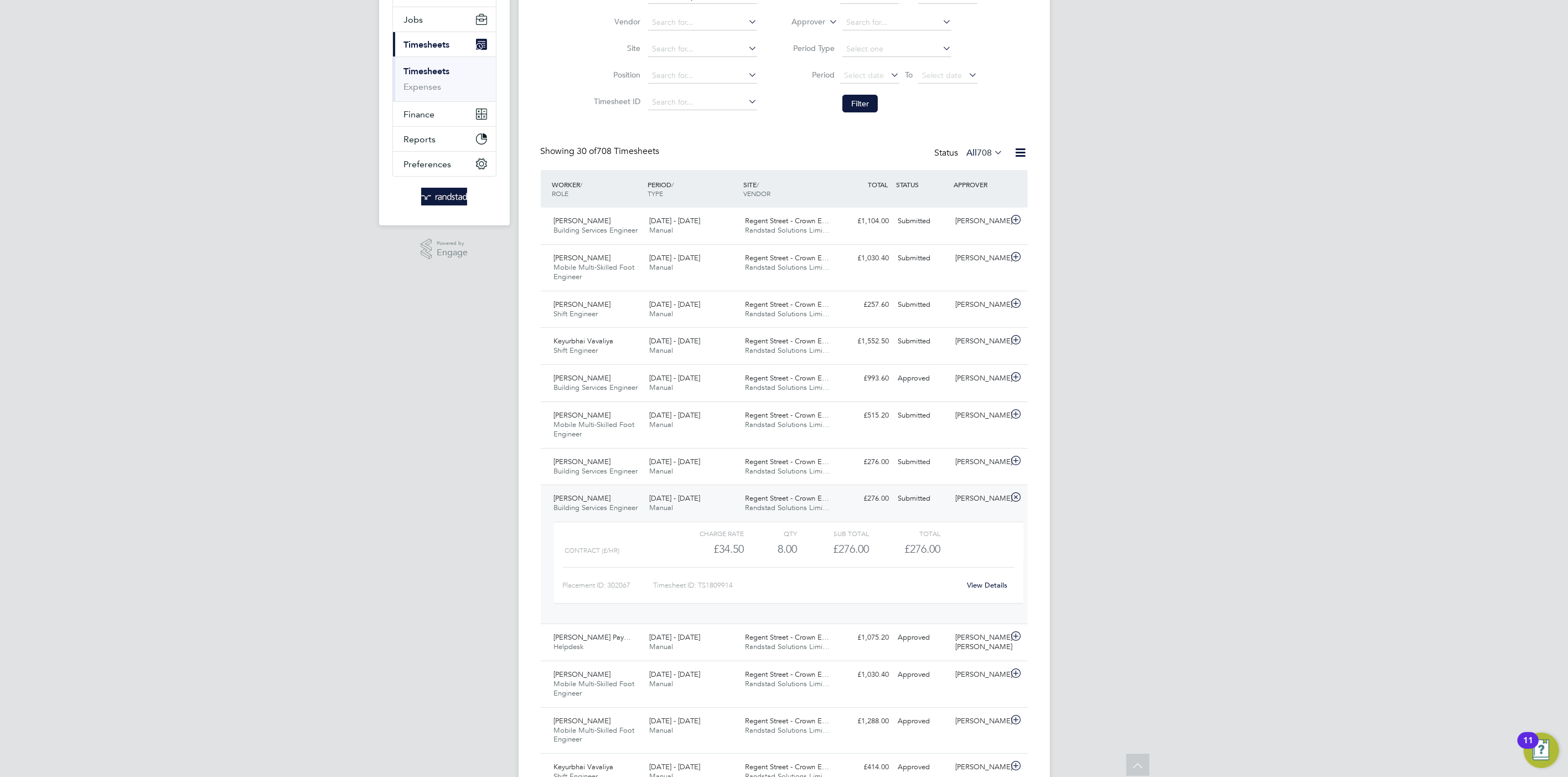
click at [985, 585] on link "View Details" at bounding box center [987, 585] width 40 height 9
click at [787, 453] on div "Regent Street - Crown E… Randstad Solutions Limi…" at bounding box center [789, 467] width 96 height 28
click at [935, 460] on div "Submitted" at bounding box center [923, 462] width 57 height 18
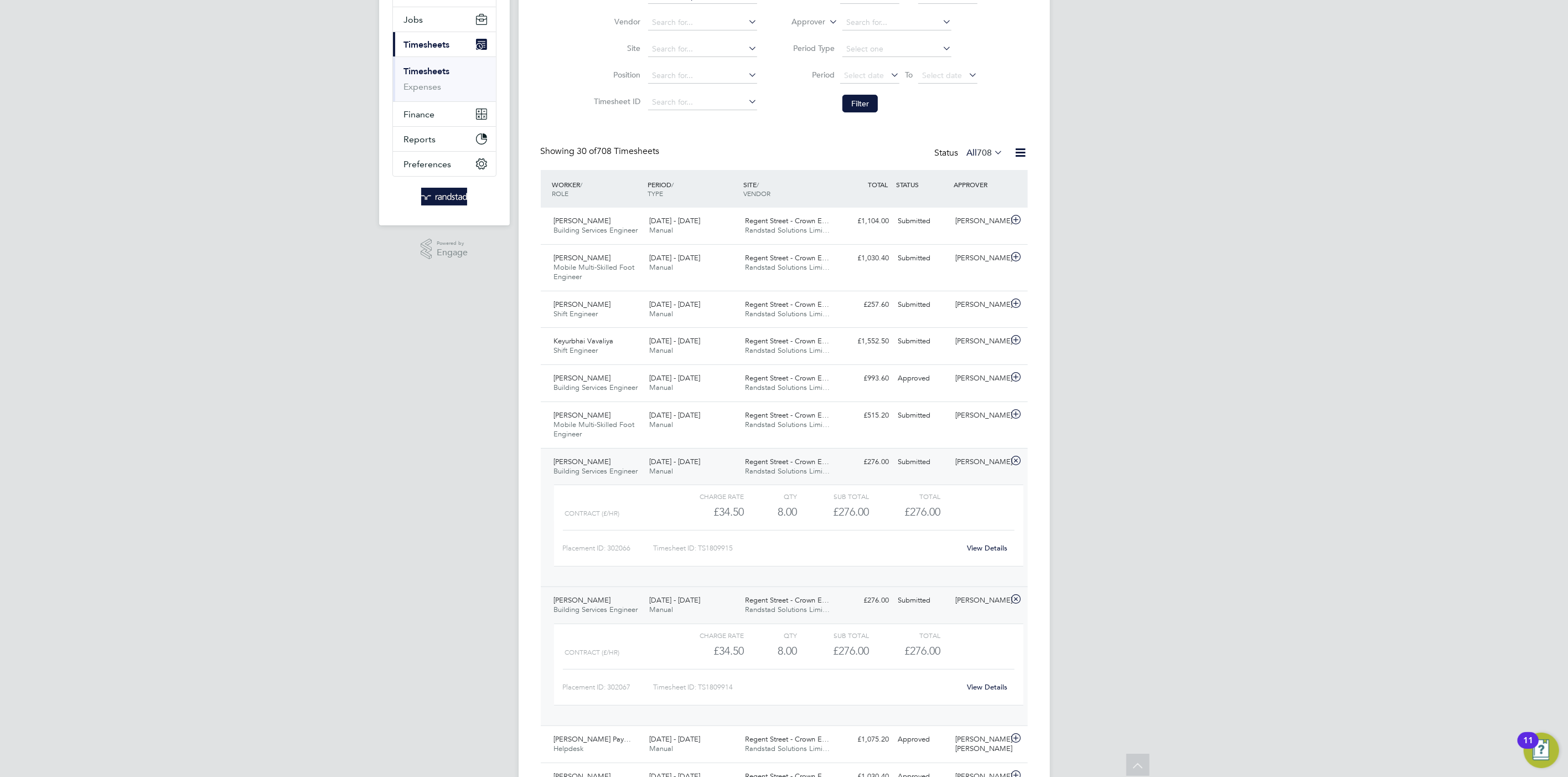
click at [981, 550] on link "View Details" at bounding box center [987, 548] width 40 height 9
click at [817, 226] on span "Randstad Solutions Limi…" at bounding box center [787, 230] width 85 height 9
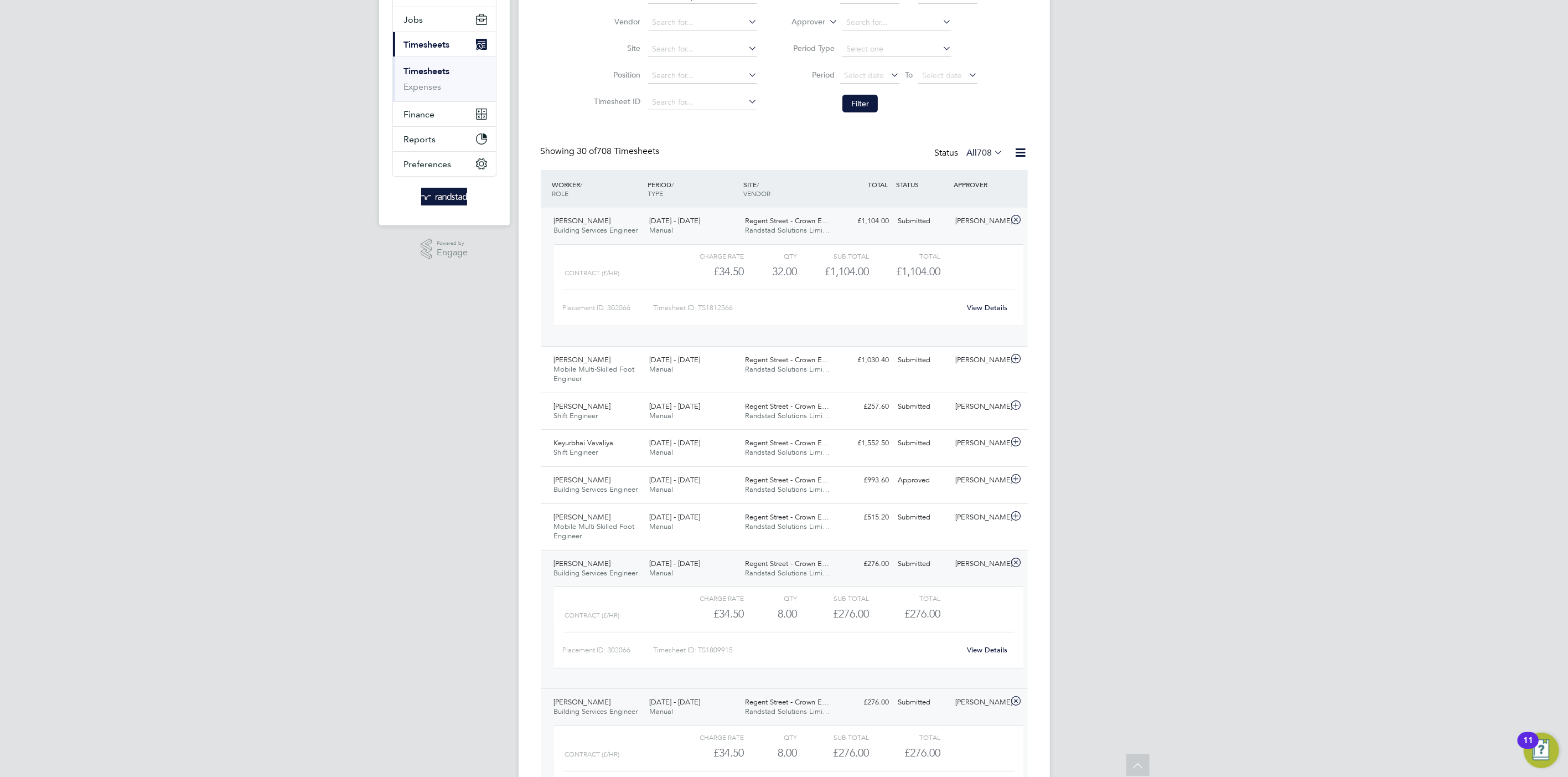
click at [984, 306] on link "View Details" at bounding box center [987, 307] width 40 height 9
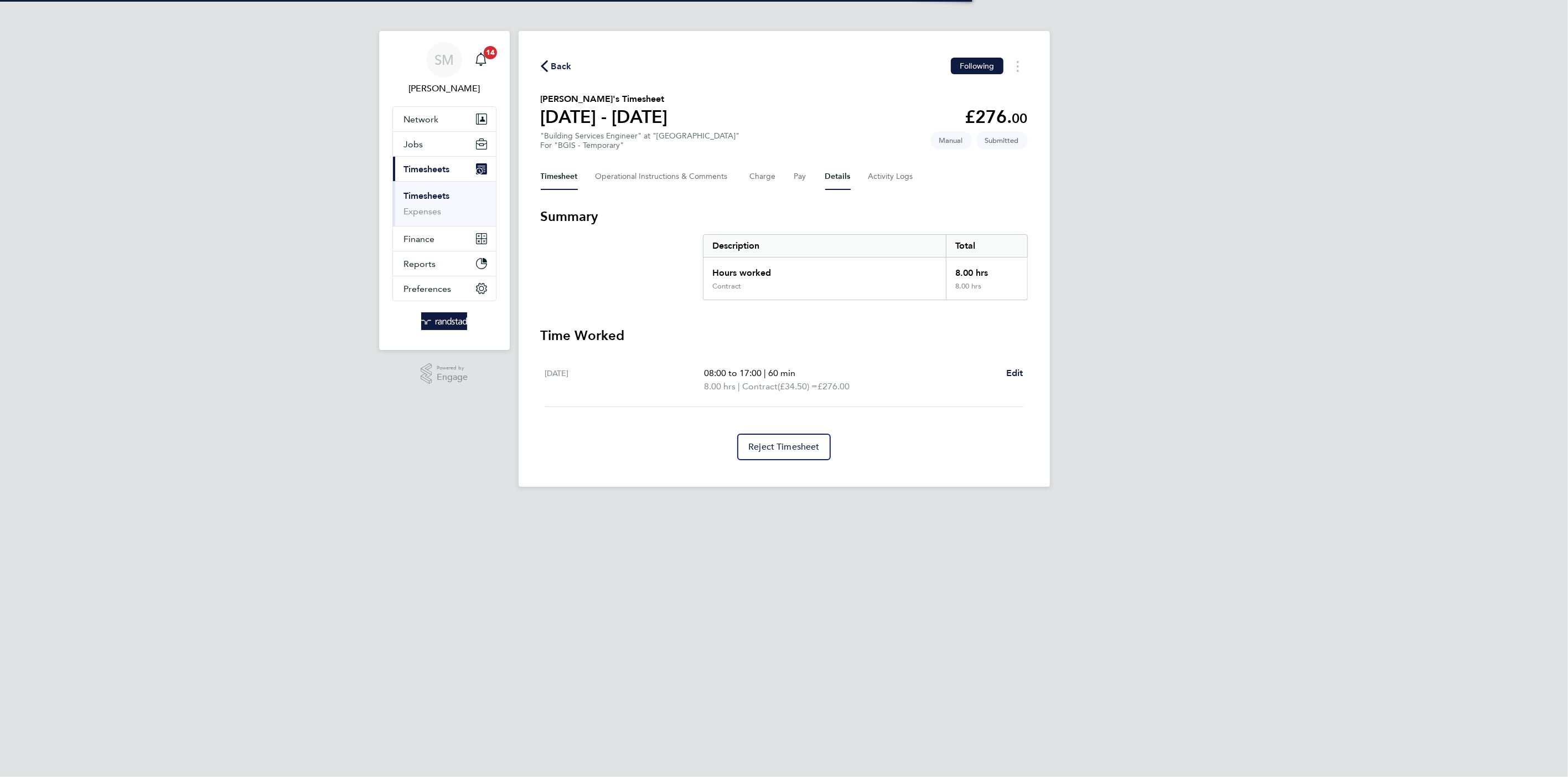
click at [839, 177] on button "Details" at bounding box center [838, 177] width 25 height 27
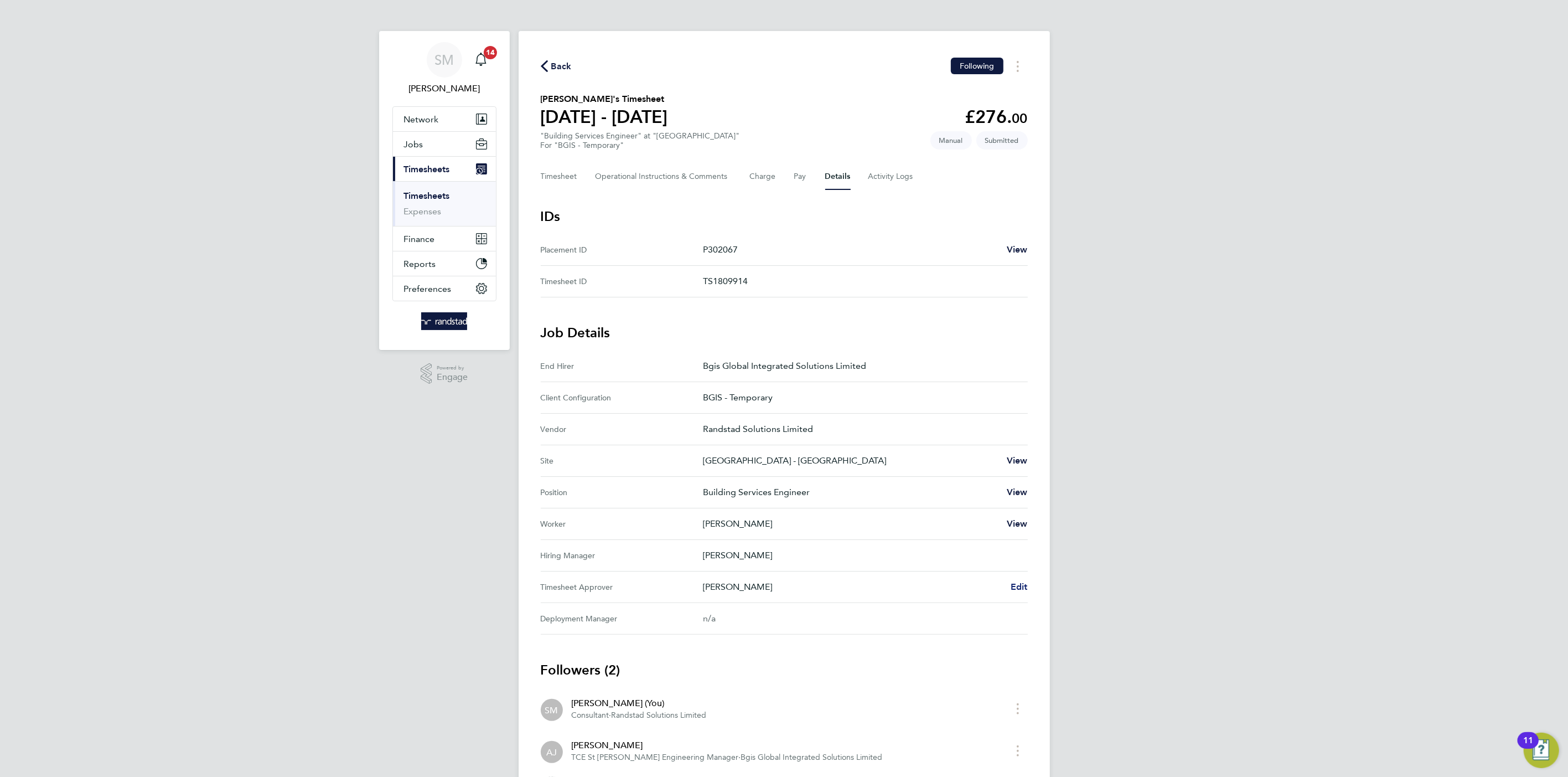
click at [1016, 586] on span "Edit" at bounding box center [1019, 586] width 17 height 11
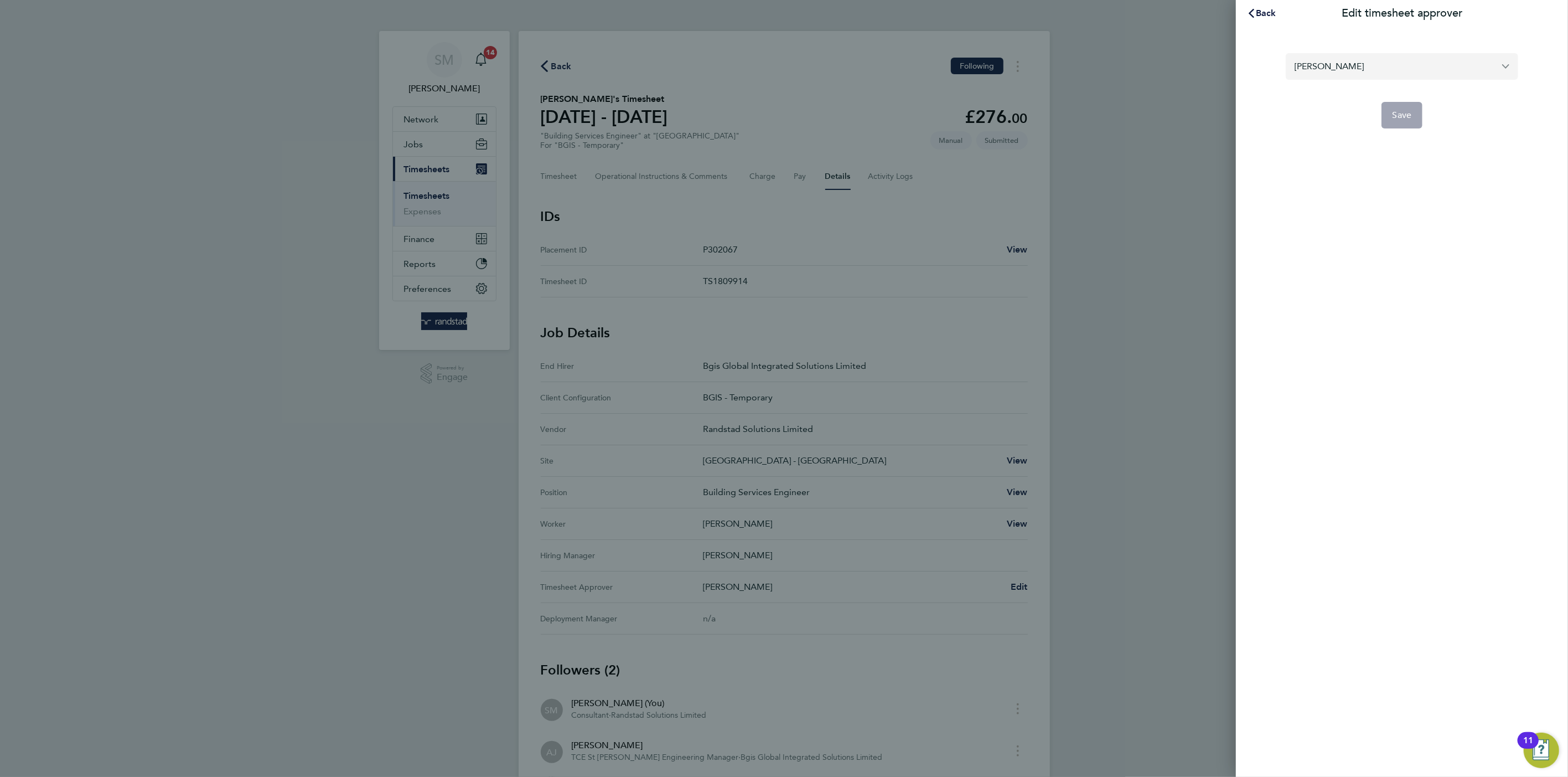
click at [1353, 61] on input "[PERSON_NAME]" at bounding box center [1402, 66] width 232 height 26
click at [1364, 98] on span "[PERSON_NAME]" at bounding box center [1329, 93] width 69 height 13
type input "[PERSON_NAME]"
click at [1408, 116] on span "Save" at bounding box center [1403, 116] width 20 height 11
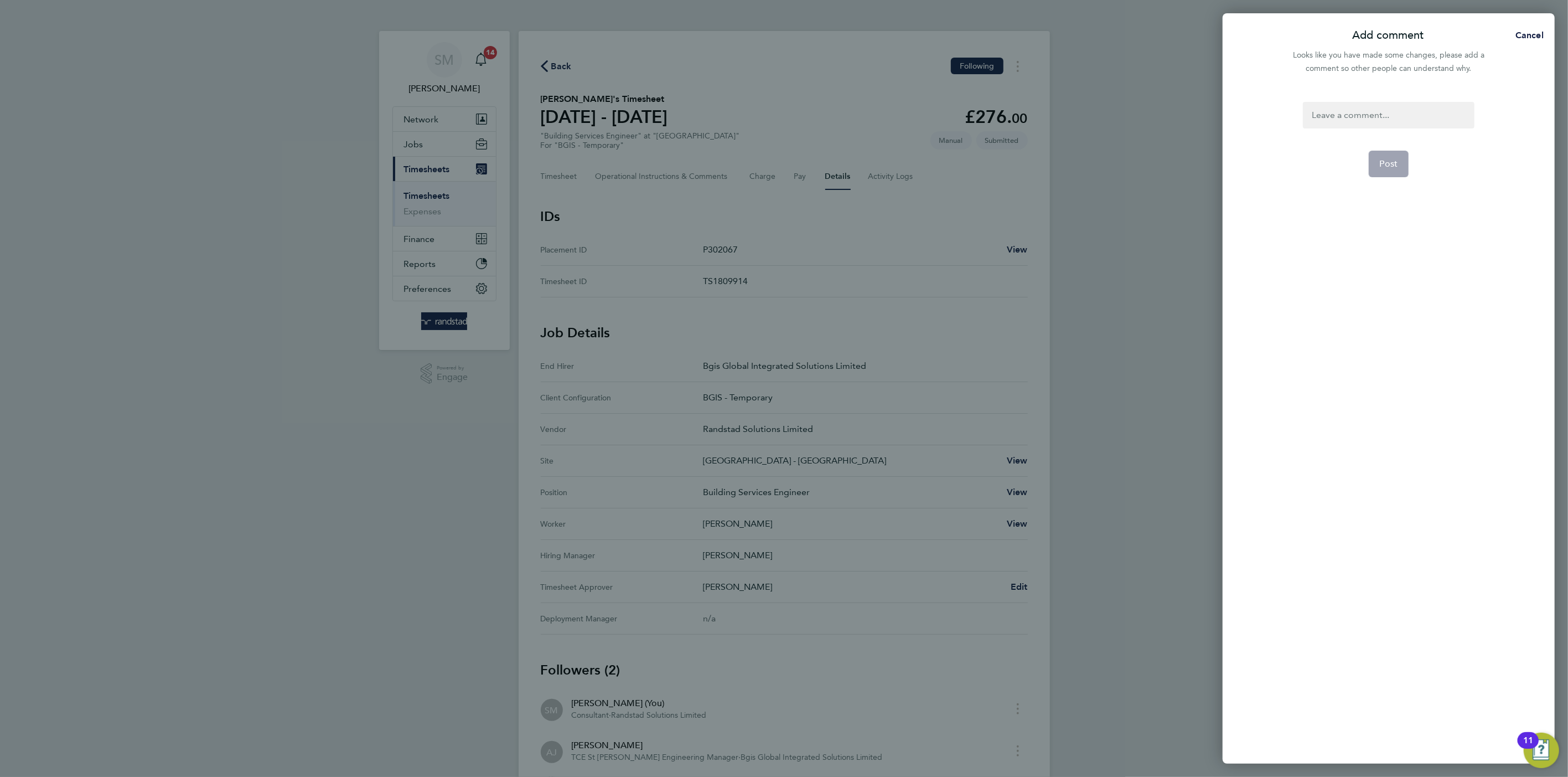
click at [1344, 109] on div at bounding box center [1389, 115] width 171 height 27
click at [1398, 163] on button "Post" at bounding box center [1389, 164] width 40 height 27
click at [1398, 163] on app-form-button "Post" at bounding box center [1389, 164] width 40 height 27
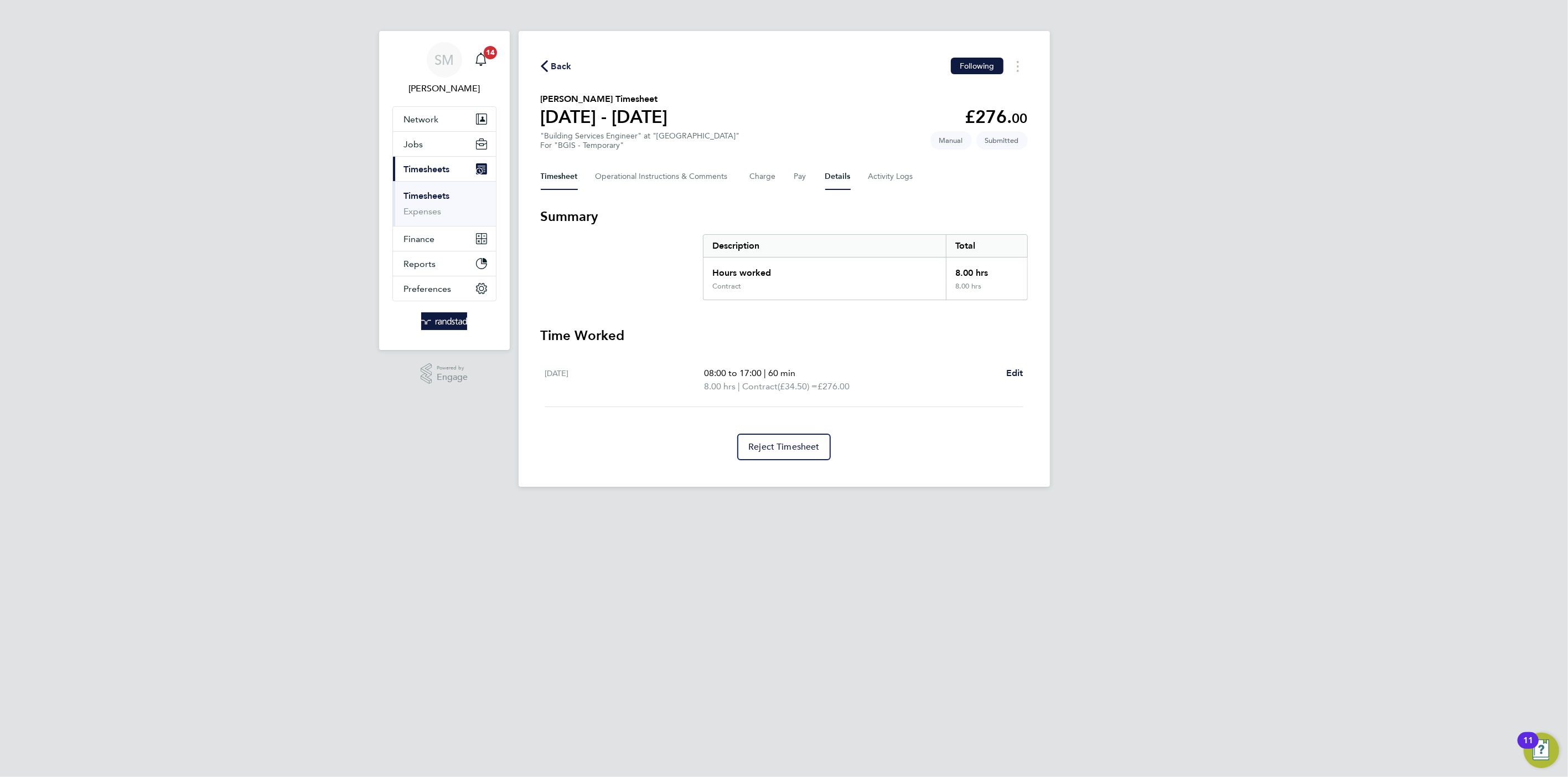
click at [840, 179] on button "Details" at bounding box center [838, 177] width 25 height 27
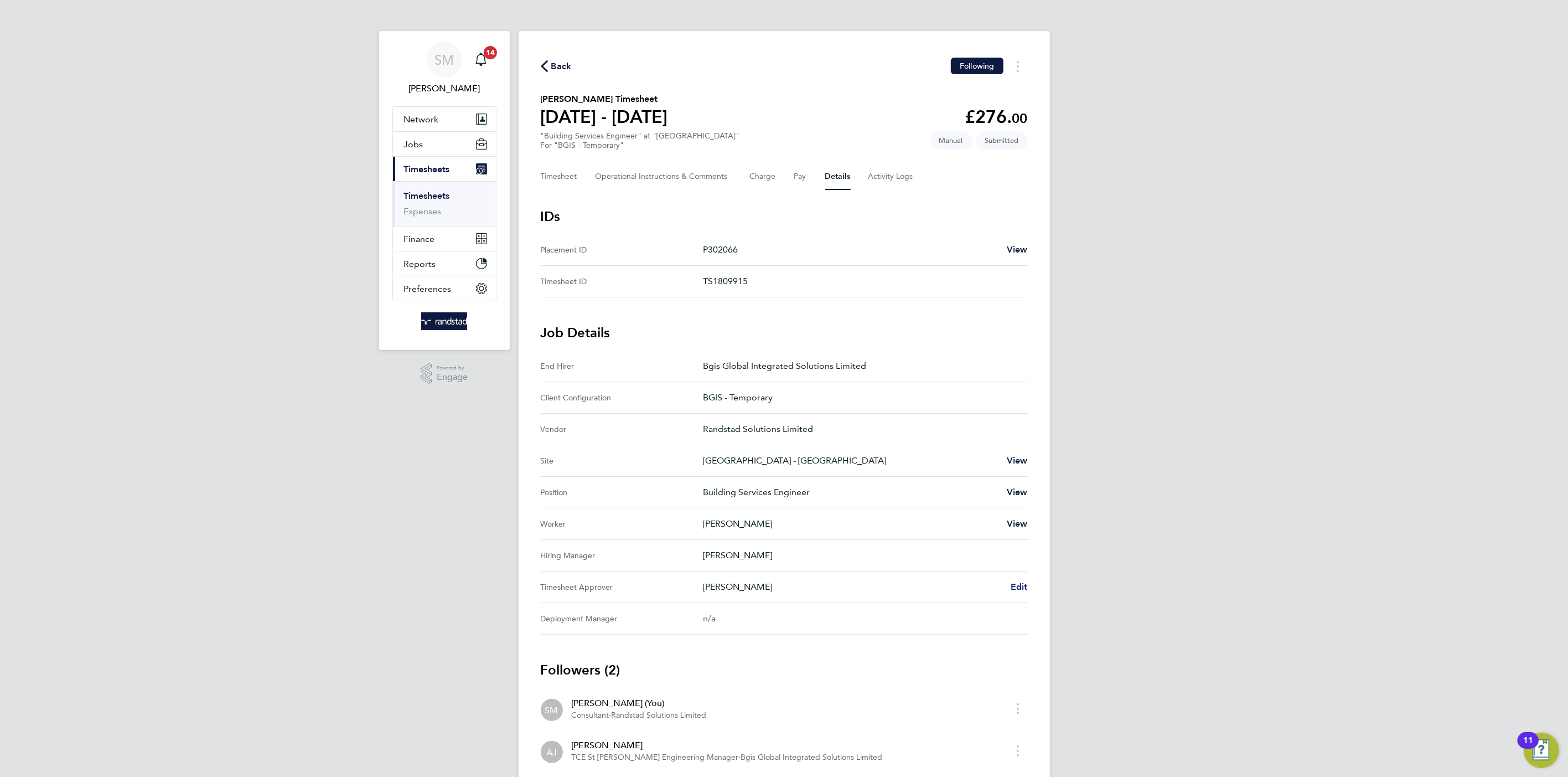
click at [1020, 589] on span "Edit" at bounding box center [1019, 586] width 17 height 11
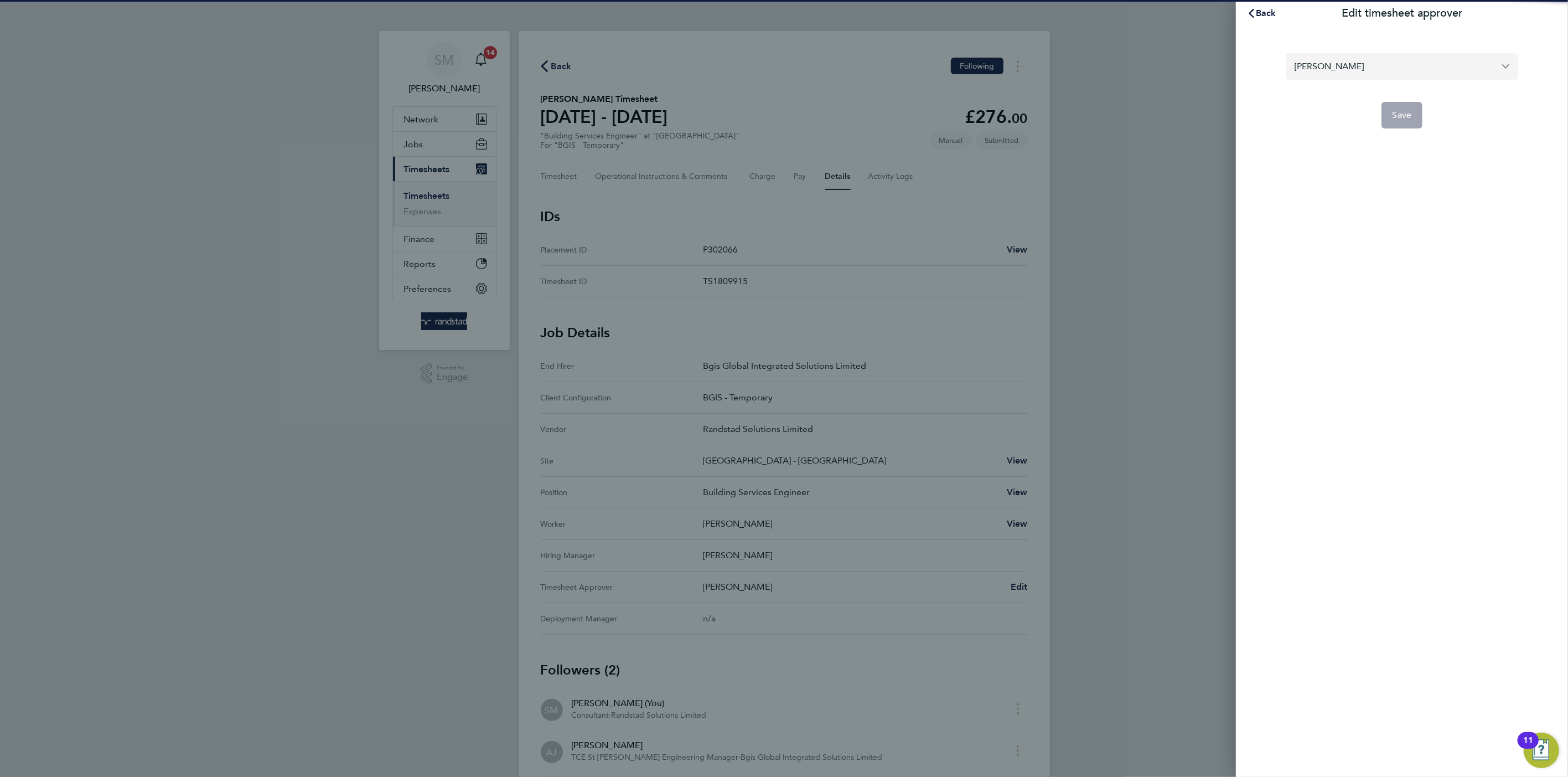
click at [1385, 63] on input "[PERSON_NAME]" at bounding box center [1402, 66] width 232 height 26
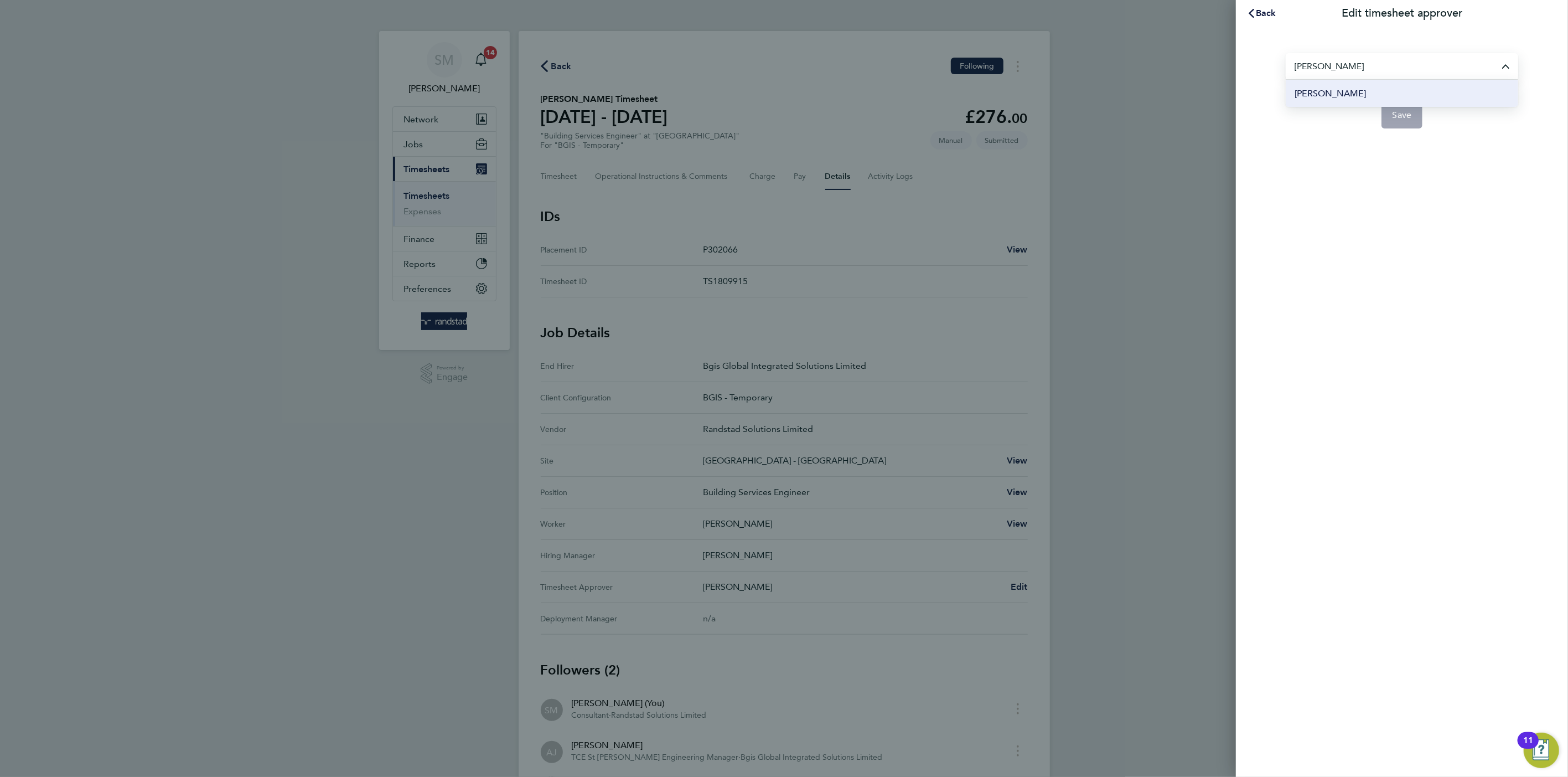
click at [1366, 96] on span "[PERSON_NAME]" at bounding box center [1330, 93] width 71 height 13
type input "[PERSON_NAME]"
click at [1400, 116] on span "Save" at bounding box center [1403, 116] width 20 height 11
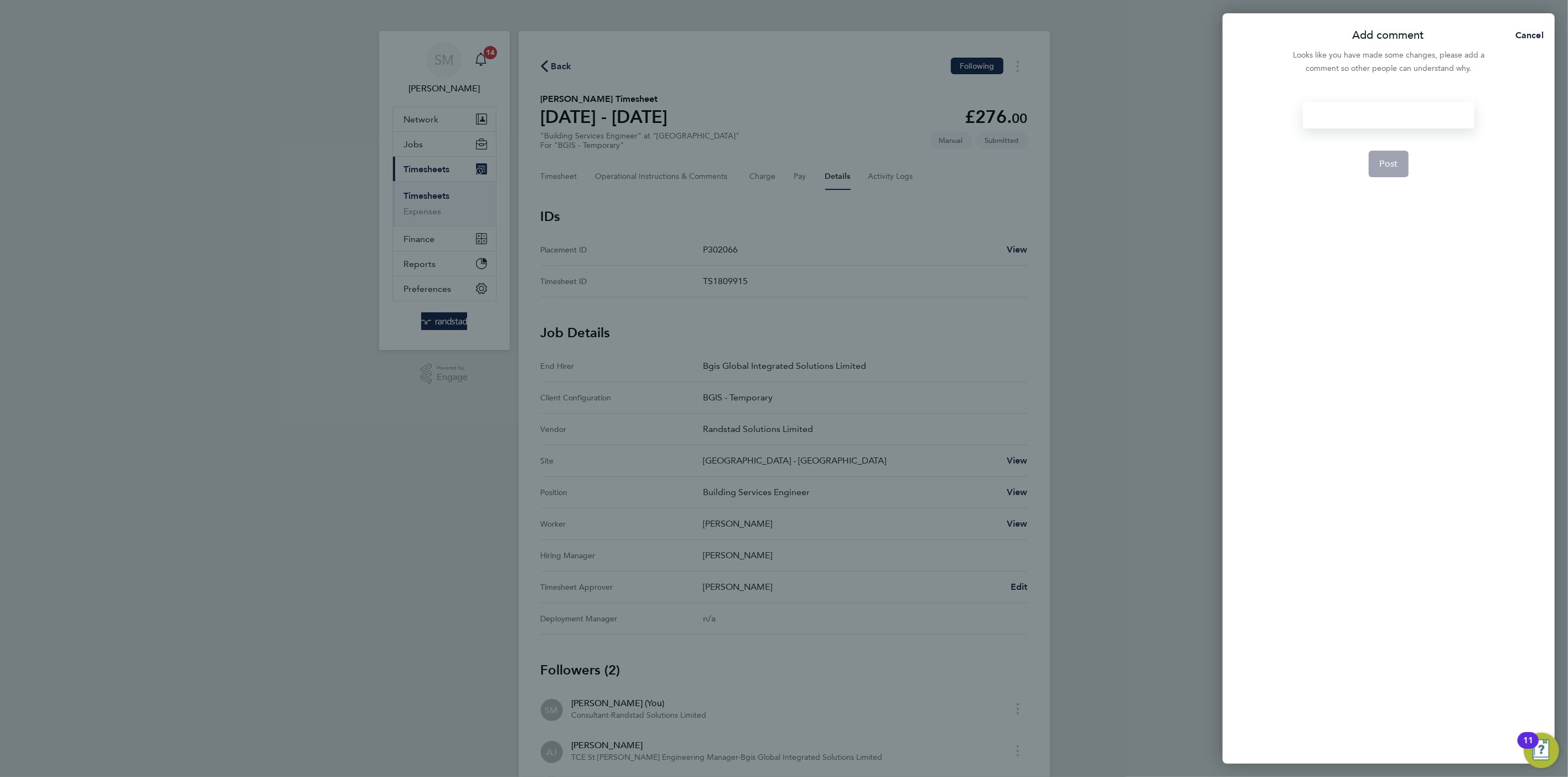
click at [1384, 114] on div at bounding box center [1389, 115] width 171 height 27
drag, startPoint x: 1384, startPoint y: 114, endPoint x: 1375, endPoint y: 116, distance: 9.2
click at [1375, 116] on div at bounding box center [1389, 115] width 171 height 27
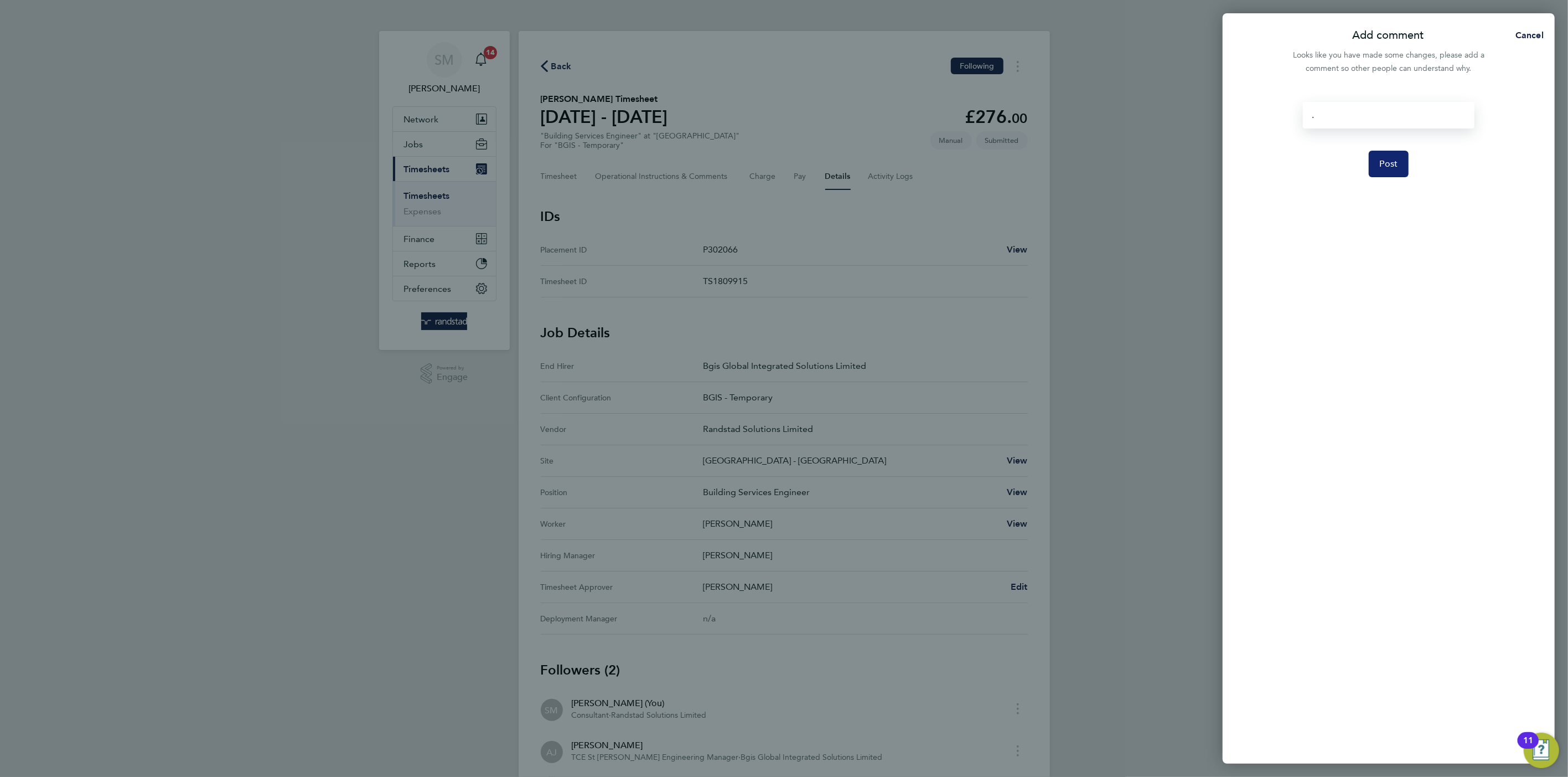
click at [1394, 164] on span "Post" at bounding box center [1389, 164] width 18 height 11
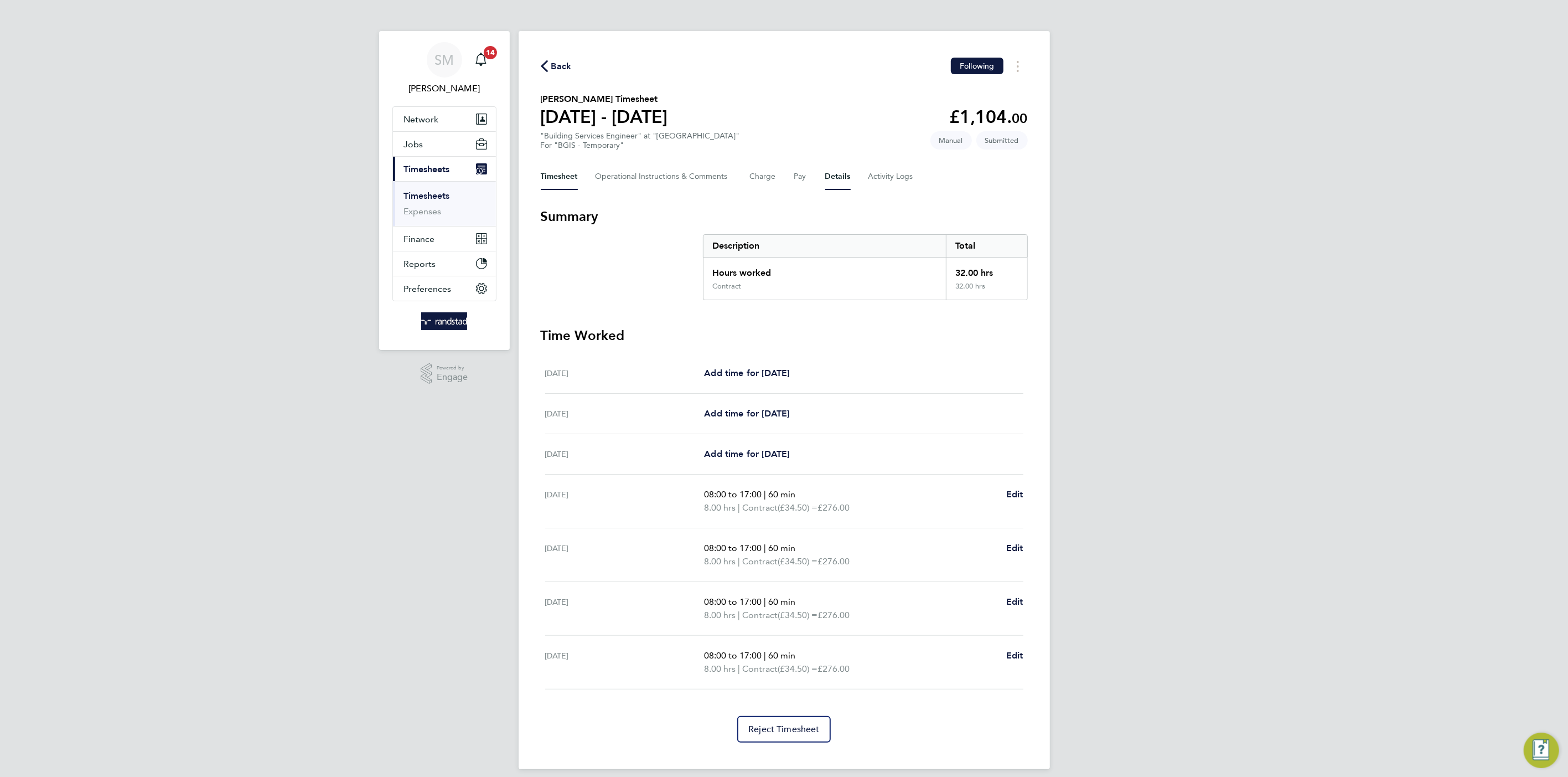
click at [837, 177] on button "Details" at bounding box center [838, 177] width 25 height 27
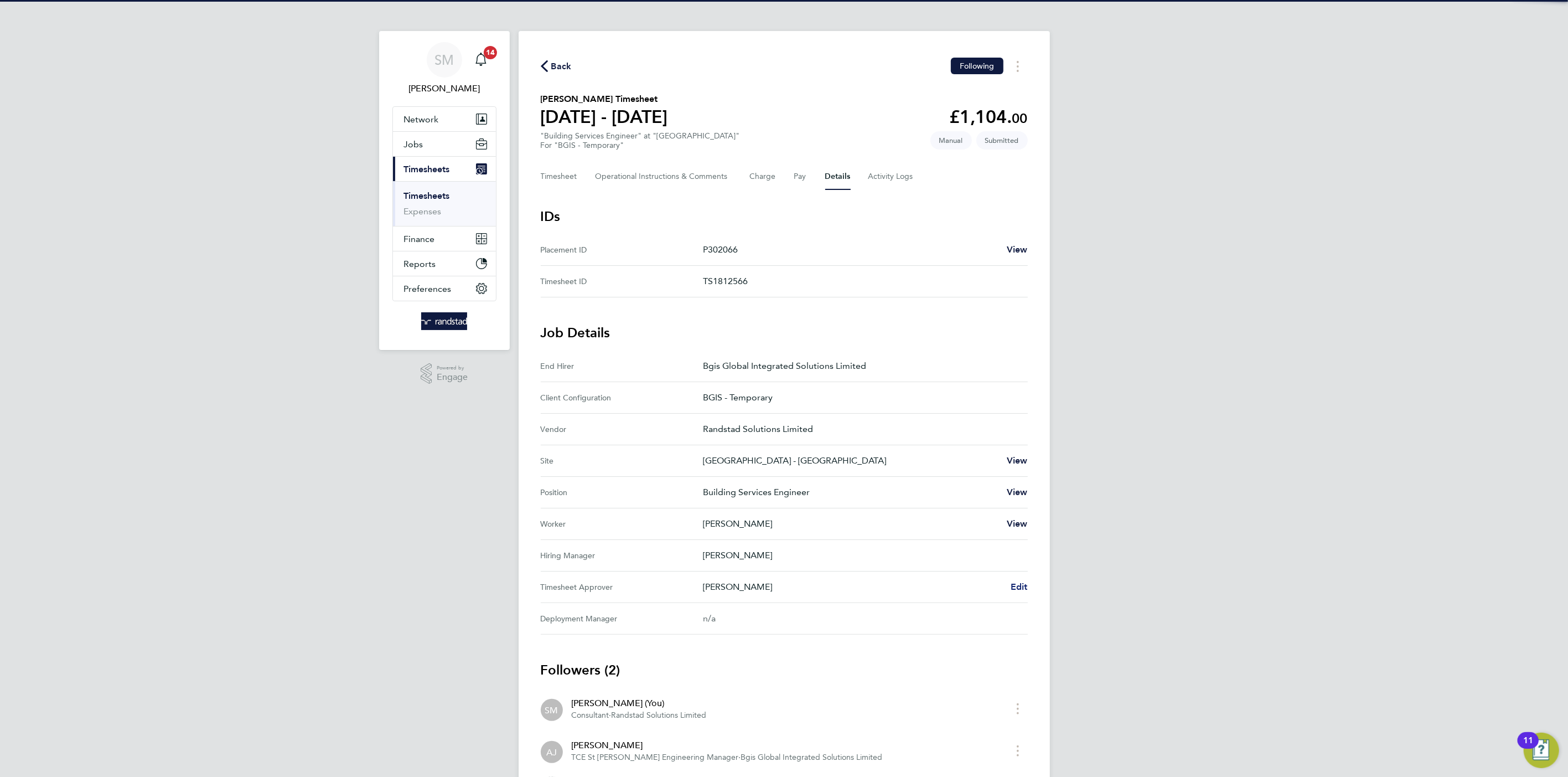
click at [1019, 589] on span "Edit" at bounding box center [1019, 586] width 17 height 11
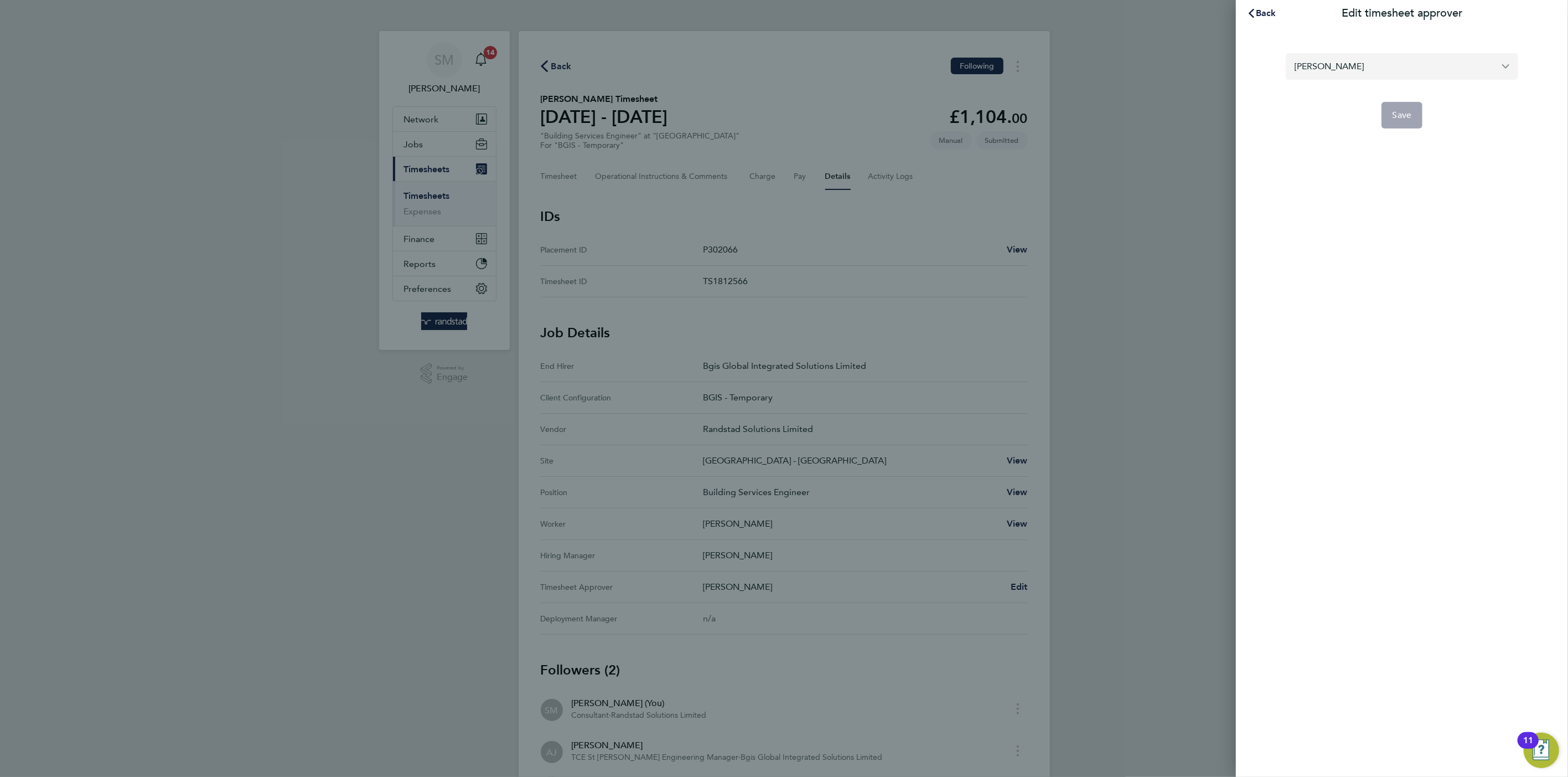
click at [1358, 69] on input "[PERSON_NAME]" at bounding box center [1402, 66] width 232 height 26
click at [1344, 98] on span "[PERSON_NAME]" at bounding box center [1330, 93] width 71 height 13
type input "[PERSON_NAME]"
click at [1402, 105] on button "Save" at bounding box center [1403, 115] width 42 height 27
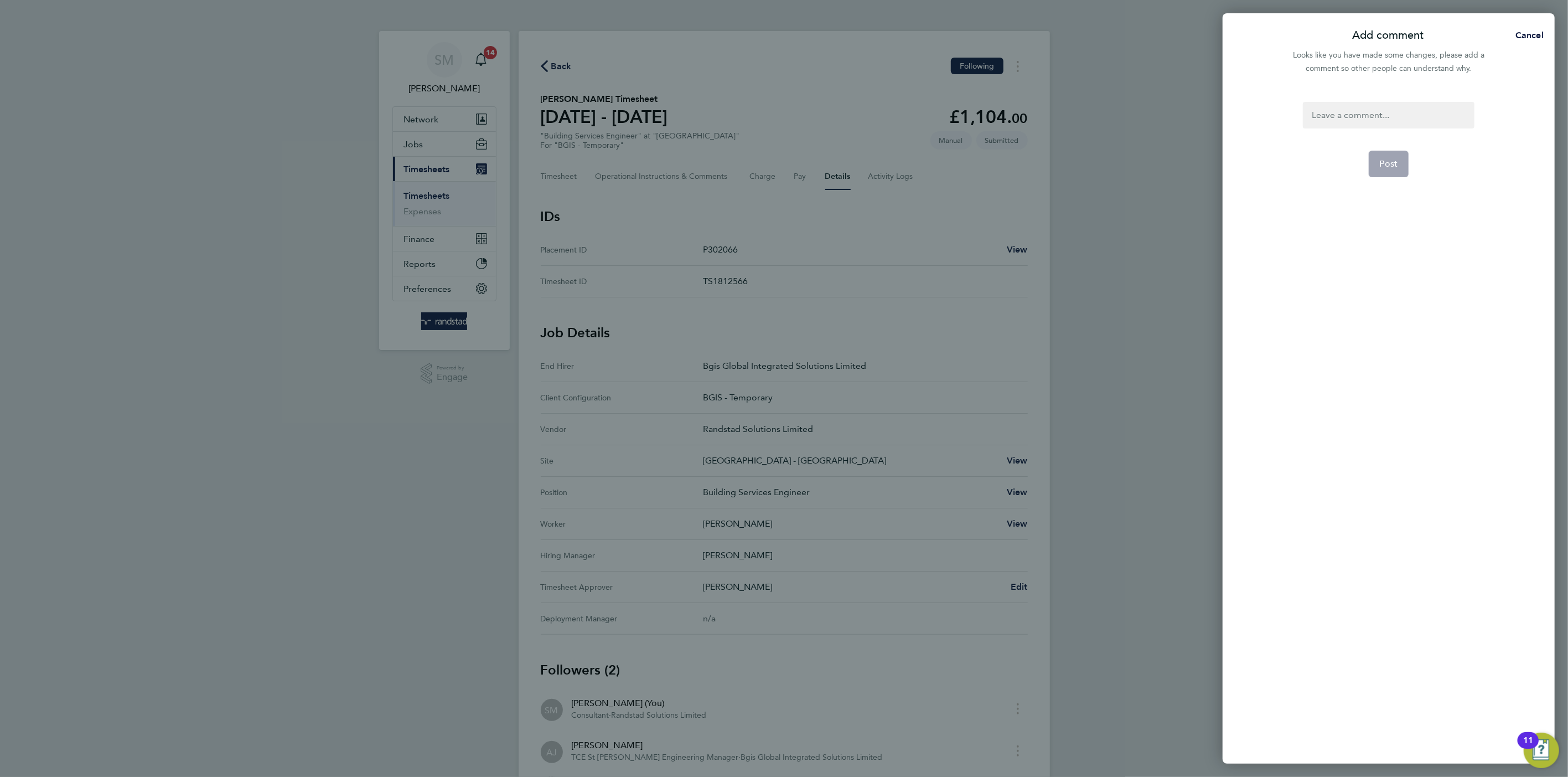
click at [1374, 105] on div at bounding box center [1389, 115] width 171 height 27
click at [1394, 172] on button "Post" at bounding box center [1389, 164] width 40 height 27
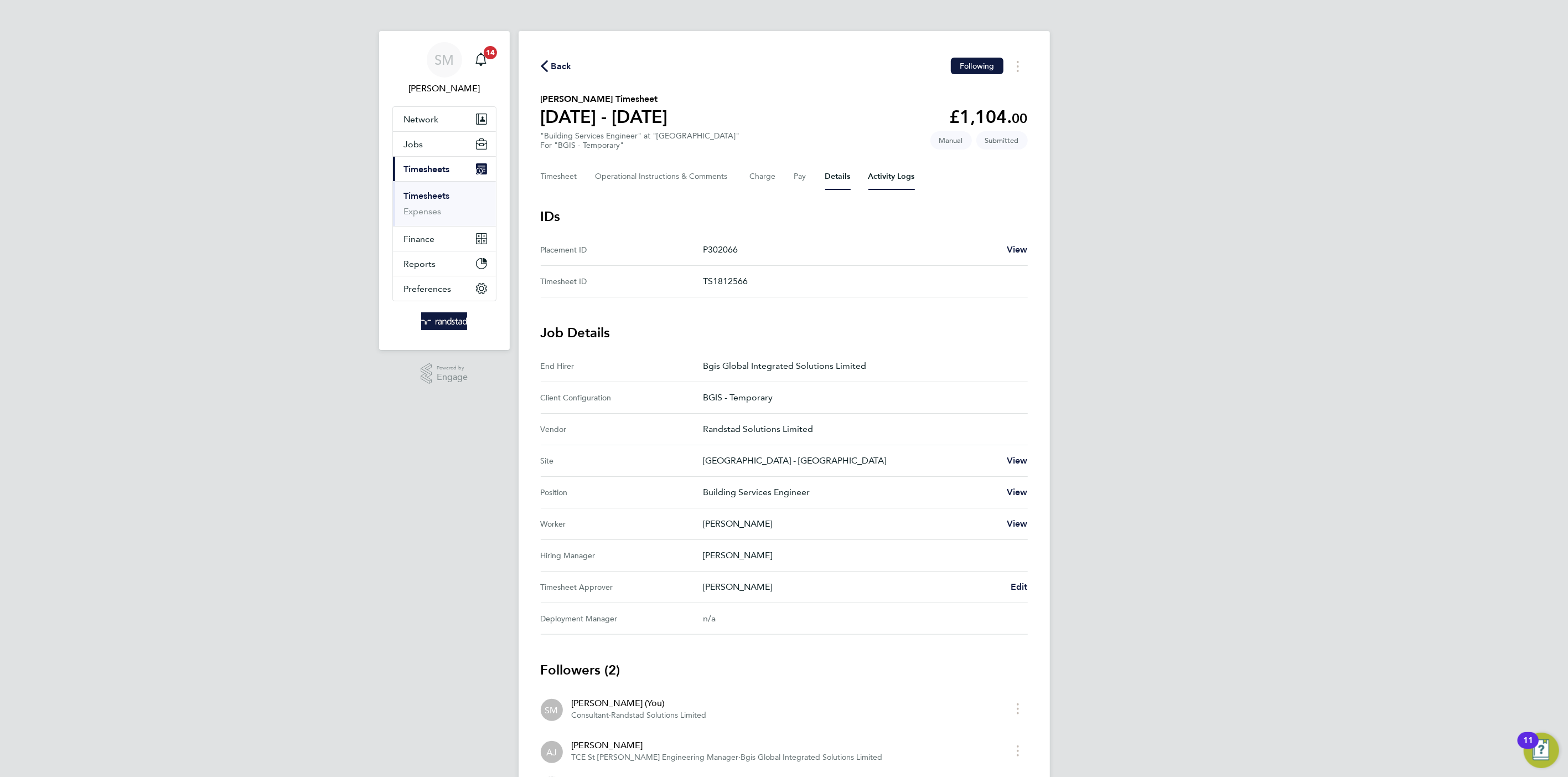
click at [895, 173] on Logs-tab "Activity Logs" at bounding box center [892, 177] width 47 height 27
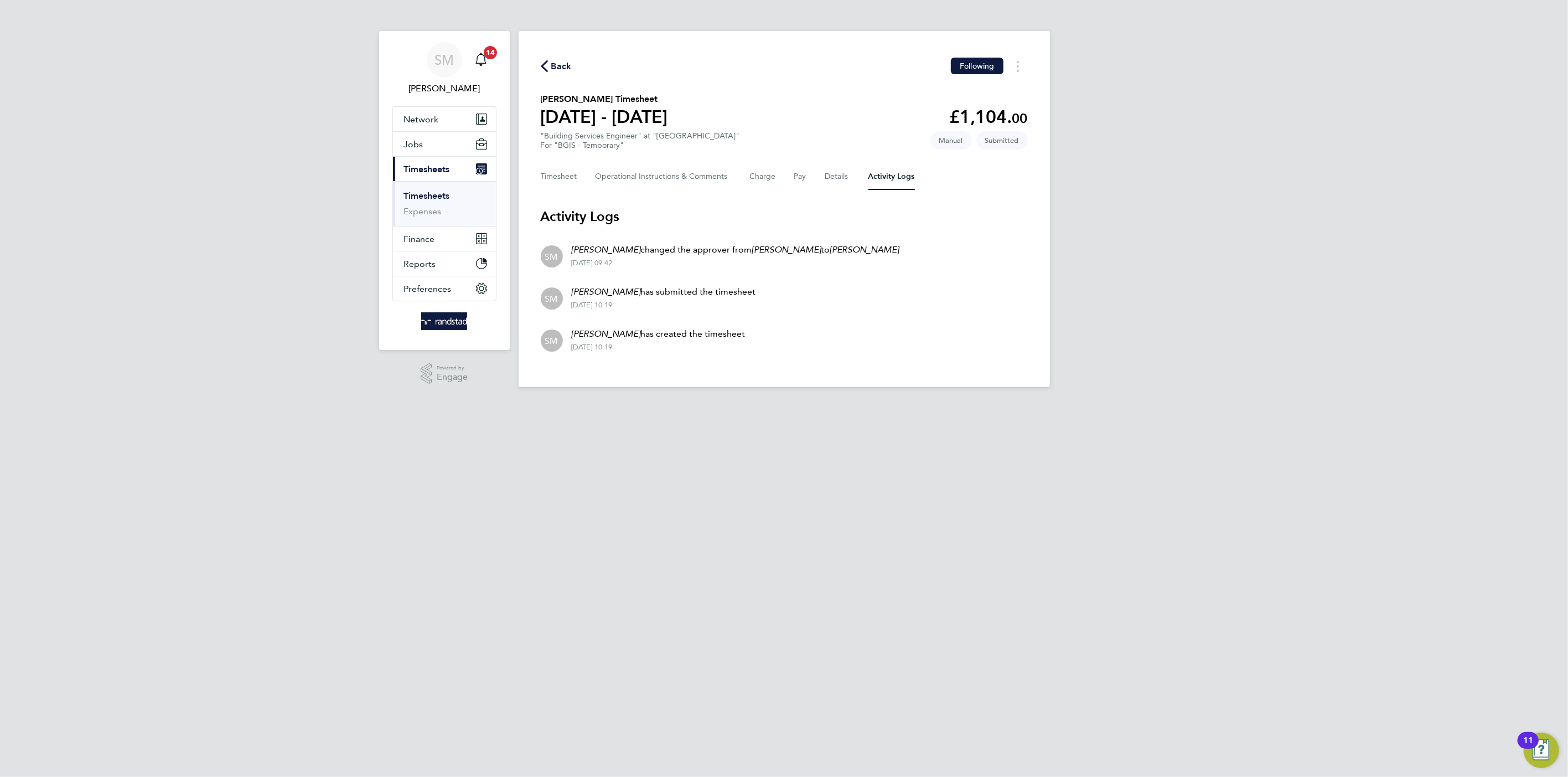
click at [819, 164] on div "Timesheet Operational Instructions & Comments Charge Pay Details Activity Logs" at bounding box center [784, 177] width 487 height 27
click at [844, 190] on div "Back Following David Rowe's Timesheet 23 - 29 Aug 2025 £1,104. 00 "Building Ser…" at bounding box center [784, 209] width 532 height 356
click at [832, 179] on button "Details" at bounding box center [838, 177] width 25 height 27
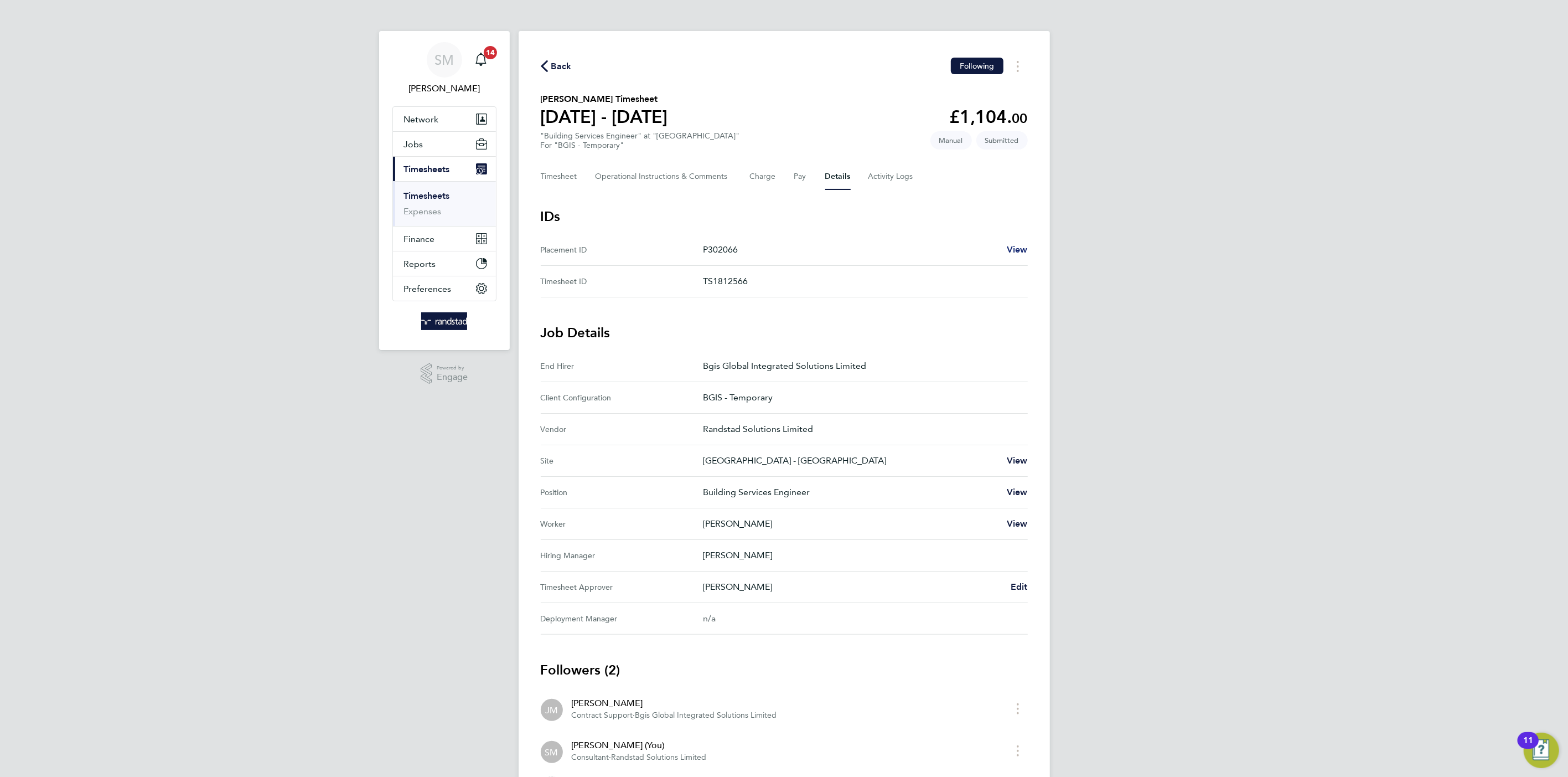
click at [1026, 244] on span "View" at bounding box center [1017, 250] width 21 height 11
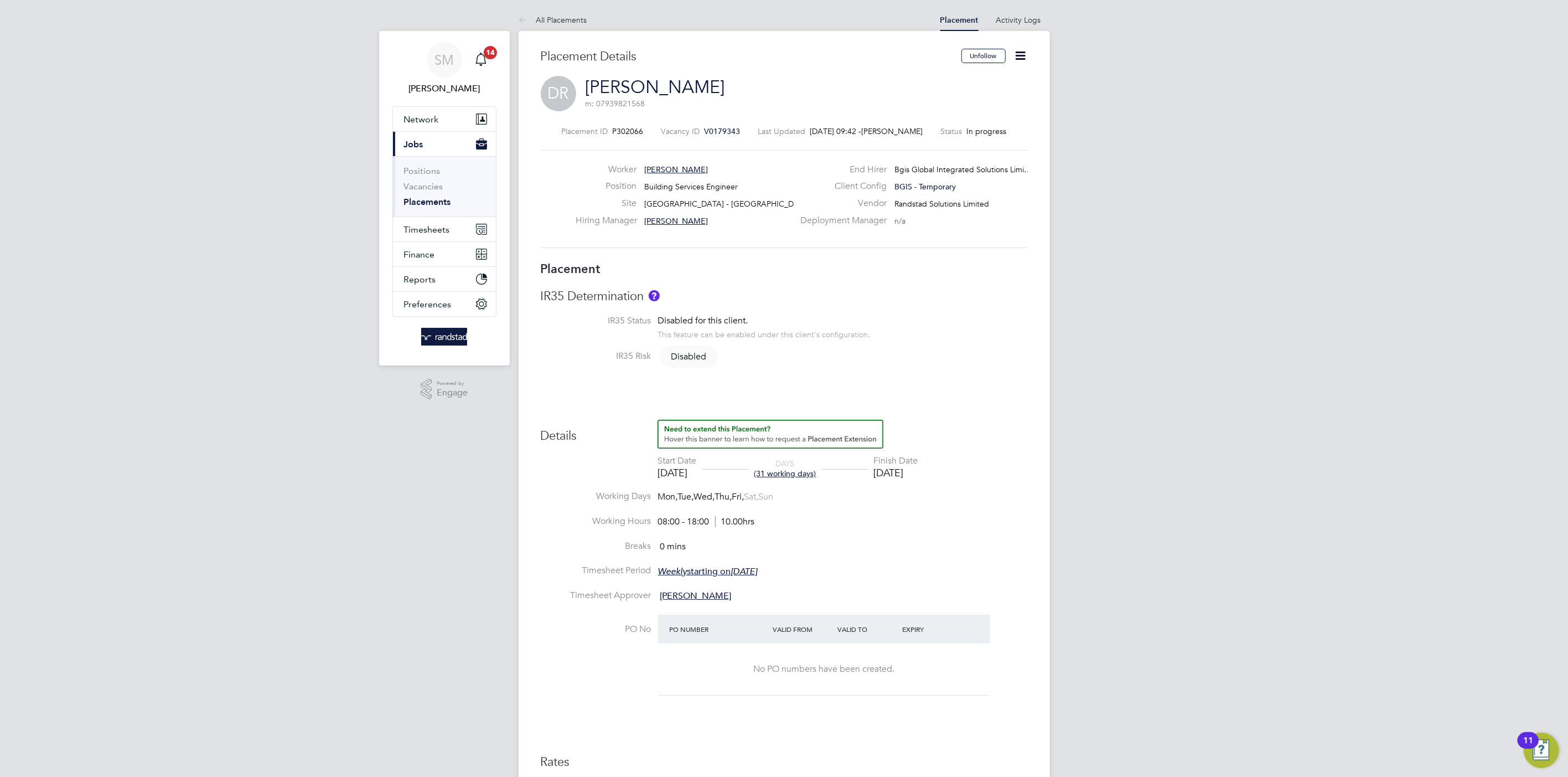
click at [1017, 63] on icon at bounding box center [1021, 56] width 14 height 14
click at [991, 77] on li "Edit Placement e" at bounding box center [984, 81] width 81 height 16
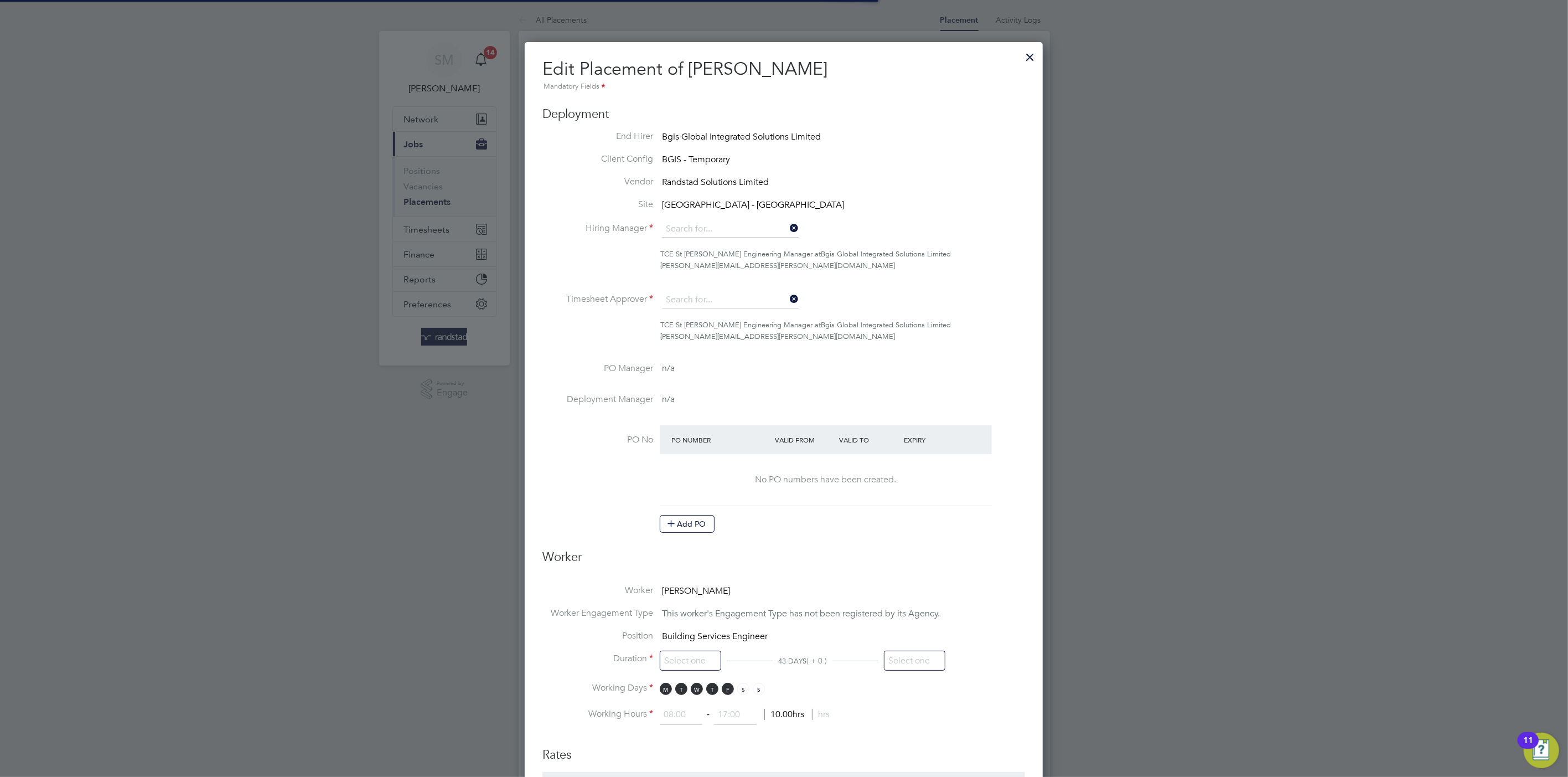
type input "Adam Janes"
type input "[DATE]"
type input "03 Oct 2025"
type input "08:00"
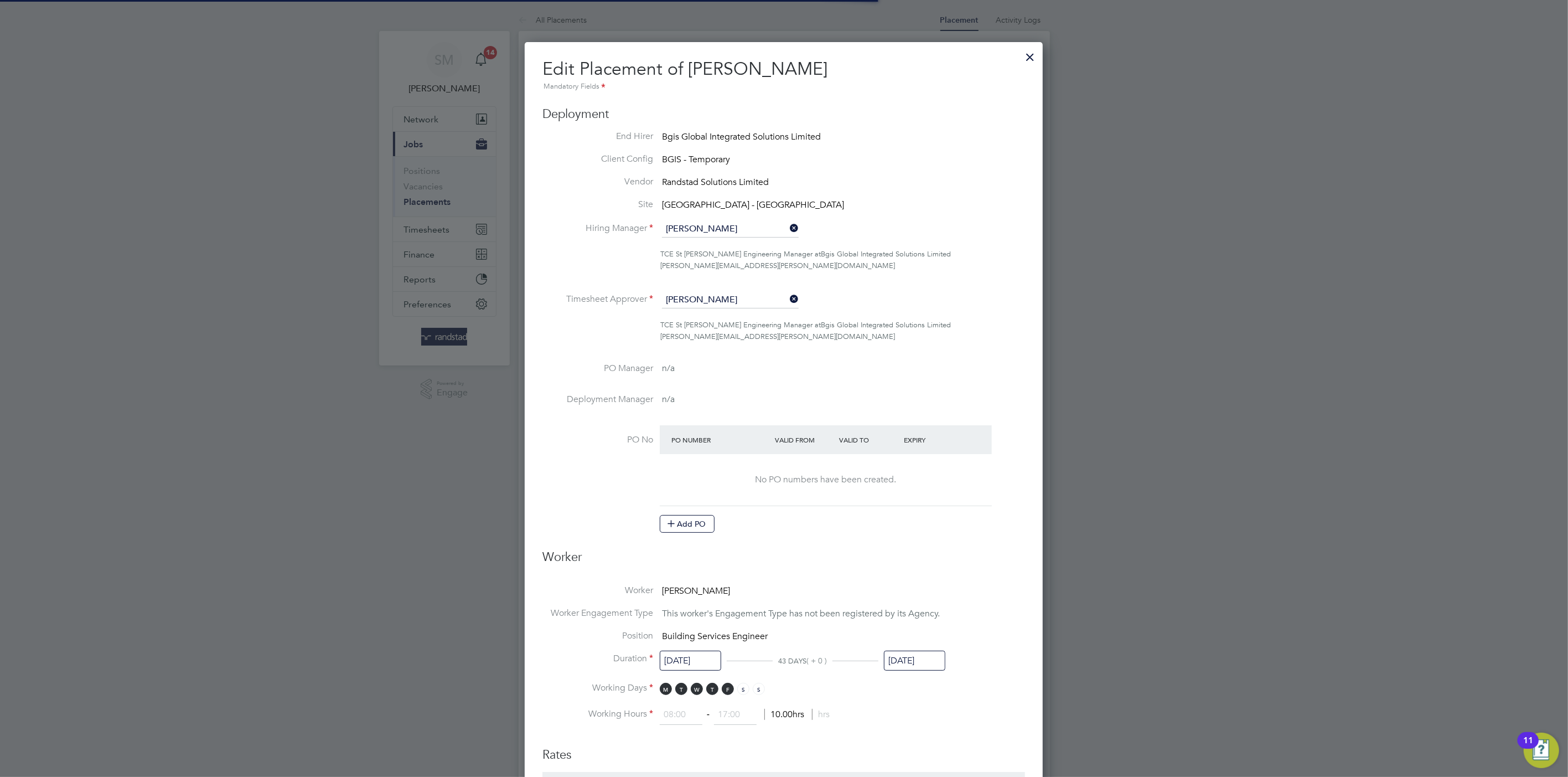
type input "18:00"
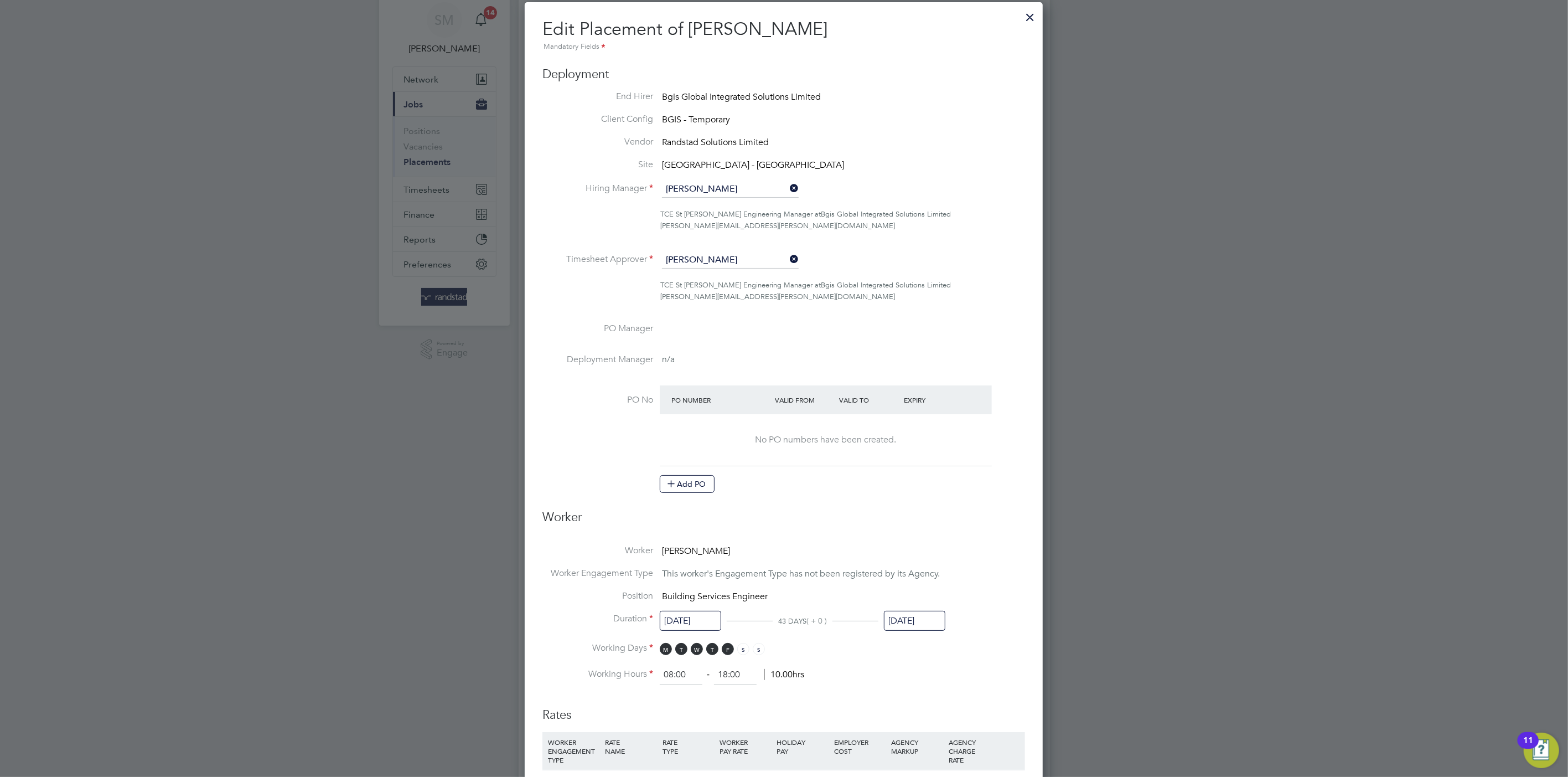
click at [787, 258] on icon at bounding box center [787, 259] width 0 height 16
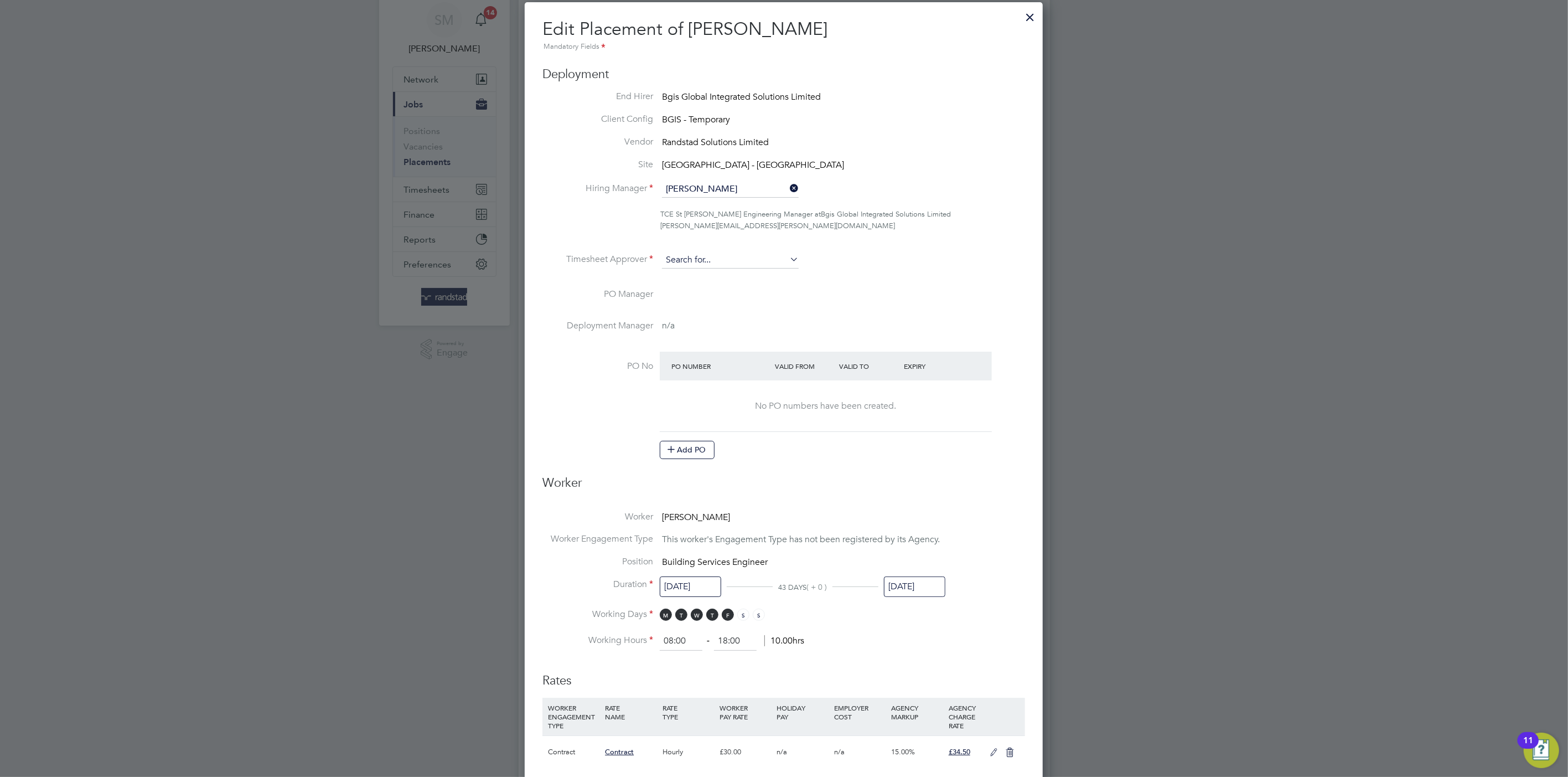
click at [702, 263] on input at bounding box center [730, 260] width 137 height 16
click at [708, 276] on li "Jess ica Macgregor" at bounding box center [731, 275] width 138 height 15
type input "Jessica Macgregor"
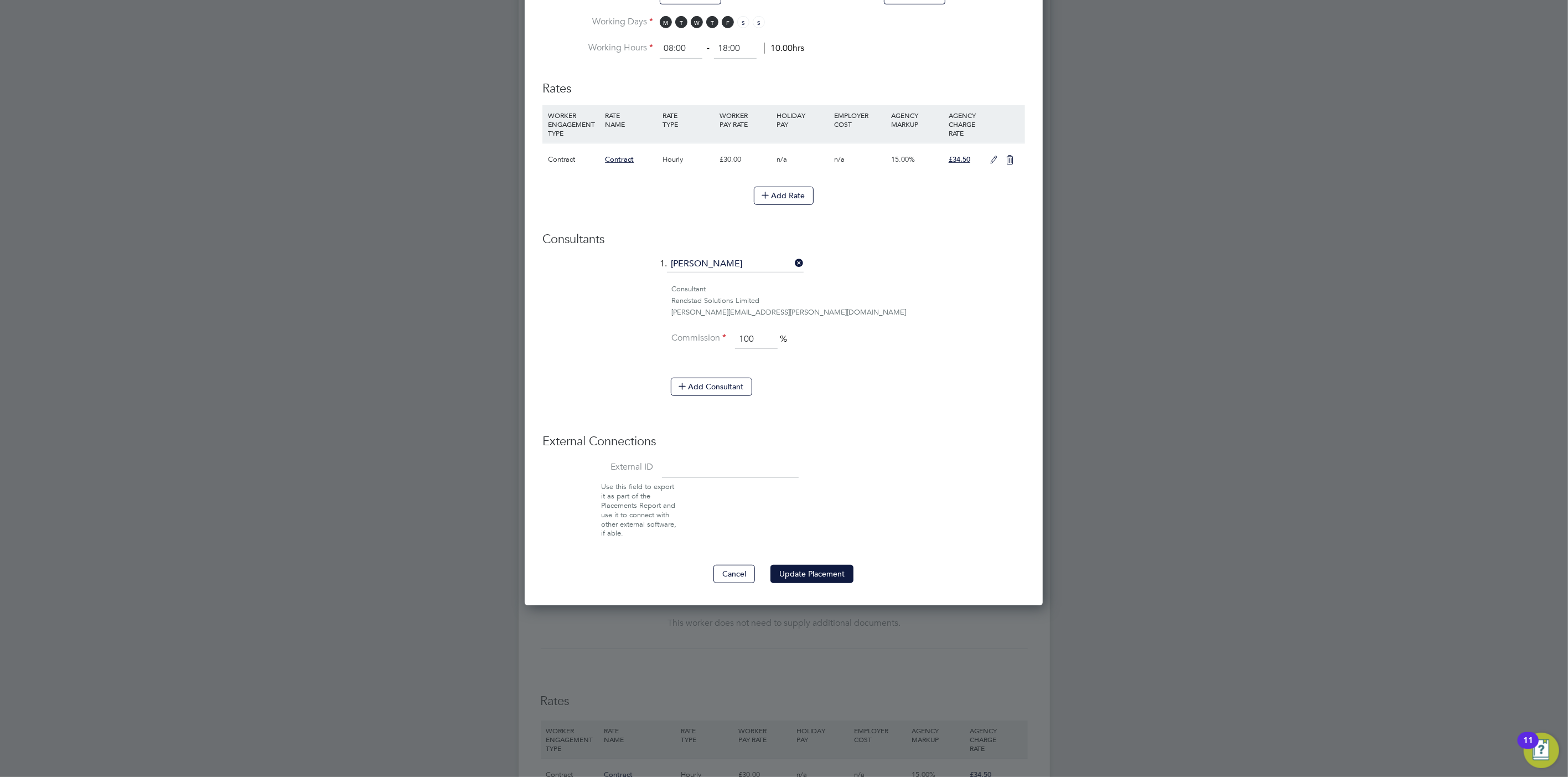
click at [817, 565] on div "Cancel Update Placement" at bounding box center [784, 574] width 482 height 18
click at [818, 565] on button "Update Placement" at bounding box center [811, 574] width 83 height 18
click at [818, 565] on div "Sorry, we are having problems connecting to our services." at bounding box center [784, 260] width 532 height 1858
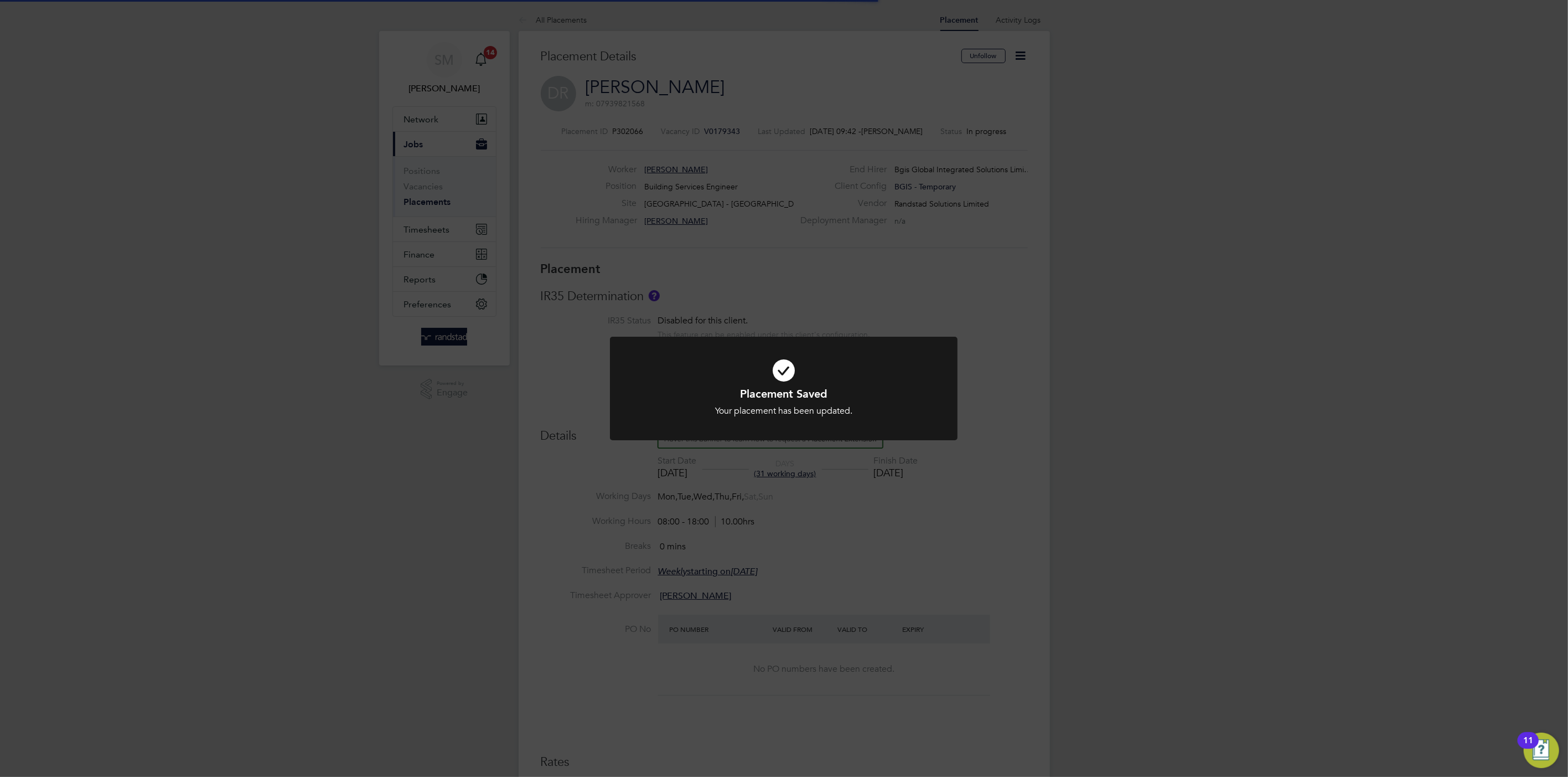
click at [1164, 357] on div "Placement Saved Your placement has been updated. Cancel Okay" at bounding box center [784, 388] width 1568 height 777
click at [1168, 356] on div "Placement Saved Your placement has been updated. Cancel Okay" at bounding box center [784, 388] width 1568 height 777
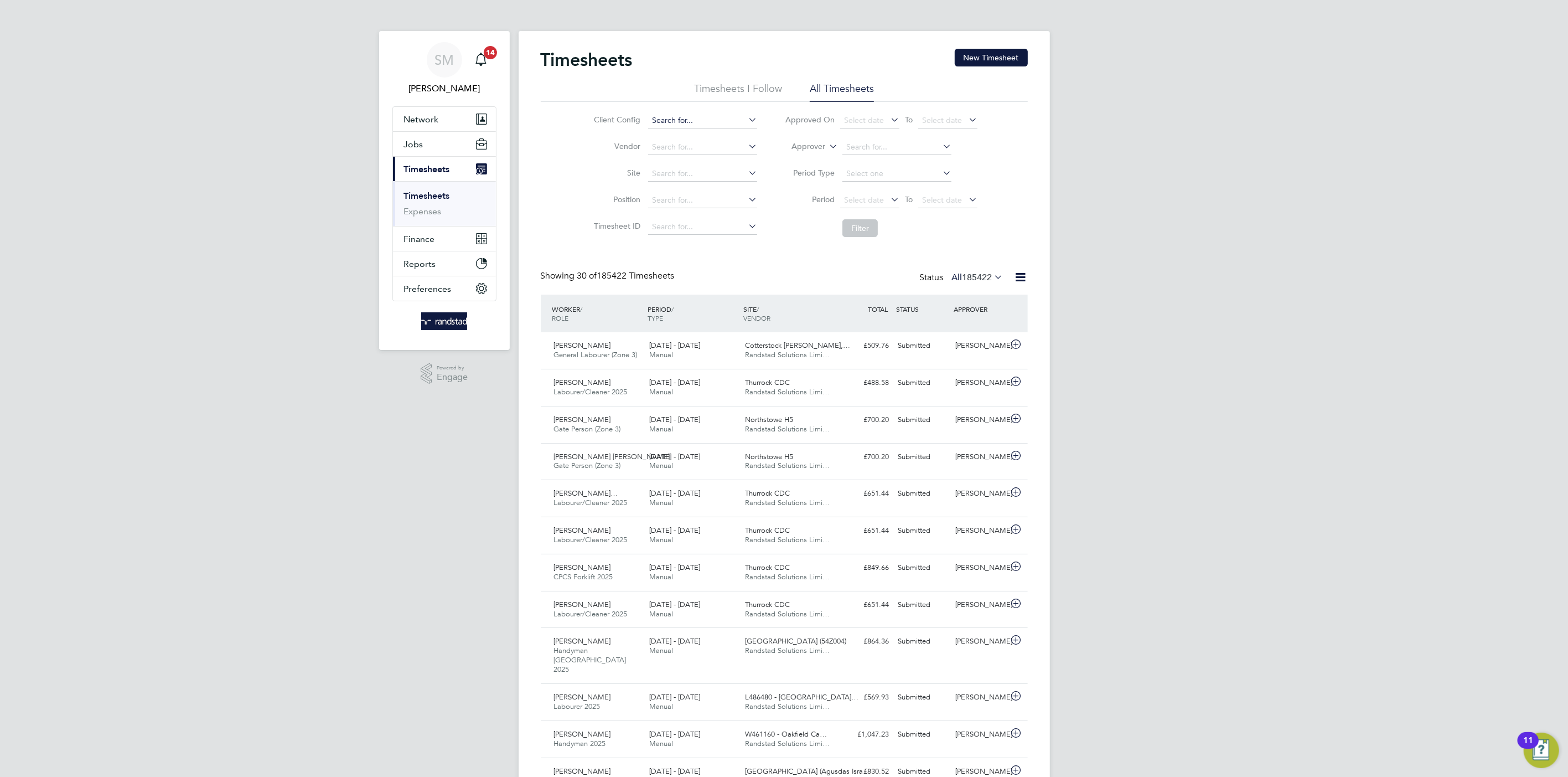
click at [665, 123] on input at bounding box center [702, 121] width 109 height 16
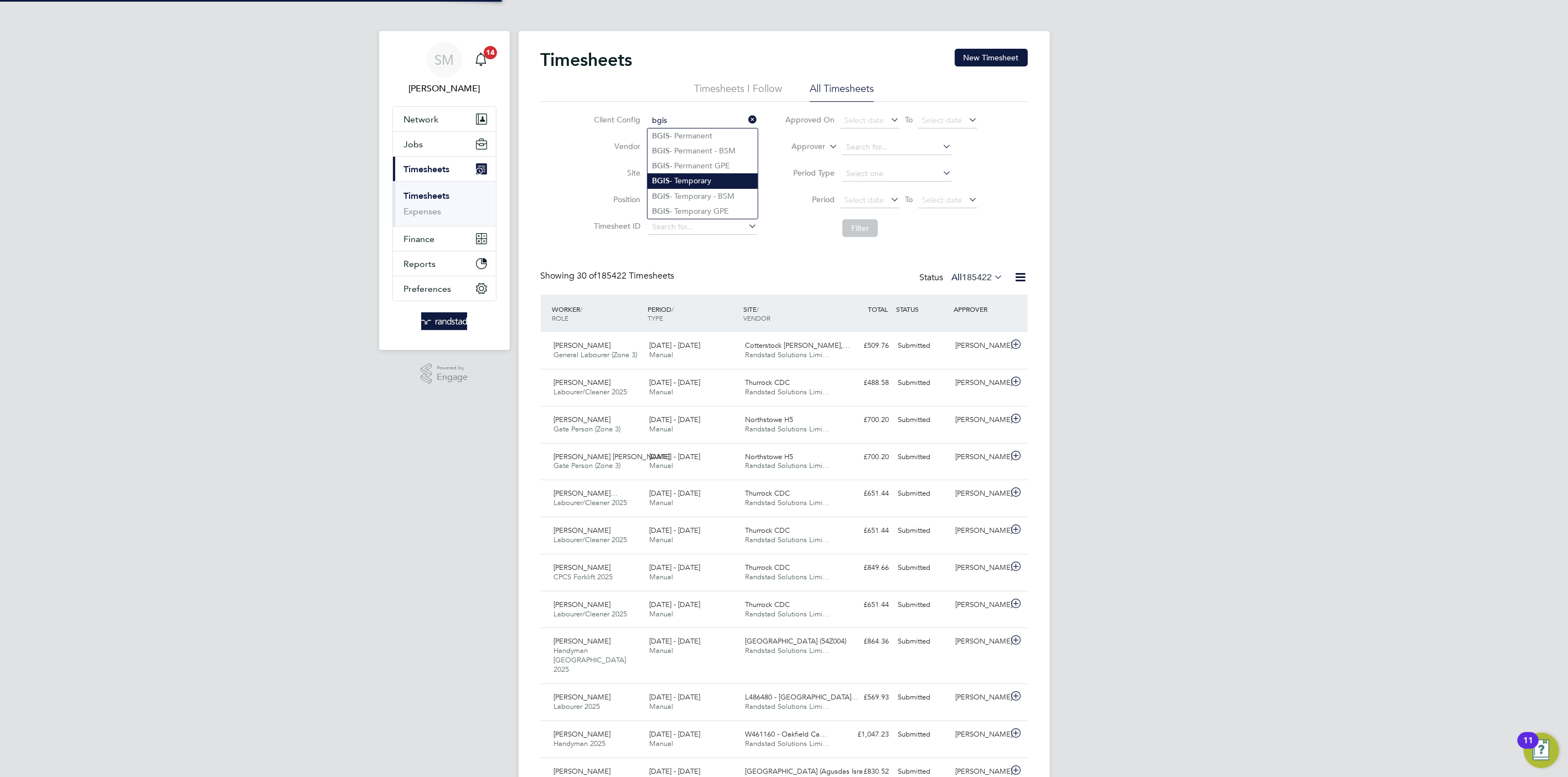
click at [699, 176] on li "BGIS - Temporary" at bounding box center [703, 181] width 110 height 15
type input "BGIS - Temporary"
click at [871, 228] on button "Filter" at bounding box center [860, 228] width 35 height 18
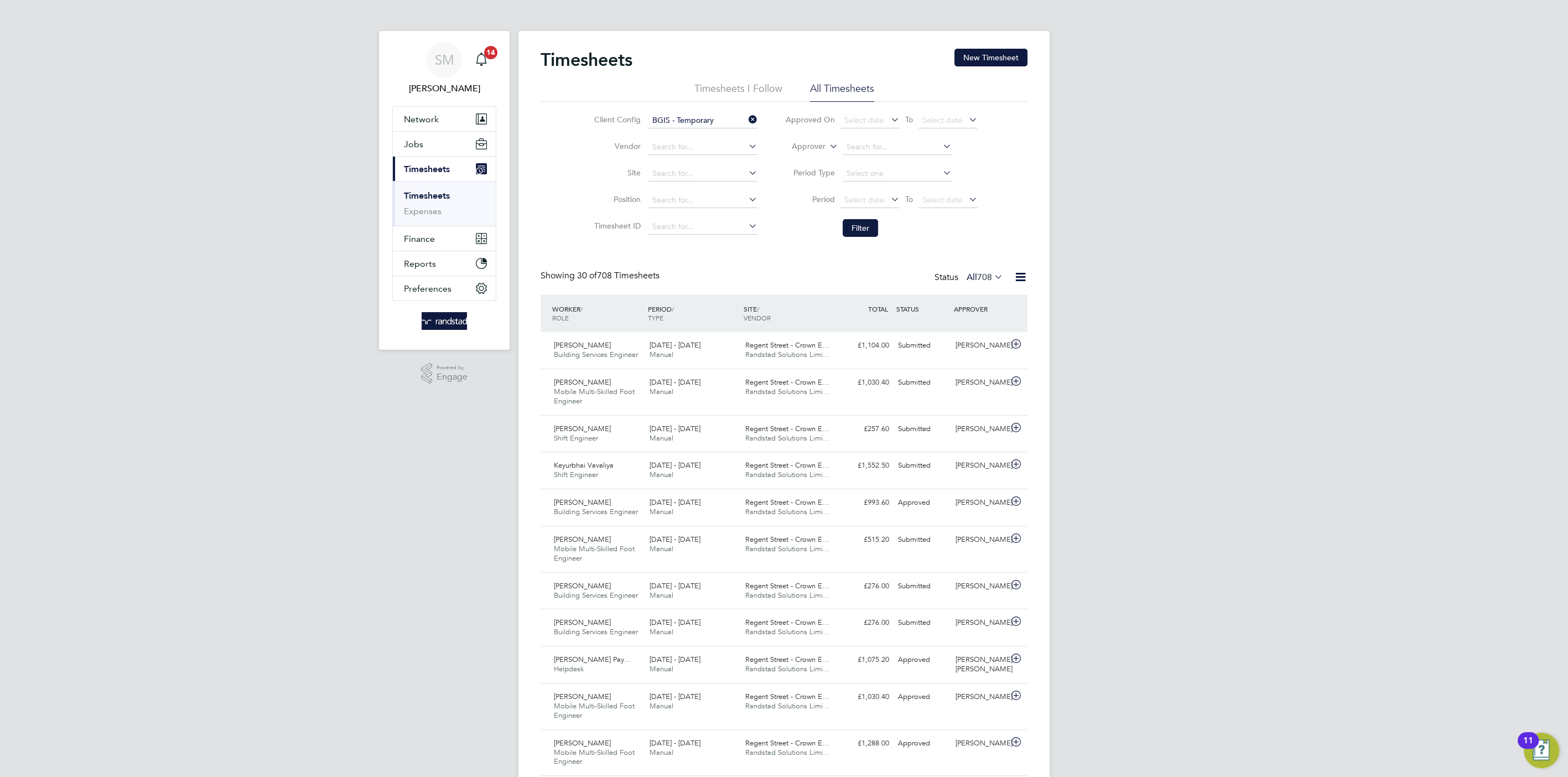
scroll to position [28, 96]
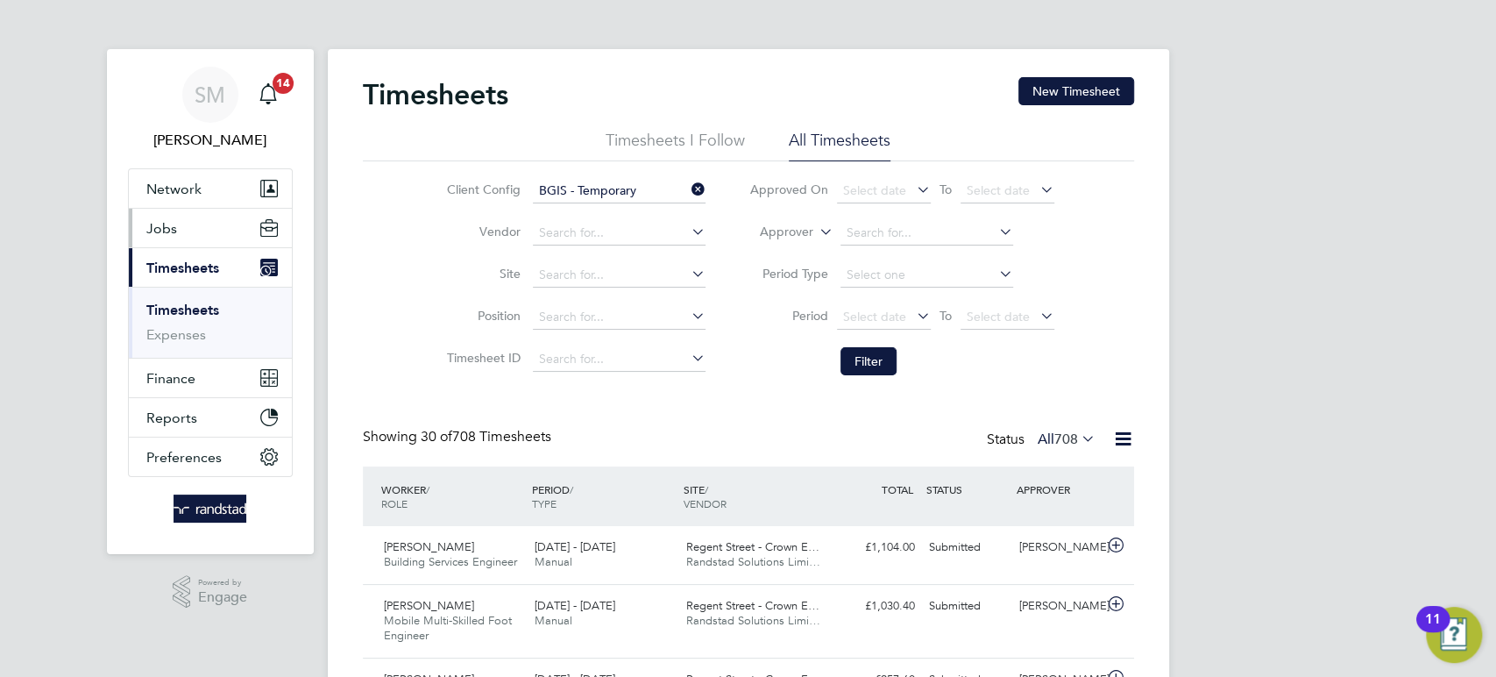
click at [202, 227] on button "Jobs" at bounding box center [210, 228] width 163 height 39
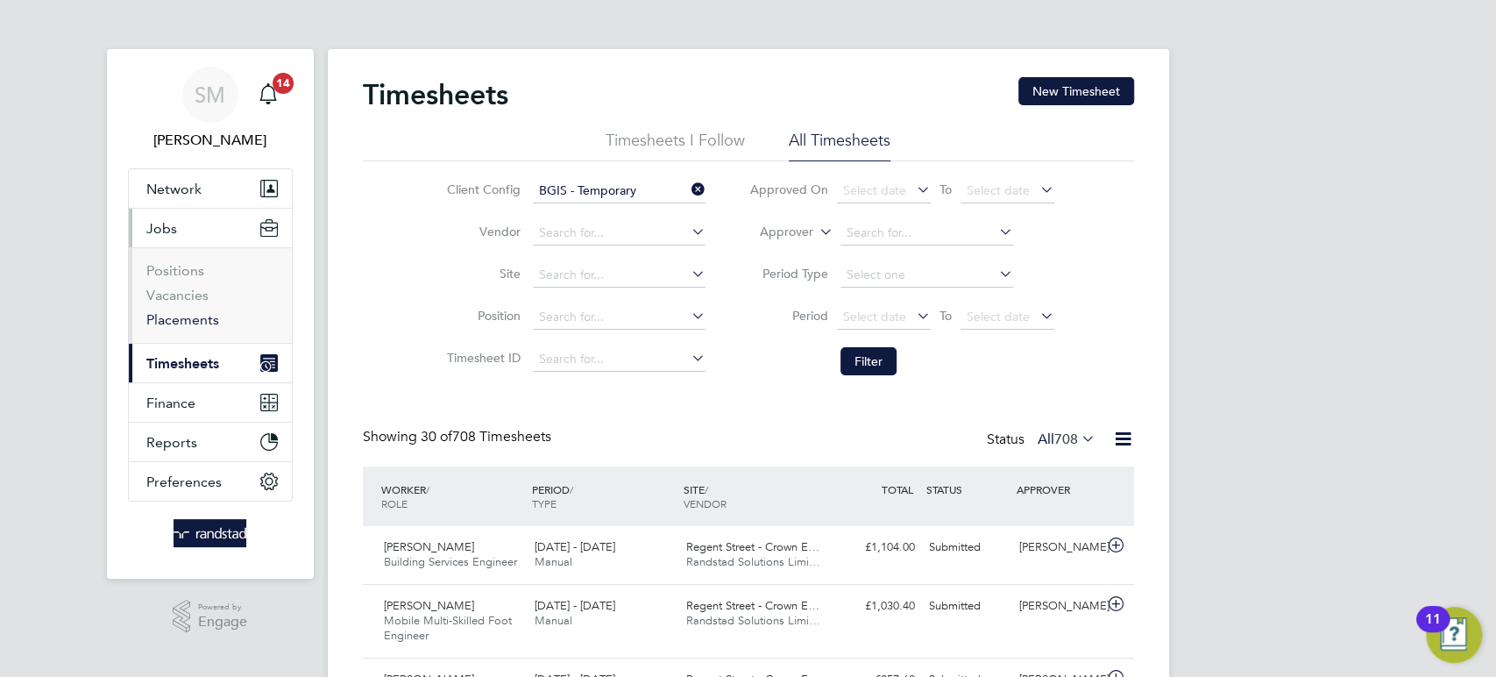
click at [203, 326] on link "Placements" at bounding box center [182, 319] width 73 height 17
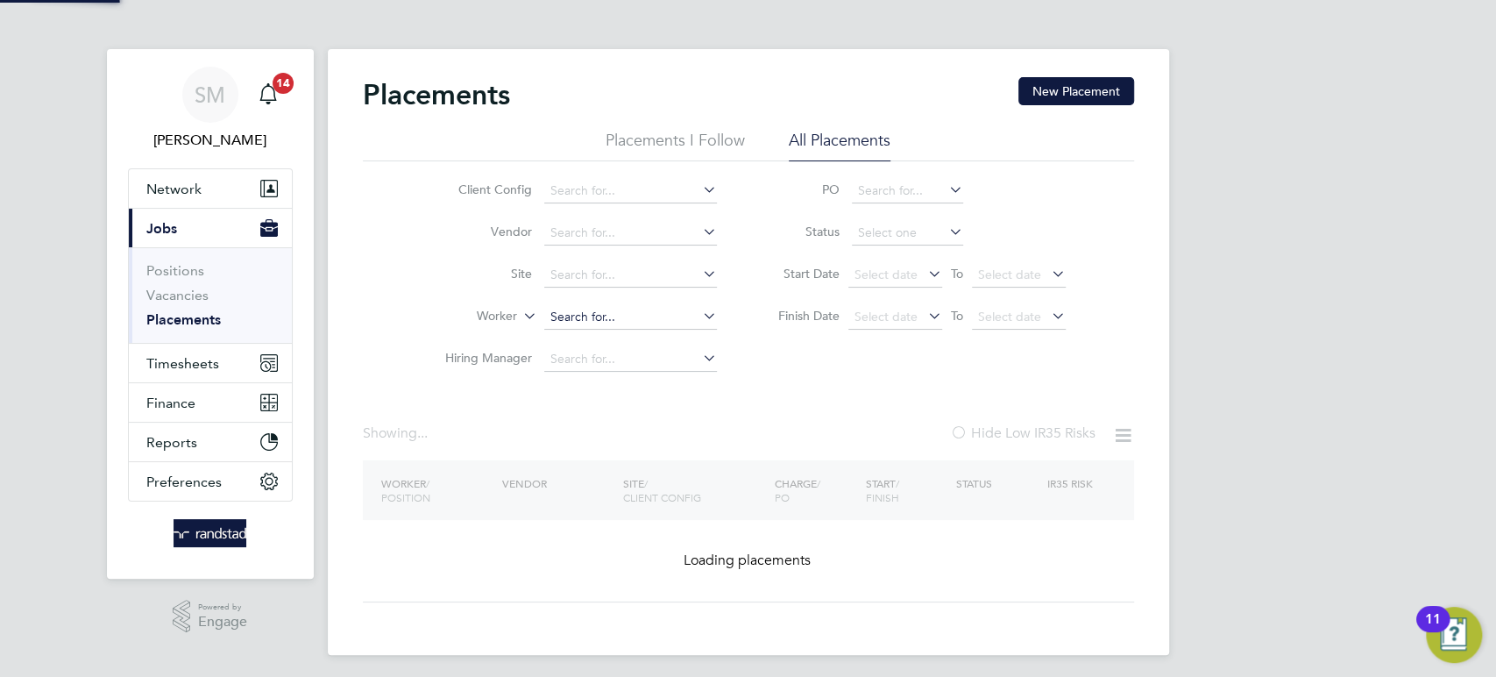
click at [584, 323] on input at bounding box center [630, 317] width 173 height 25
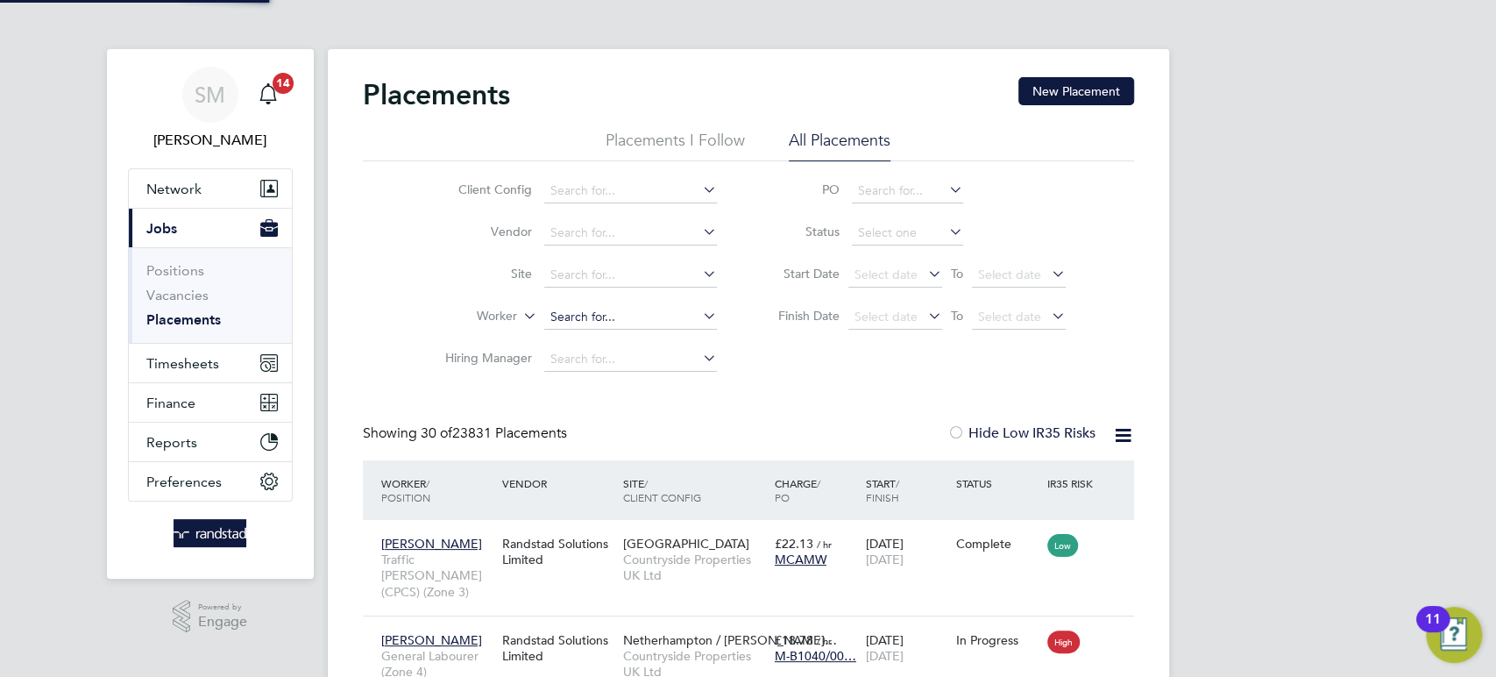
click at [588, 318] on input at bounding box center [630, 317] width 173 height 25
click at [599, 341] on li "Zakai Henry-Morton" at bounding box center [630, 341] width 174 height 24
type input "[PERSON_NAME]"
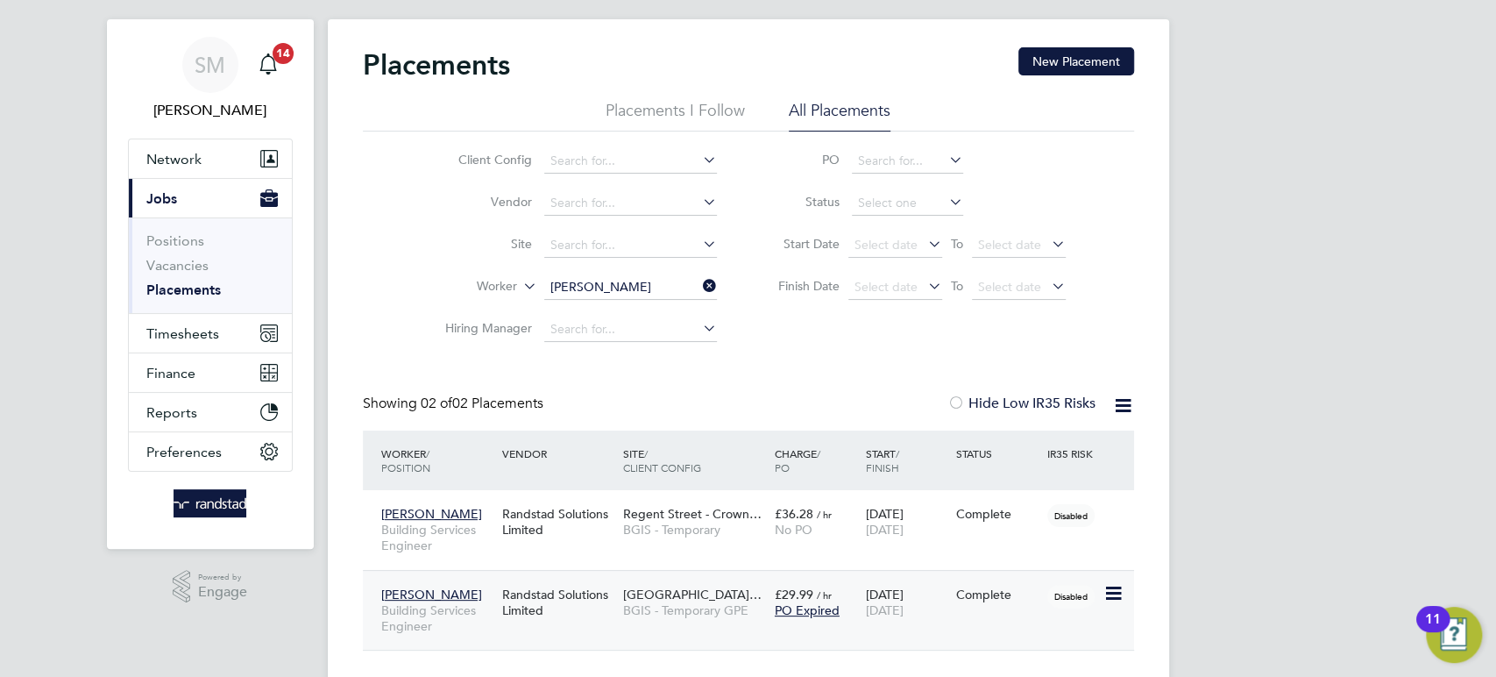
click at [1116, 597] on icon at bounding box center [1113, 593] width 18 height 21
click at [954, 615] on div "Zakai Henry-Morton Building Services Engineer Randstad Solutions Limited Hanove…" at bounding box center [748, 610] width 771 height 81
click at [960, 603] on div "Complete" at bounding box center [997, 594] width 91 height 33
click at [267, 62] on icon "Main navigation" at bounding box center [268, 63] width 21 height 21
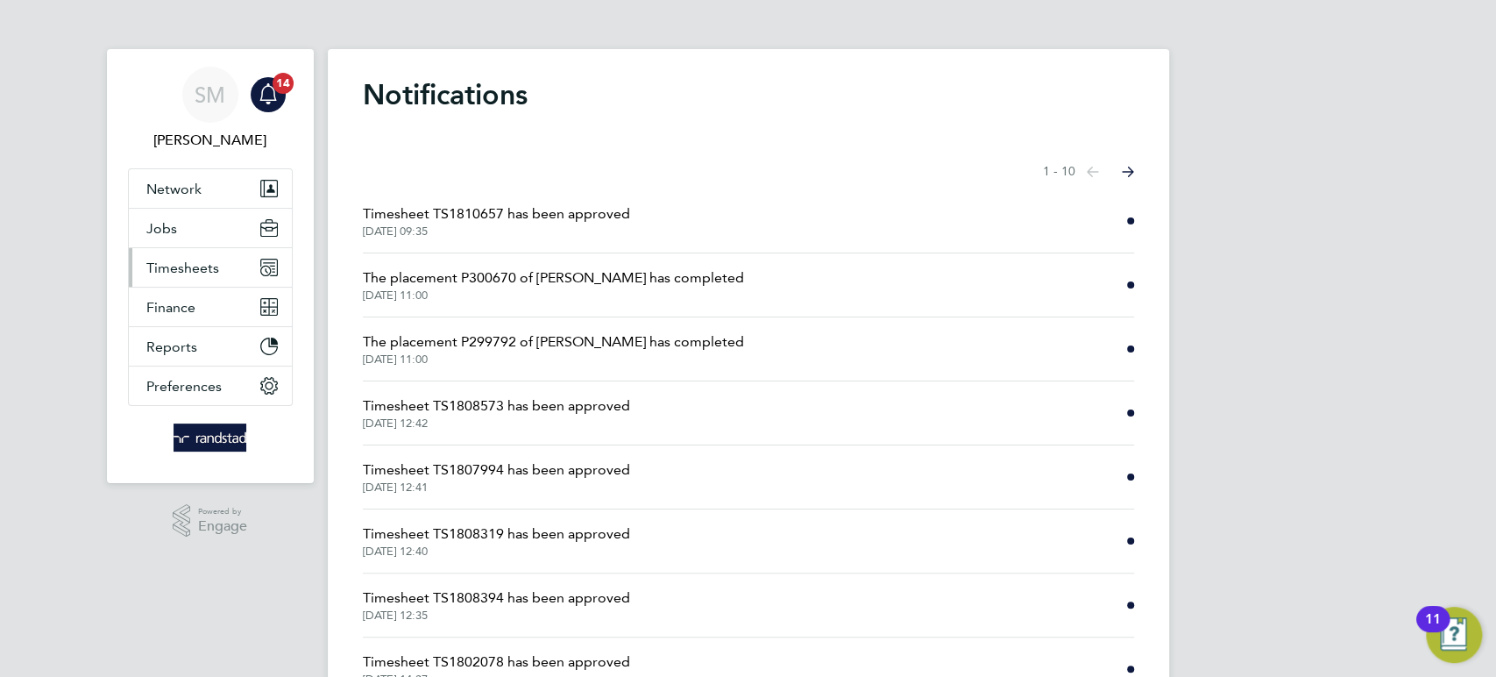
click at [194, 261] on span "Timesheets" at bounding box center [182, 267] width 73 height 17
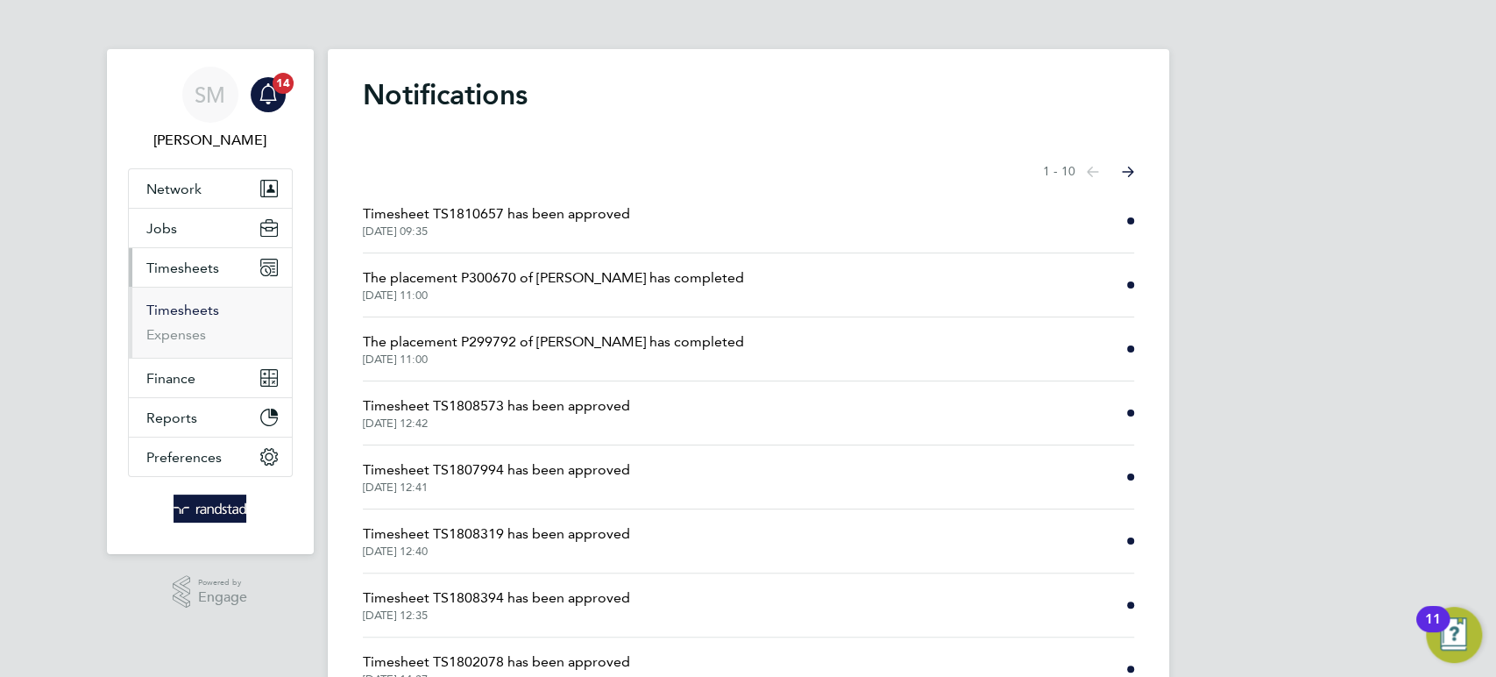
click at [213, 309] on link "Timesheets" at bounding box center [182, 310] width 73 height 17
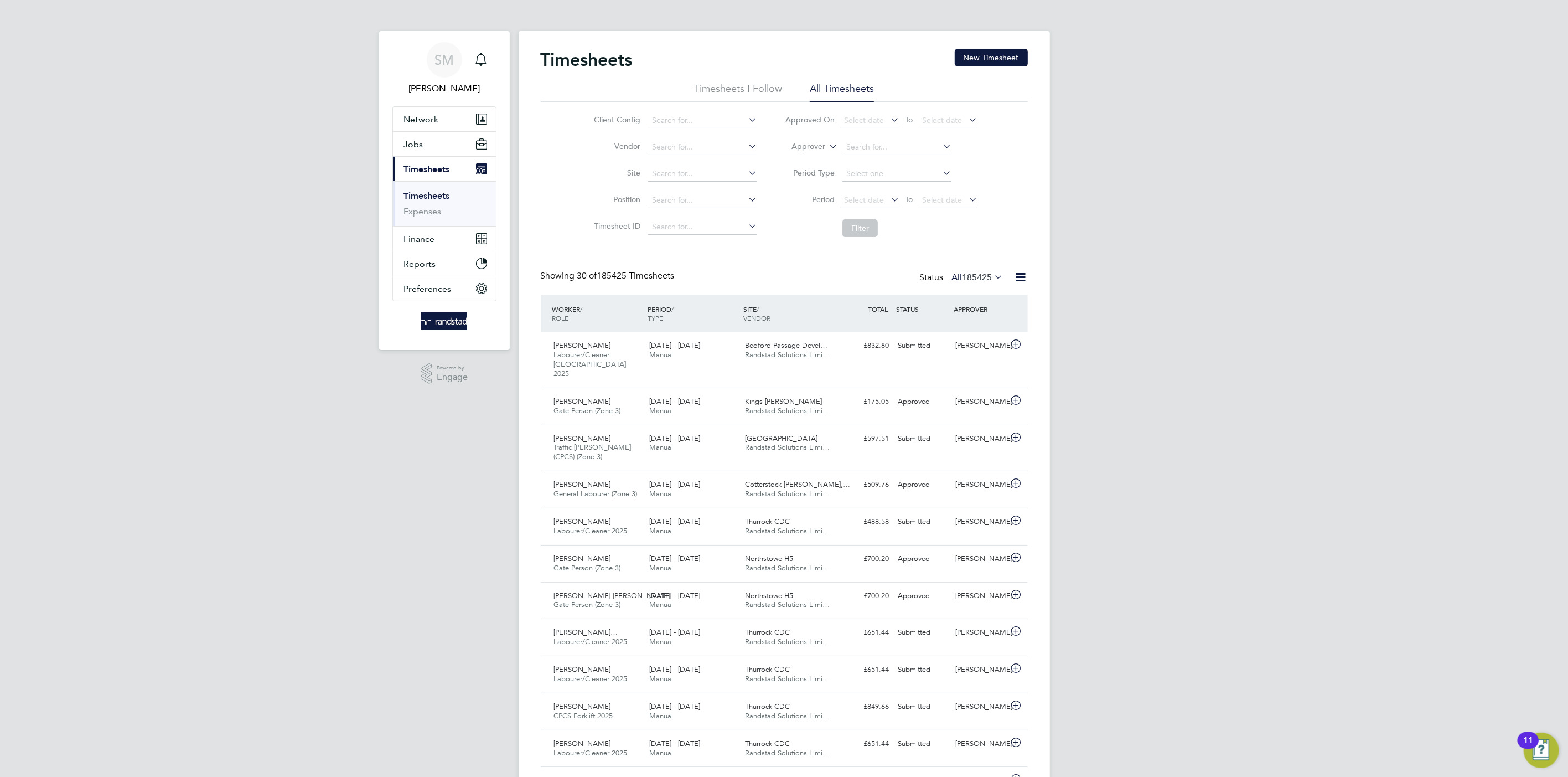
scroll to position [37, 97]
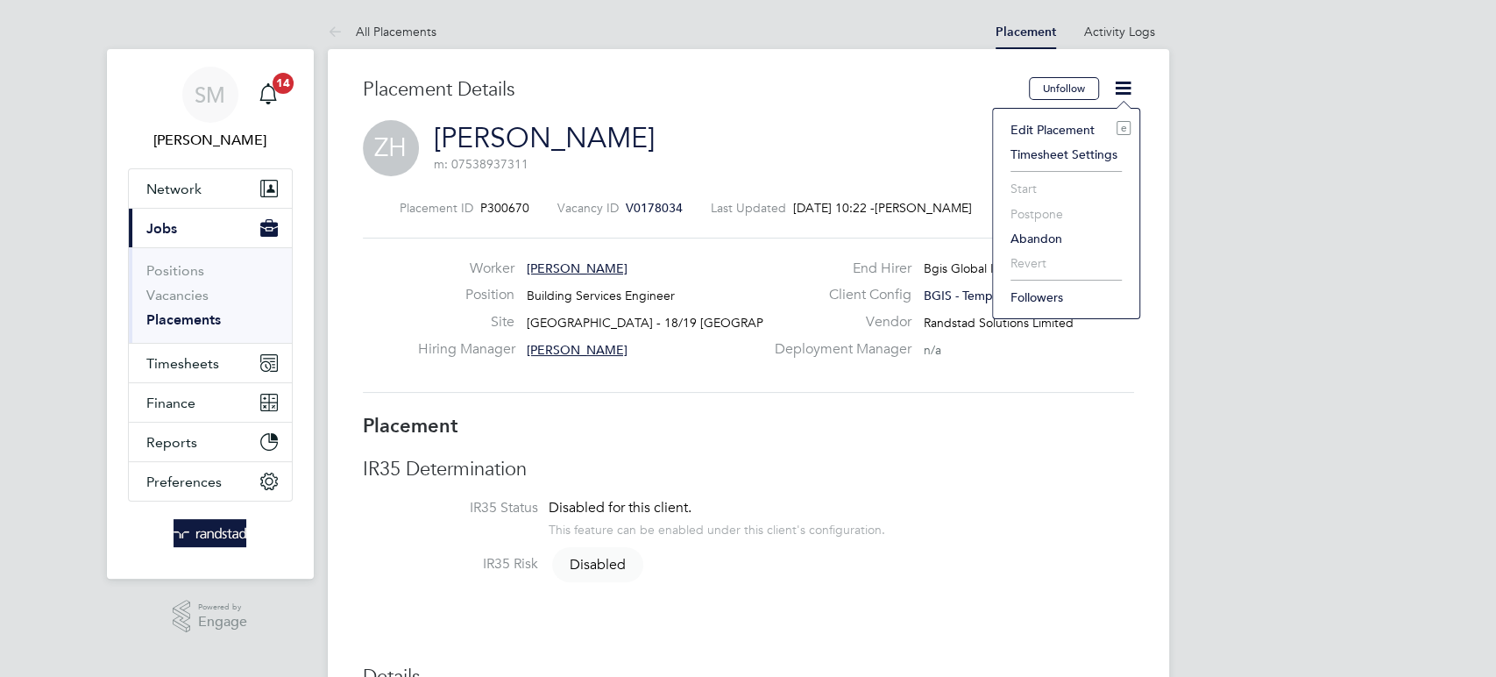
click at [1067, 123] on li "Edit Placement e" at bounding box center [1066, 129] width 129 height 25
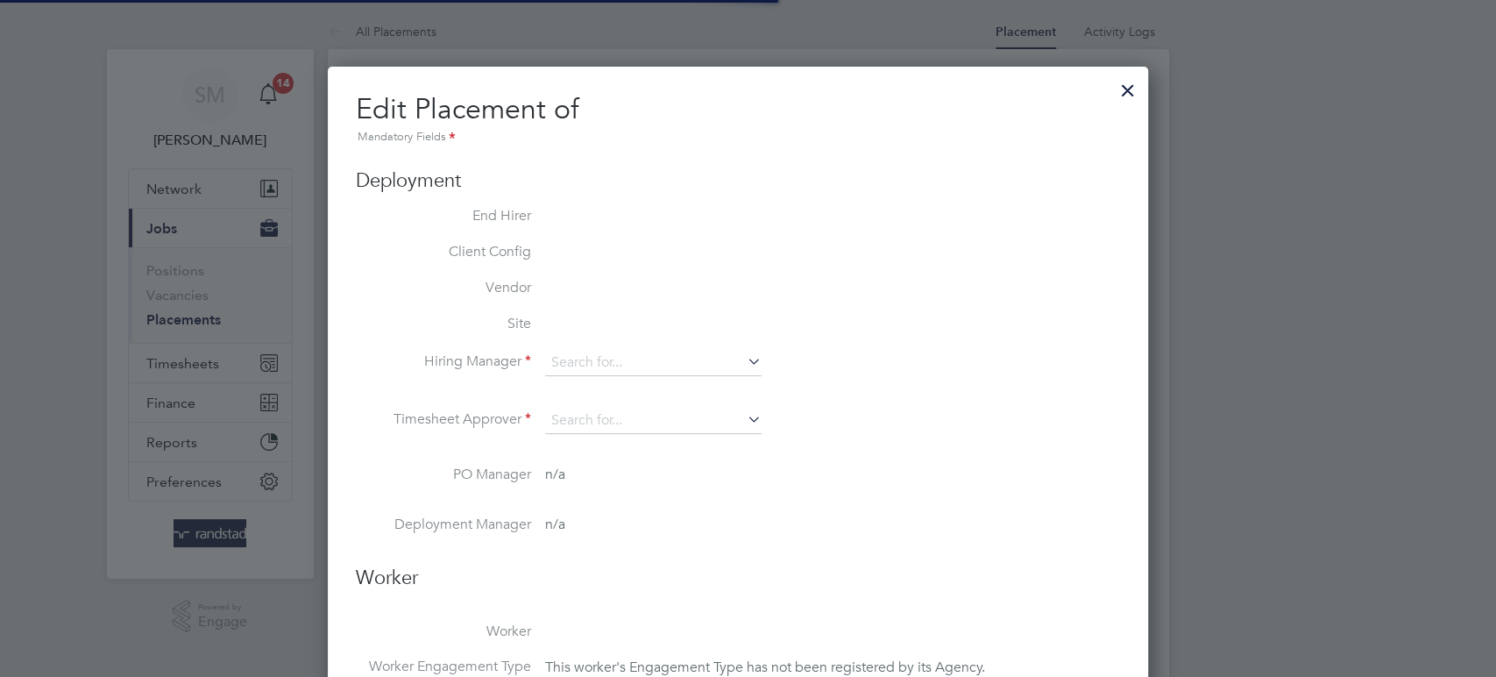
type input "[PERSON_NAME]"
type input "[DATE]"
type input "08:00"
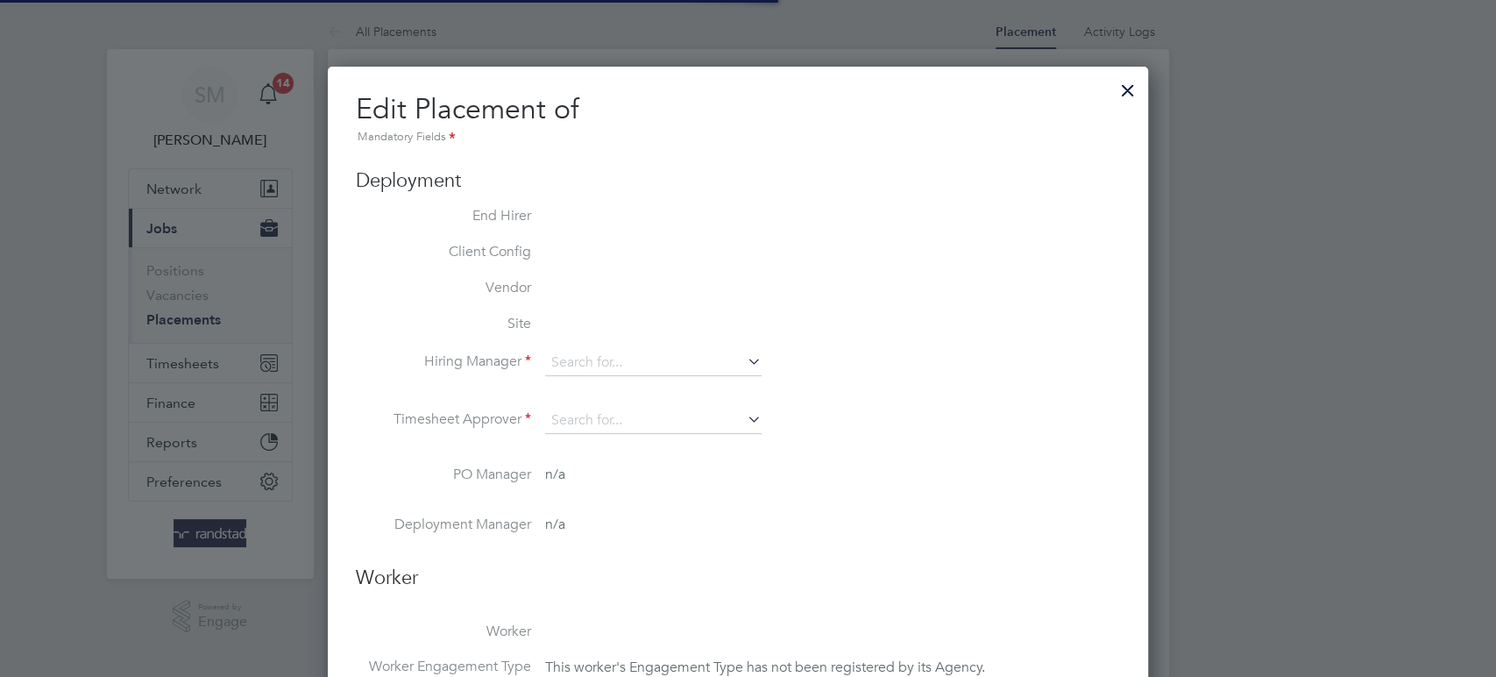
type input "17:00"
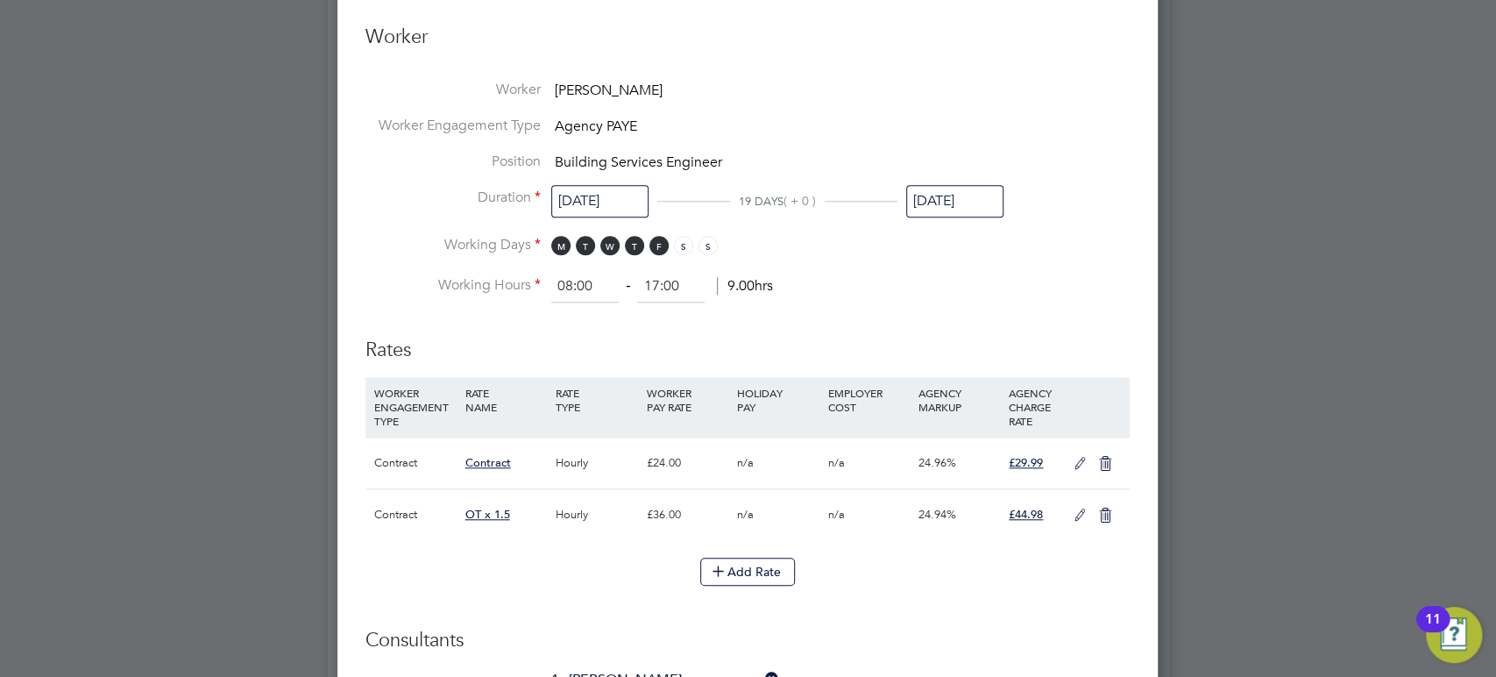
click at [951, 195] on input "[DATE]" at bounding box center [954, 201] width 97 height 32
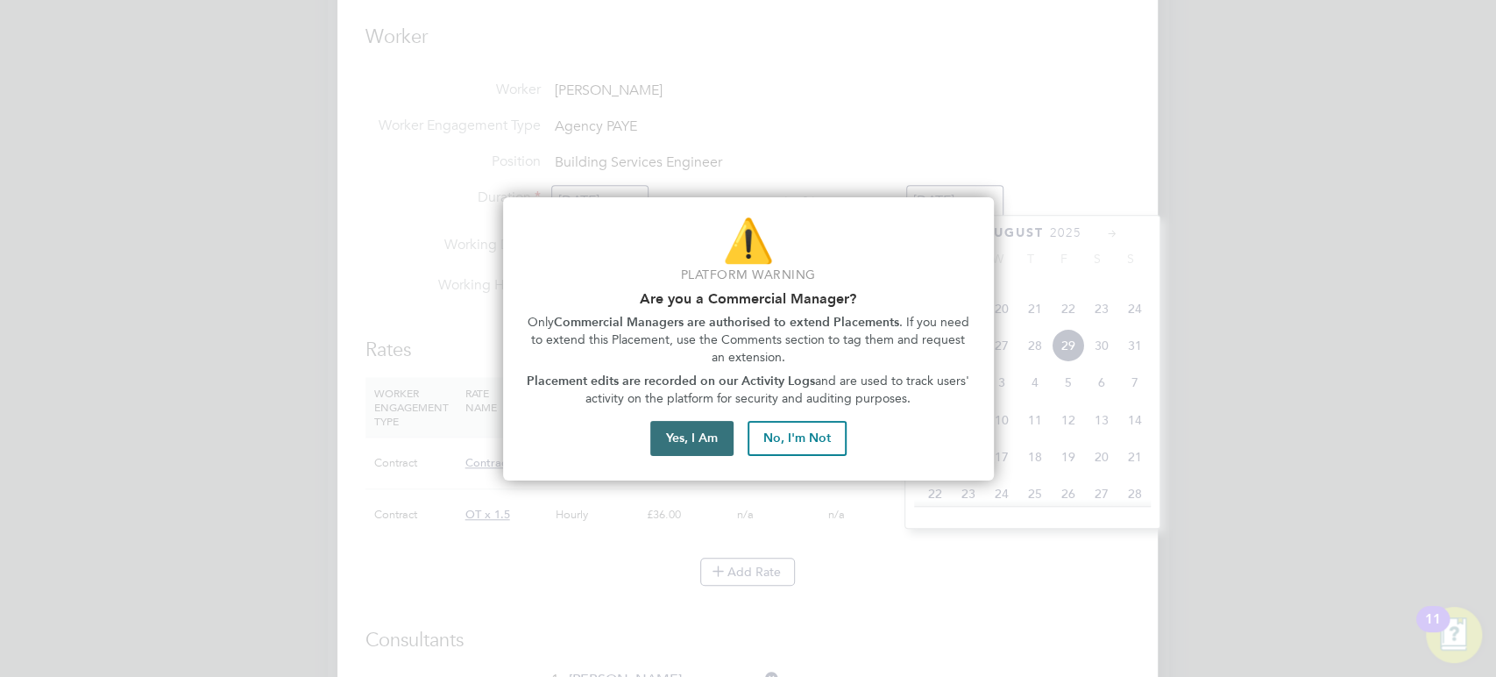
click at [699, 434] on button "Yes, I Am" at bounding box center [691, 438] width 83 height 35
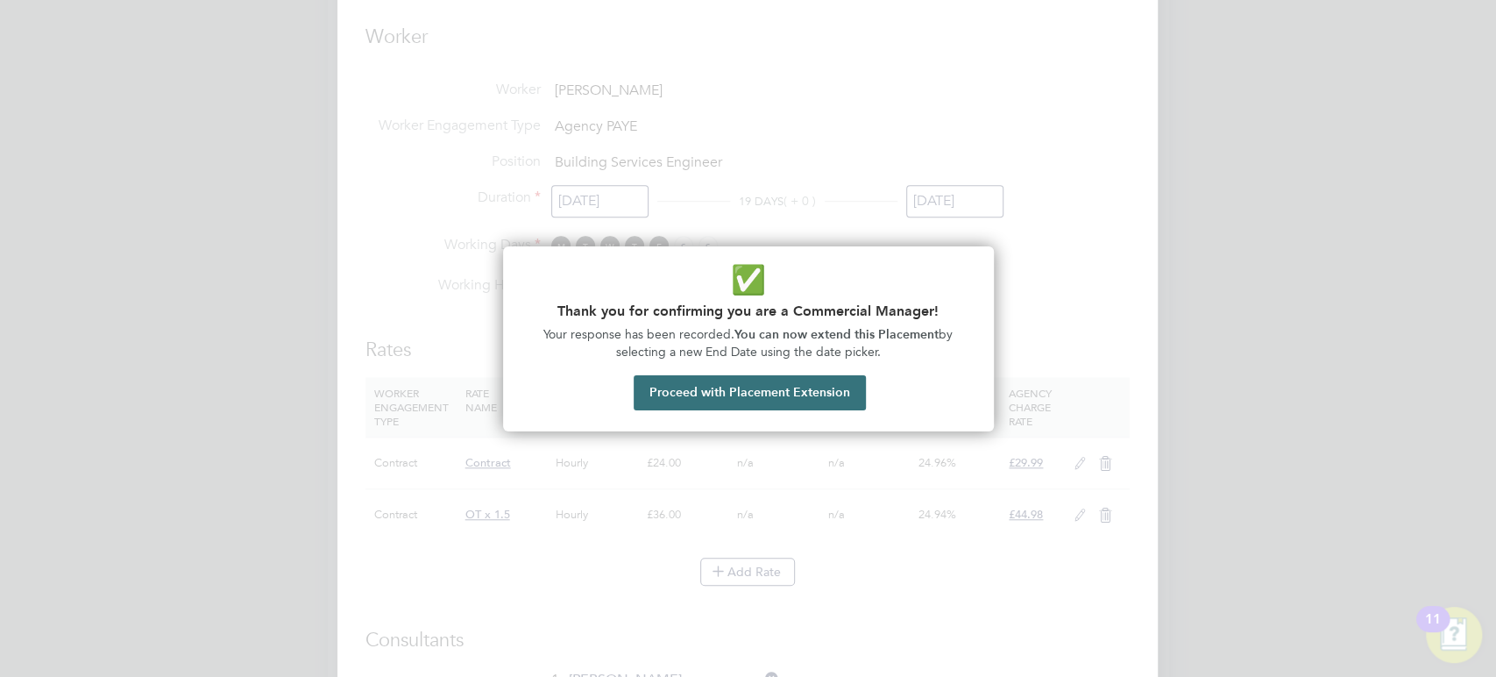
click at [828, 387] on button "Proceed with Placement Extension" at bounding box center [750, 392] width 232 height 35
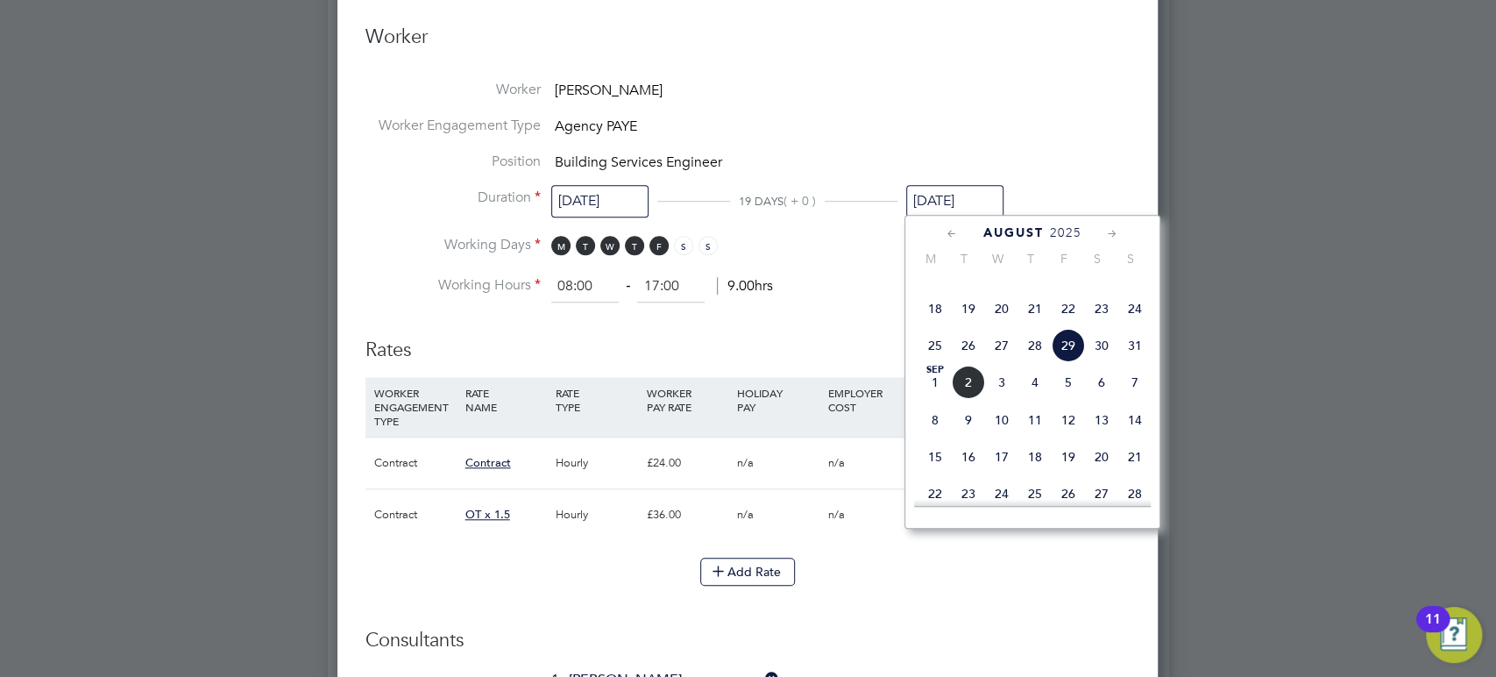
click at [1069, 437] on span "12" at bounding box center [1068, 419] width 33 height 33
type input "[DATE]"
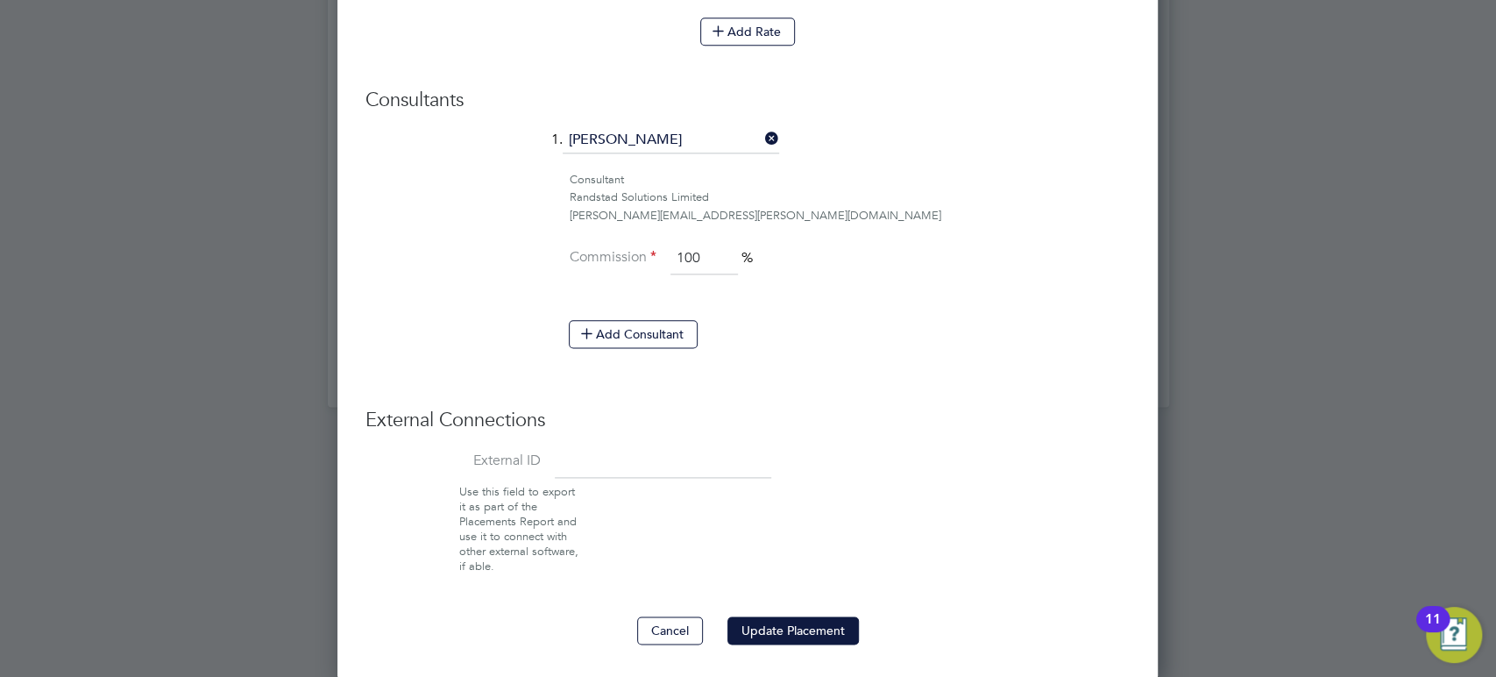
click at [833, 636] on button "Update Placement" at bounding box center [793, 630] width 131 height 28
